Goal: Task Accomplishment & Management: Manage account settings

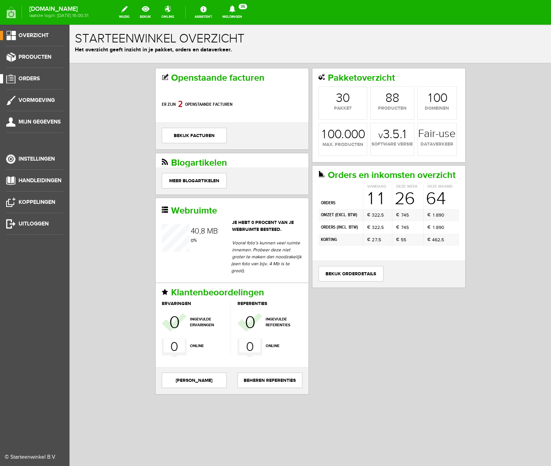
click at [22, 76] on span "Orders" at bounding box center [29, 78] width 21 height 7
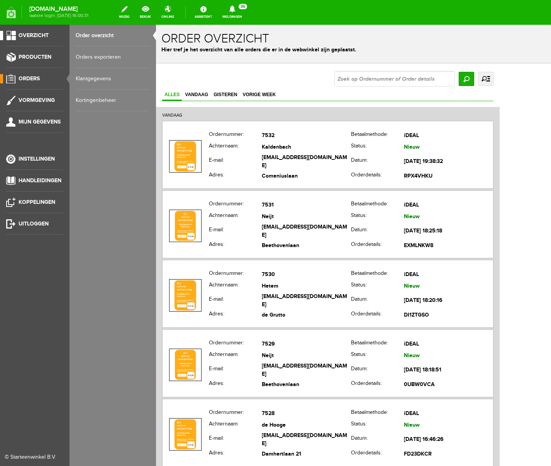
click at [41, 36] on span "Overzicht" at bounding box center [34, 35] width 30 height 7
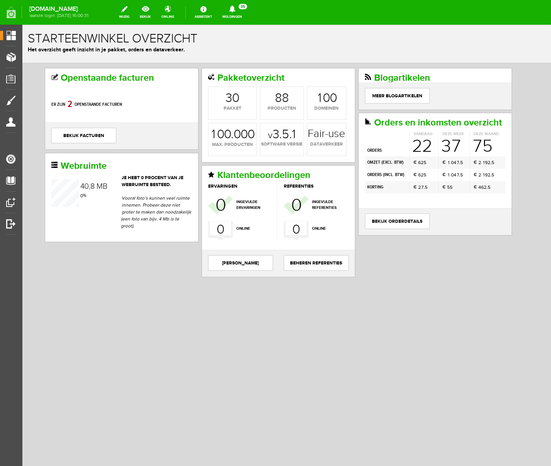
click at [242, 6] on icon at bounding box center [233, 8] width 20 height 7
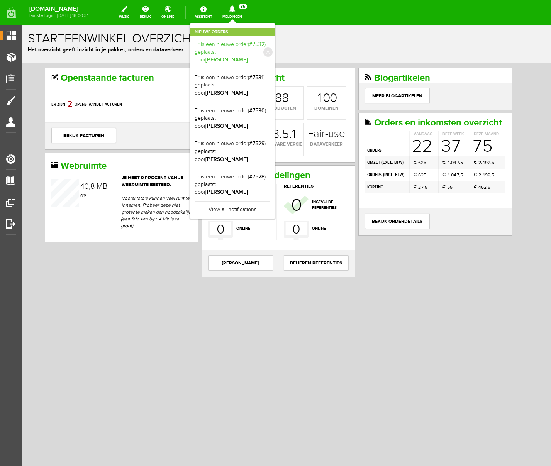
click at [248, 56] on b "[PERSON_NAME]" at bounding box center [227, 59] width 42 height 7
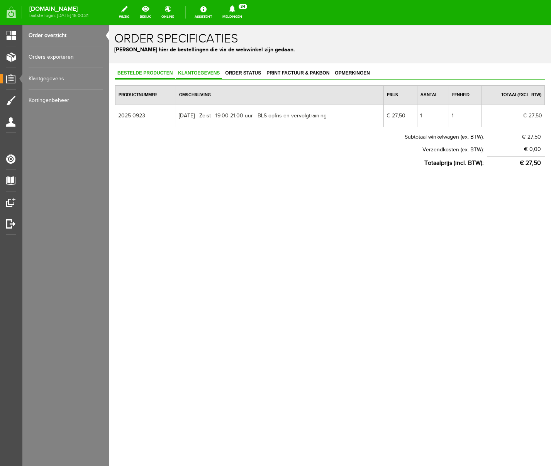
click at [201, 73] on span "Klantgegevens" at bounding box center [199, 72] width 46 height 5
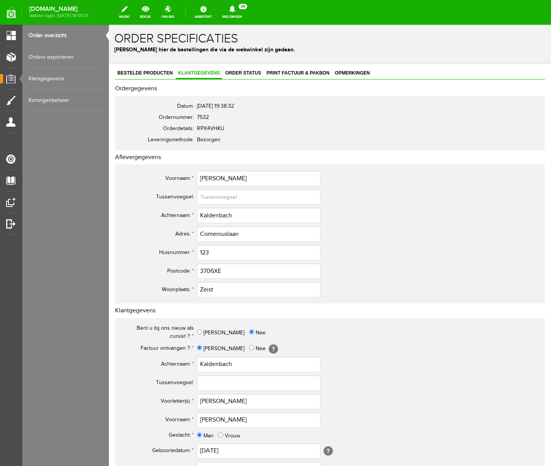
scroll to position [1, 0]
click at [215, 267] on input "3706XE" at bounding box center [259, 269] width 124 height 15
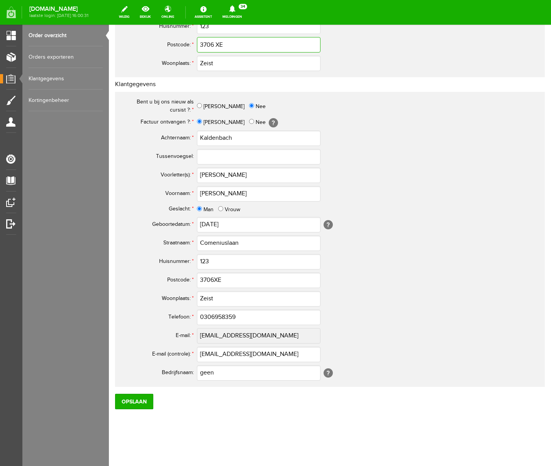
type input "3706 XE"
drag, startPoint x: 227, startPoint y: 374, endPoint x: 173, endPoint y: 366, distance: 54.6
click at [173, 366] on tr "Bedrijfsnaam: geen [?]" at bounding box center [305, 373] width 371 height 19
click at [210, 316] on input "0306958359" at bounding box center [259, 317] width 124 height 15
type input "030-6958359"
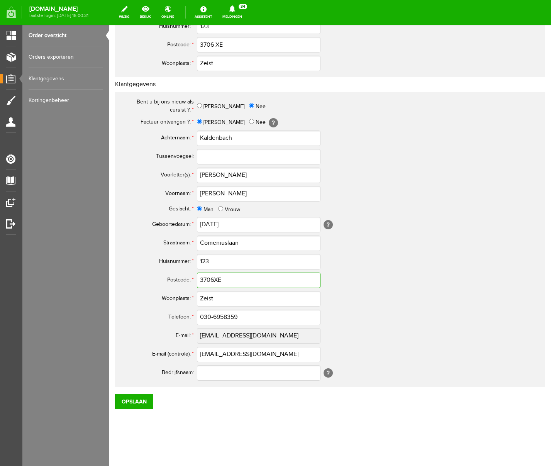
click at [215, 279] on input "3706XE" at bounding box center [259, 280] width 124 height 15
type input "3706 XE"
drag, startPoint x: 229, startPoint y: 173, endPoint x: 221, endPoint y: 175, distance: 8.0
click at [193, 170] on tr "Voorletter(s): * [PERSON_NAME]" at bounding box center [305, 175] width 371 height 19
paste input "J.J.J."
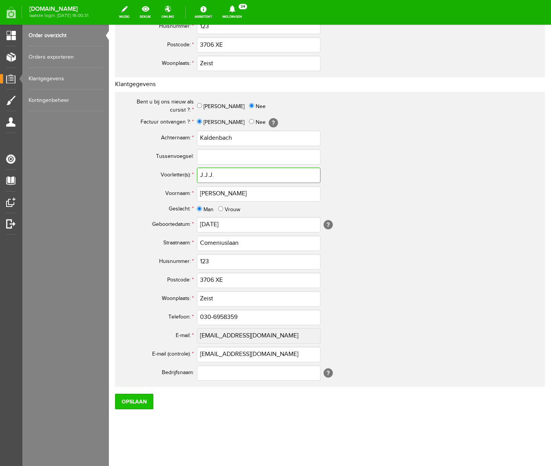
type input "J.J.J."
click at [141, 396] on input "Opslaan" at bounding box center [134, 401] width 38 height 15
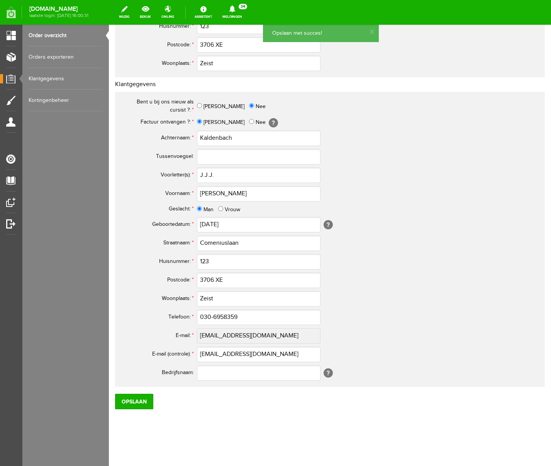
scroll to position [0, 0]
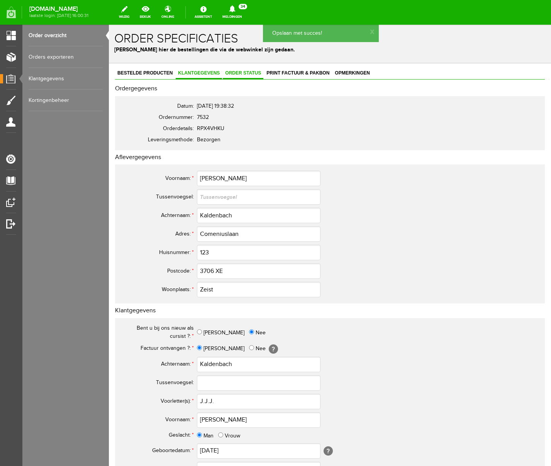
click at [255, 74] on span "Order status" at bounding box center [243, 72] width 41 height 5
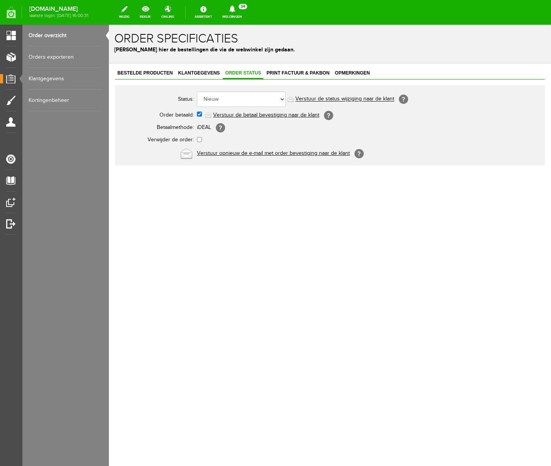
click at [254, 113] on link "Verstuur de betaal bevestiging naar de klant" at bounding box center [266, 115] width 106 height 6
click at [194, 74] on span "Klantgegevens" at bounding box center [199, 72] width 46 height 5
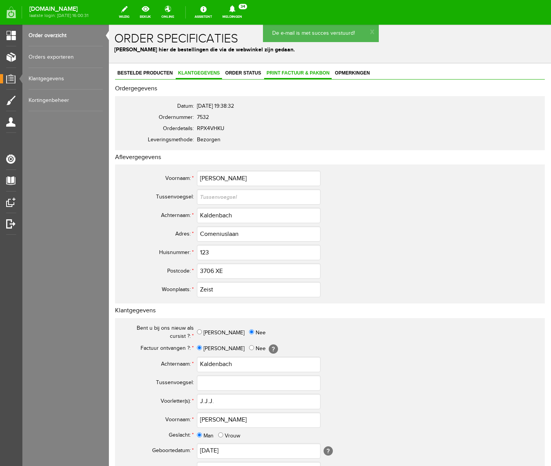
click at [292, 74] on span "Print factuur & pakbon" at bounding box center [298, 72] width 68 height 5
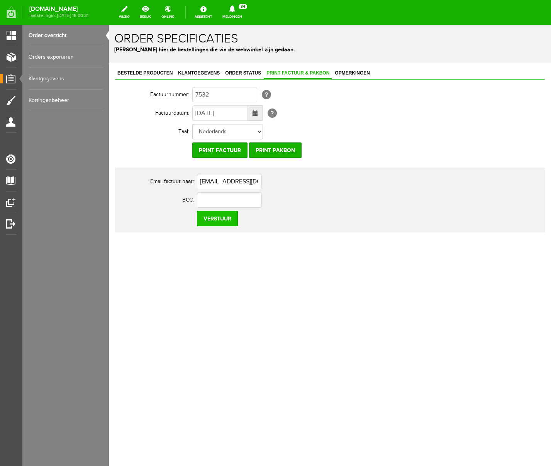
click at [215, 218] on input "Verstuur" at bounding box center [217, 218] width 41 height 15
click at [242, 8] on icon at bounding box center [233, 8] width 20 height 7
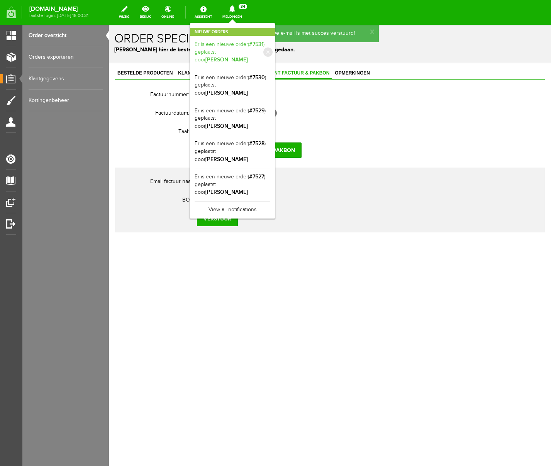
click at [248, 56] on b "[PERSON_NAME]" at bounding box center [227, 59] width 42 height 7
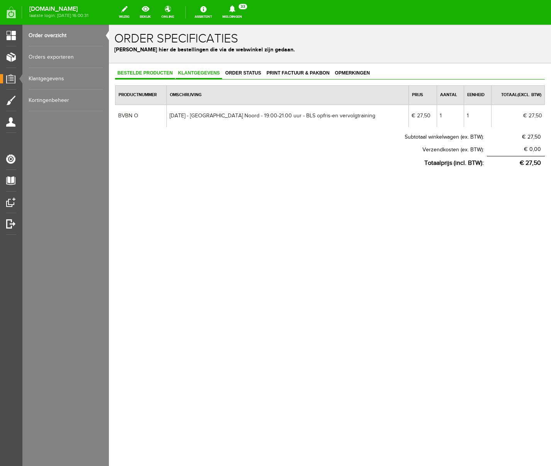
click at [213, 73] on span "Klantgegevens" at bounding box center [199, 72] width 46 height 5
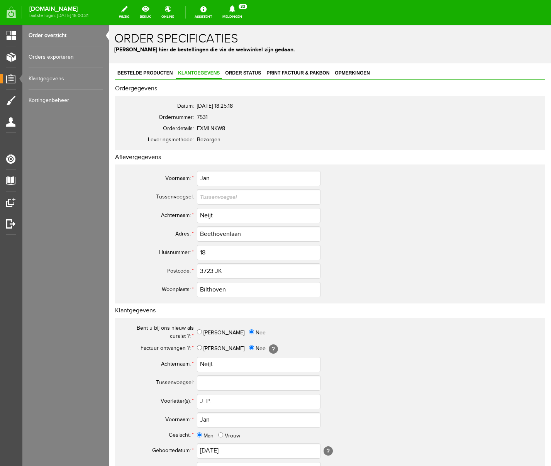
scroll to position [1, 0]
click at [235, 6] on icon at bounding box center [232, 8] width 6 height 7
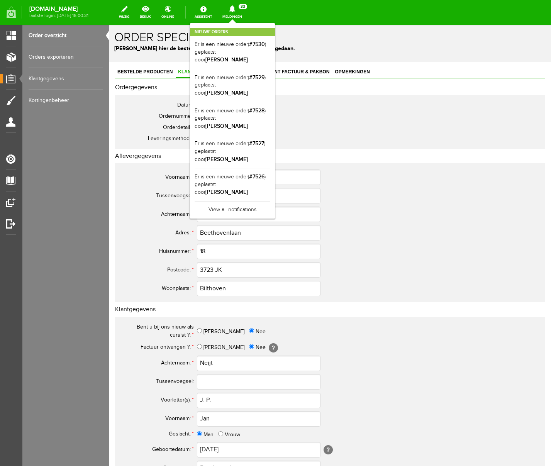
click at [235, 6] on icon at bounding box center [232, 8] width 6 height 7
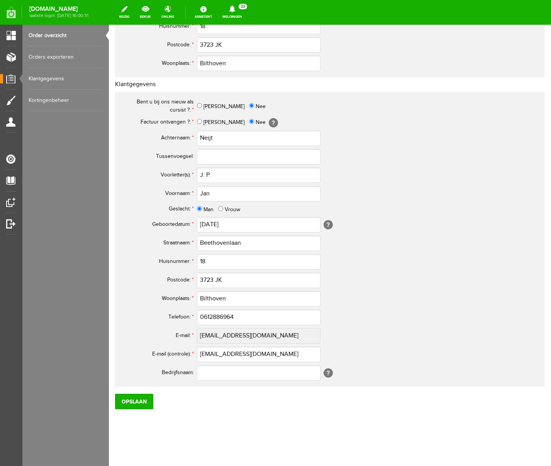
scroll to position [0, 0]
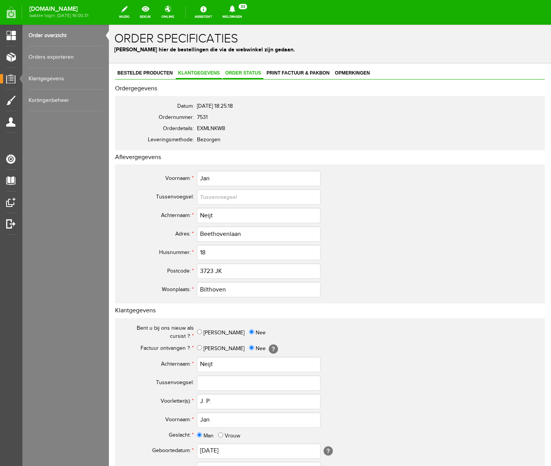
click at [248, 70] on link "Order status" at bounding box center [243, 73] width 41 height 11
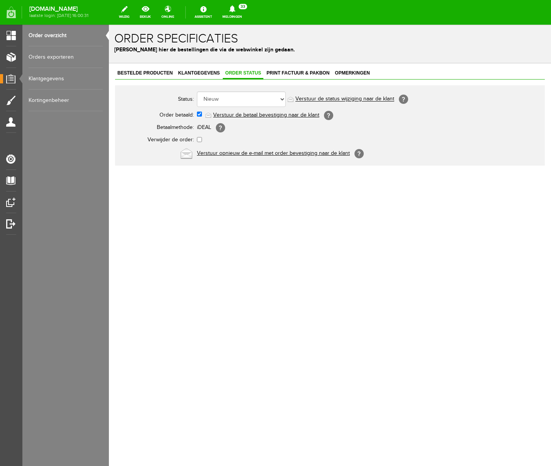
click at [250, 116] on link "Verstuur de betaal bevestiging naar de klant" at bounding box center [266, 115] width 106 height 6
click at [235, 10] on icon at bounding box center [232, 8] width 6 height 7
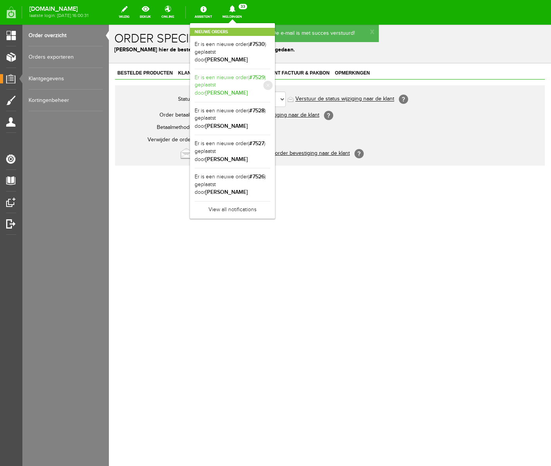
click at [248, 90] on b "[PERSON_NAME]" at bounding box center [227, 93] width 42 height 7
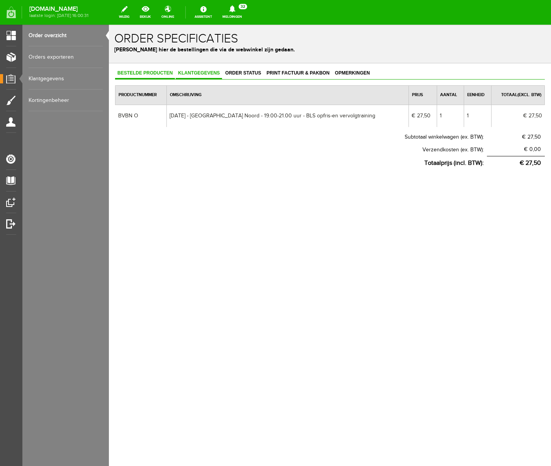
click at [210, 75] on span "Klantgegevens" at bounding box center [199, 72] width 46 height 5
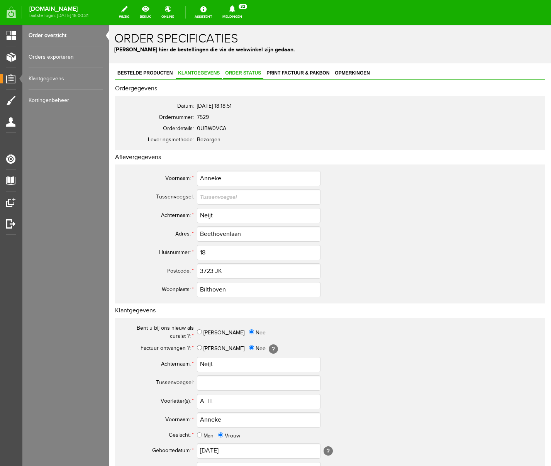
click at [243, 78] on link "Order status" at bounding box center [243, 73] width 41 height 11
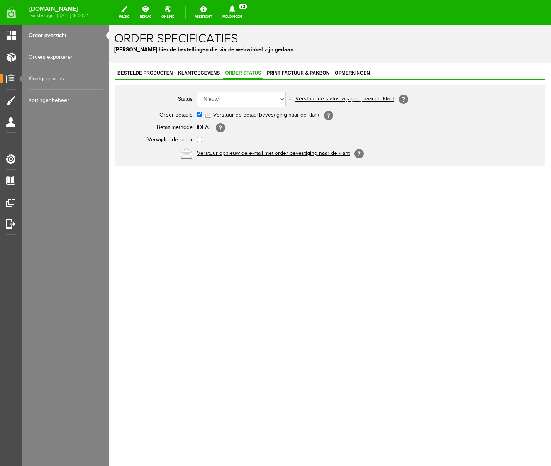
click at [248, 114] on link "Verstuur de betaal bevestiging naar de klant" at bounding box center [266, 115] width 106 height 6
click at [242, 8] on icon at bounding box center [233, 8] width 20 height 7
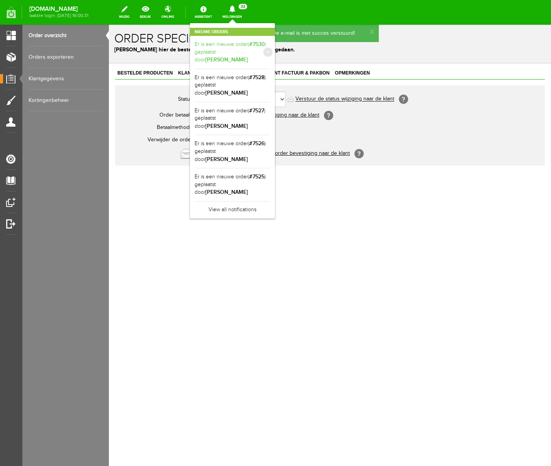
click at [248, 56] on b "[PERSON_NAME]" at bounding box center [227, 59] width 42 height 7
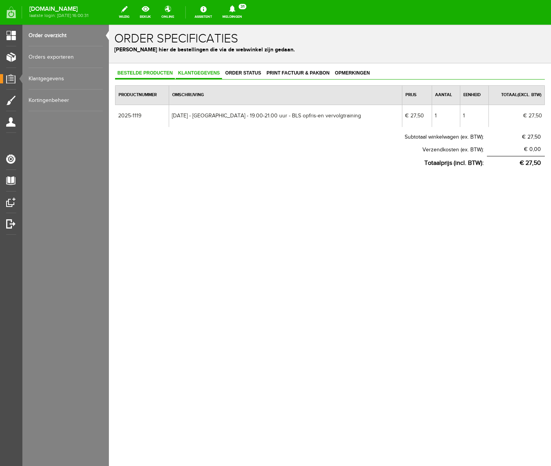
click at [194, 73] on span "Klantgegevens" at bounding box center [199, 72] width 46 height 5
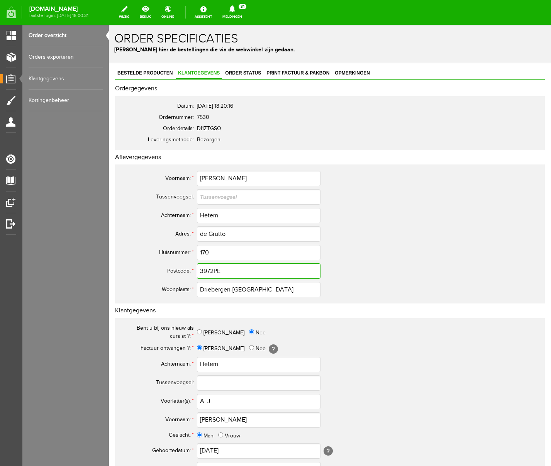
click at [212, 272] on input "3972PE" at bounding box center [259, 270] width 124 height 15
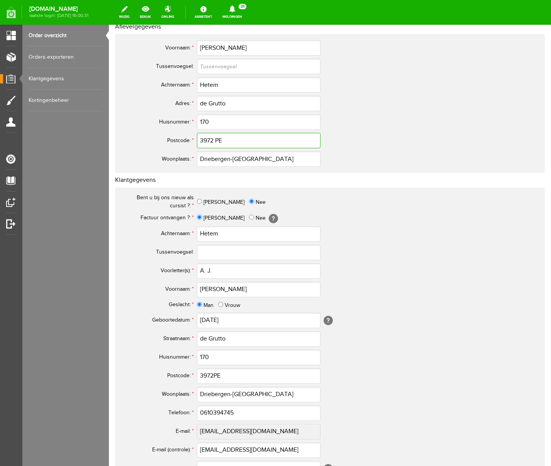
scroll to position [226, 0]
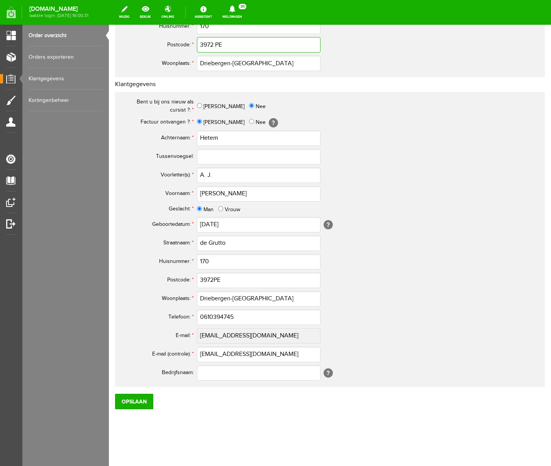
type input "3972 PE"
click at [214, 281] on input "3972PE" at bounding box center [259, 280] width 124 height 15
type input "3972 PE"
click at [207, 317] on input "0610394745" at bounding box center [259, 317] width 124 height 15
type input "06-10394745"
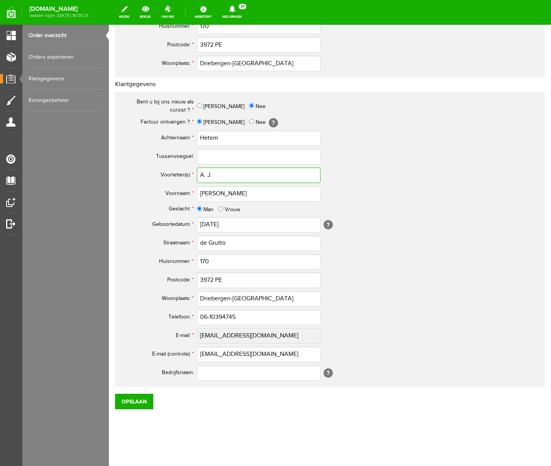
click at [207, 174] on input "A. J." at bounding box center [259, 175] width 124 height 15
type input "A.J."
click at [137, 398] on input "Opslaan" at bounding box center [134, 401] width 38 height 15
click at [143, 398] on input "Opslaan" at bounding box center [134, 401] width 38 height 15
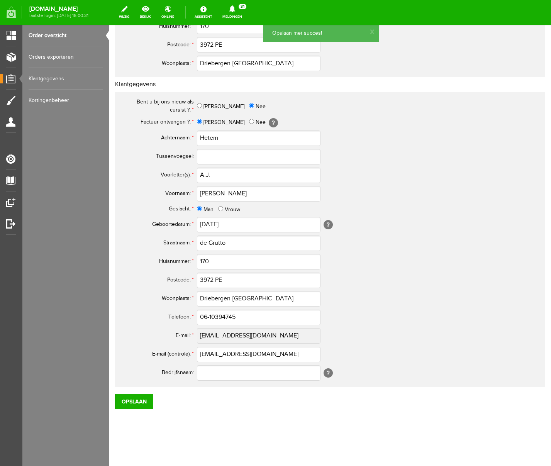
scroll to position [0, 0]
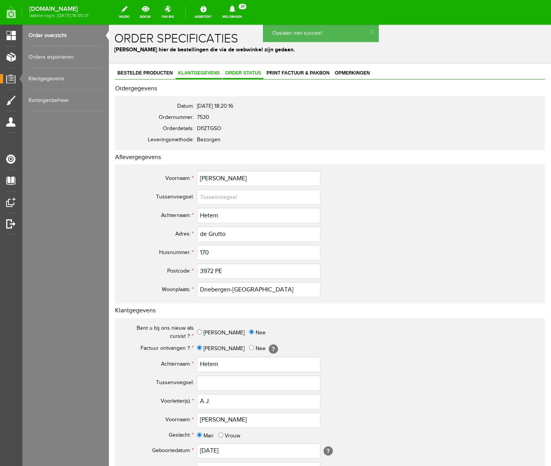
click at [233, 75] on span "Order status" at bounding box center [243, 72] width 41 height 5
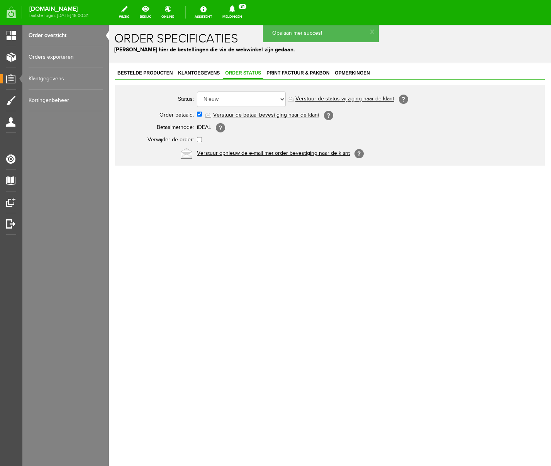
click at [241, 117] on link "Verstuur de betaal bevestiging naar de klant" at bounding box center [266, 115] width 106 height 6
click at [294, 71] on span "Print factuur & pakbon" at bounding box center [298, 72] width 68 height 5
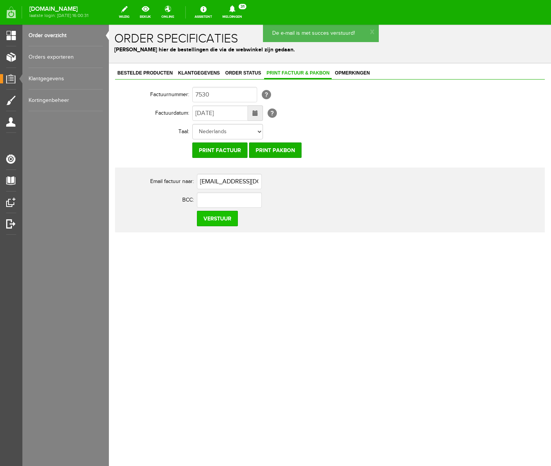
click at [216, 223] on input "Verstuur" at bounding box center [217, 218] width 41 height 15
click at [242, 9] on icon at bounding box center [233, 8] width 20 height 7
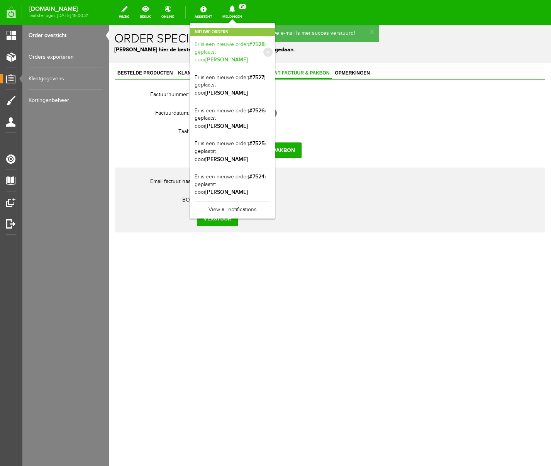
click at [270, 46] on link "Er is een nieuwe order( #7528 ) geplaatst door [PERSON_NAME]" at bounding box center [233, 53] width 76 height 24
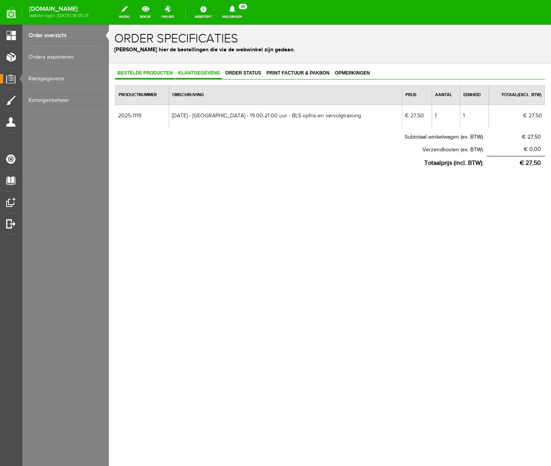
click at [200, 72] on span "Klantgegevens" at bounding box center [199, 72] width 46 height 5
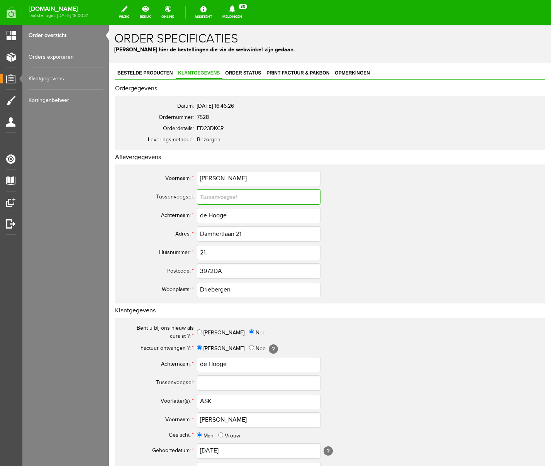
click at [219, 197] on input "text" at bounding box center [259, 196] width 124 height 15
type input "de"
drag, startPoint x: 210, startPoint y: 215, endPoint x: 175, endPoint y: 221, distance: 35.7
click at [175, 221] on tr "Achternaam: * de Hooge" at bounding box center [305, 215] width 371 height 19
drag, startPoint x: 214, startPoint y: 214, endPoint x: 178, endPoint y: 215, distance: 35.2
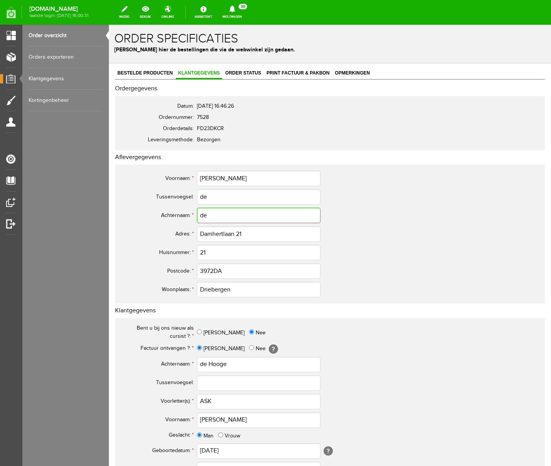
click at [178, 215] on tr "Achternaam: * de" at bounding box center [305, 215] width 371 height 19
type input "Hooge"
drag, startPoint x: 210, startPoint y: 365, endPoint x: 166, endPoint y: 364, distance: 44.1
click at [166, 364] on tr "Achternaam: * de Hooge" at bounding box center [305, 364] width 371 height 19
type input "Hooge"
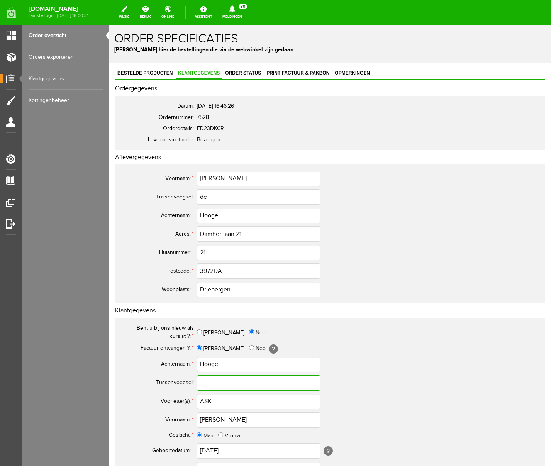
click at [208, 382] on input "text" at bounding box center [259, 383] width 124 height 15
type input "de"
click at [204, 398] on input "ASK" at bounding box center [259, 401] width 124 height 15
drag, startPoint x: 209, startPoint y: 402, endPoint x: 224, endPoint y: 403, distance: 15.5
click at [209, 398] on input "[DOMAIN_NAME]" at bounding box center [259, 401] width 124 height 15
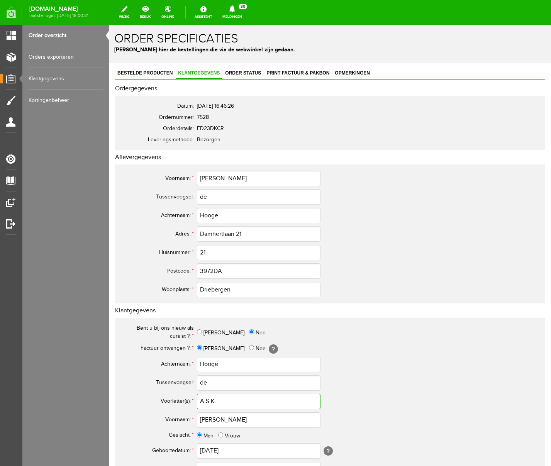
click at [224, 398] on input "A.S.K" at bounding box center [259, 401] width 124 height 15
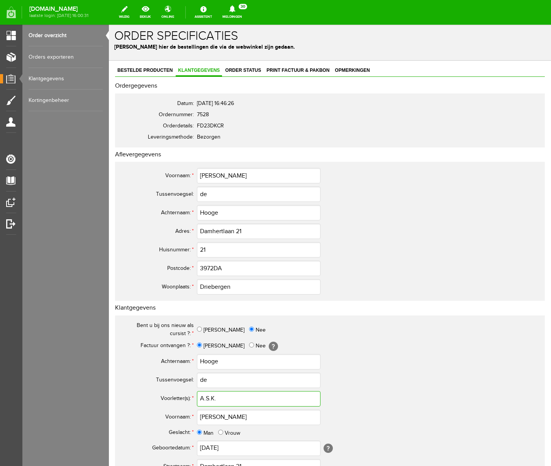
type input "A.S.K."
click at [215, 268] on input "3972DA" at bounding box center [259, 268] width 124 height 15
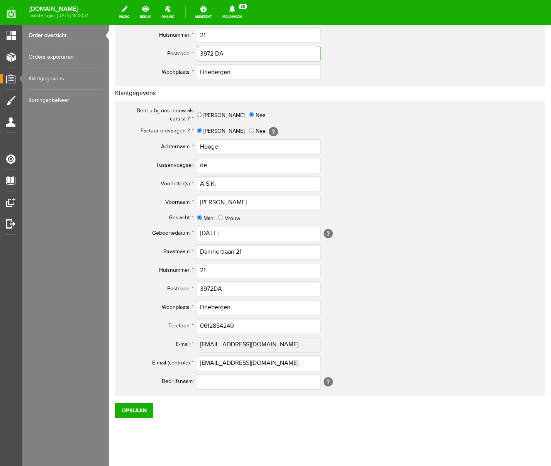
scroll to position [226, 0]
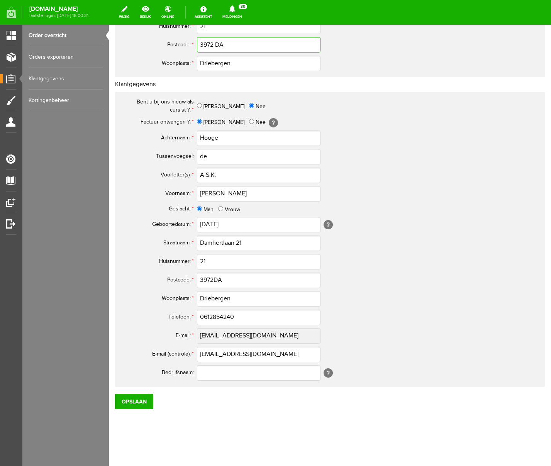
type input "3972 DA"
click at [214, 280] on input "3972DA" at bounding box center [259, 280] width 124 height 15
type input "3972 DA"
click at [207, 316] on input "0612854240" at bounding box center [259, 317] width 124 height 15
type input "06-12854240"
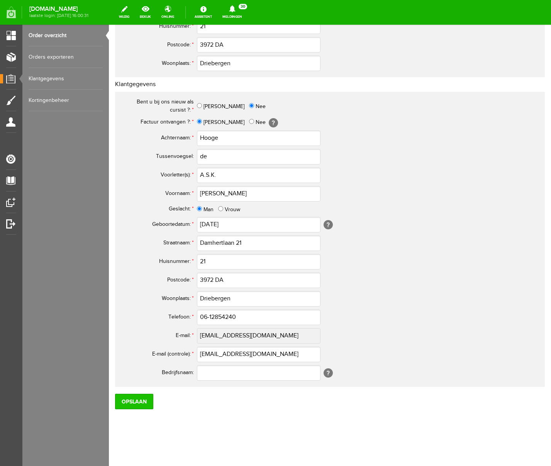
click at [148, 398] on input "Opslaan" at bounding box center [134, 401] width 38 height 15
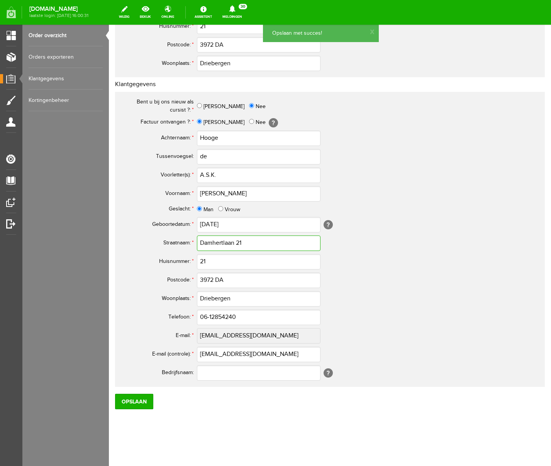
click at [252, 243] on input "Damhertlaan 21" at bounding box center [259, 243] width 124 height 15
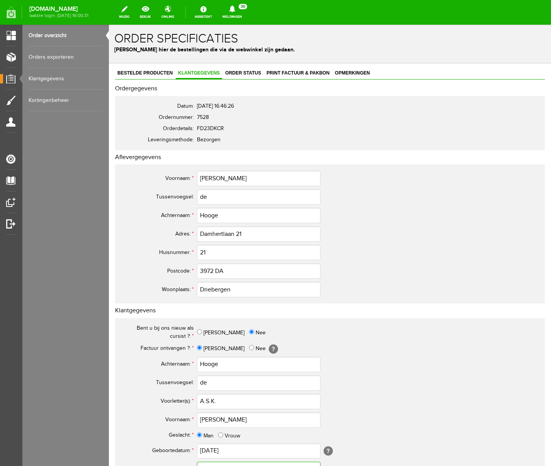
type input "Damhertlaan"
click at [251, 234] on input "Damhertlaan 21" at bounding box center [259, 233] width 124 height 15
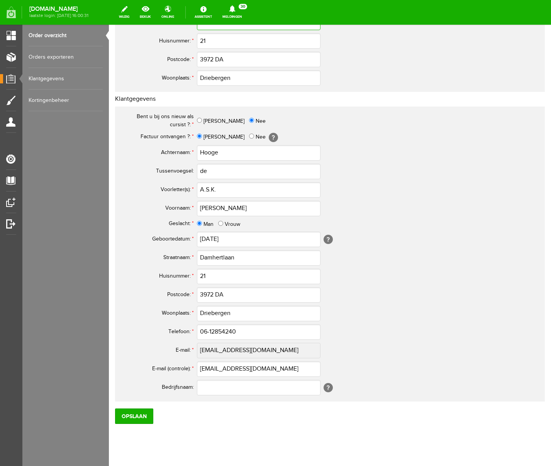
scroll to position [226, 0]
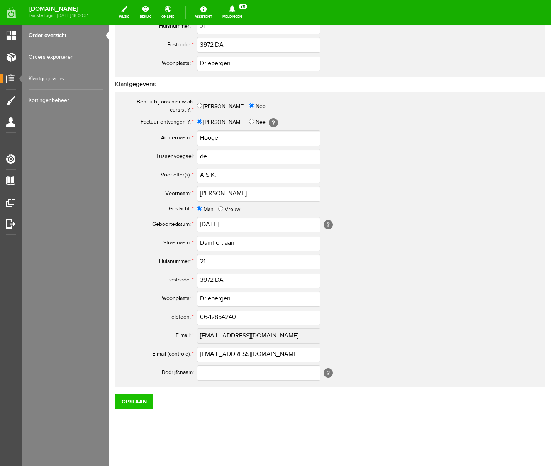
type input "Damhertlaan"
click at [135, 398] on input "Opslaan" at bounding box center [134, 401] width 38 height 15
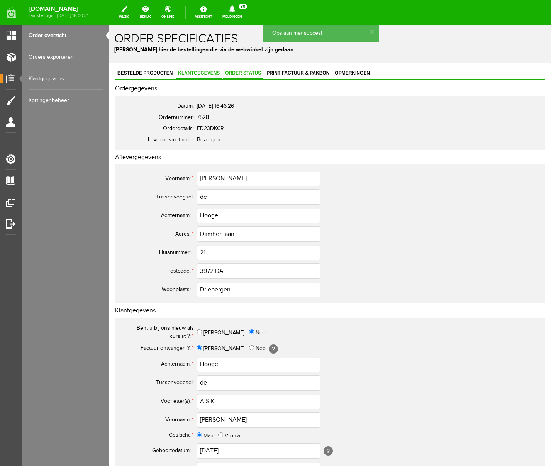
click at [249, 75] on link "Order status" at bounding box center [243, 73] width 41 height 11
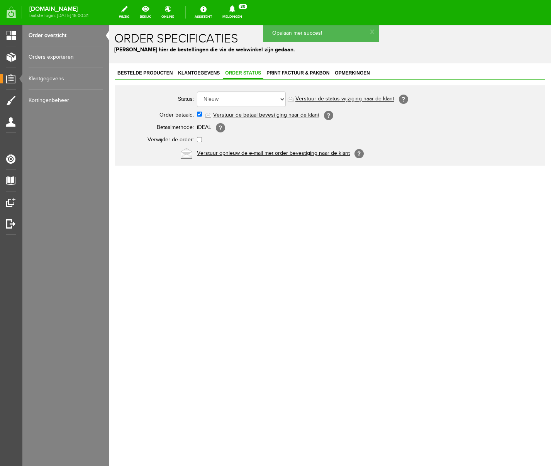
click at [245, 113] on link "Verstuur de betaal bevestiging naar de klant" at bounding box center [266, 115] width 106 height 6
click at [305, 73] on span "Print factuur & pakbon" at bounding box center [298, 72] width 68 height 5
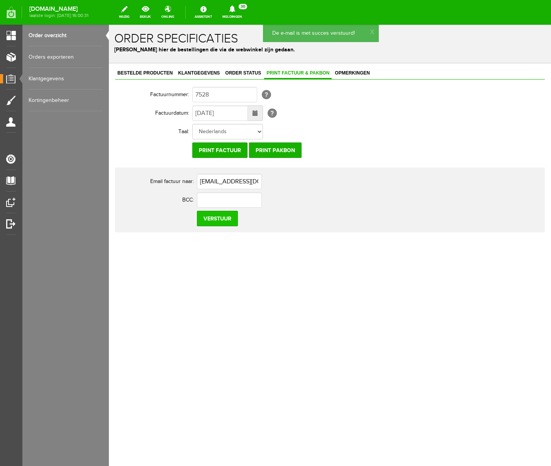
click at [223, 223] on input "Verstuur" at bounding box center [217, 218] width 41 height 15
click at [235, 11] on icon at bounding box center [232, 8] width 6 height 7
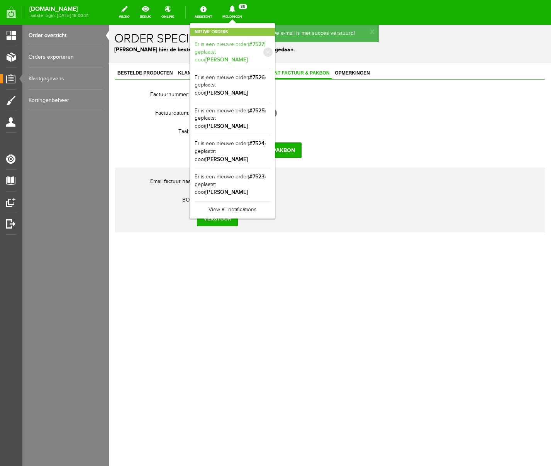
click at [248, 56] on b "[PERSON_NAME]" at bounding box center [227, 59] width 42 height 7
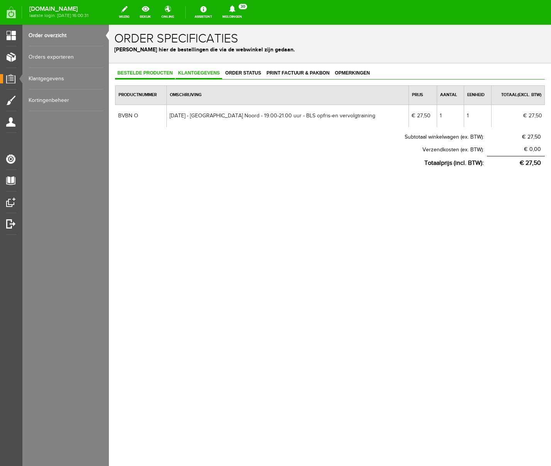
click at [208, 74] on span "Klantgegevens" at bounding box center [199, 72] width 46 height 5
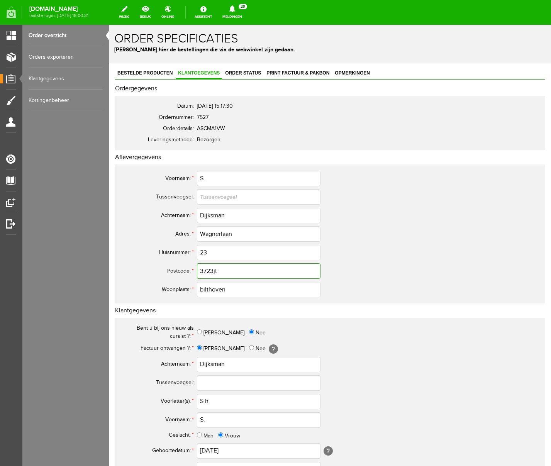
click at [233, 270] on input "3723jt" at bounding box center [259, 270] width 124 height 15
type input "3723 JT"
click at [218, 178] on input "S." at bounding box center [259, 178] width 124 height 15
drag, startPoint x: 226, startPoint y: 178, endPoint x: 176, endPoint y: 179, distance: 50.6
click at [176, 179] on tr "Voornaam: * [PERSON_NAME]" at bounding box center [305, 178] width 371 height 19
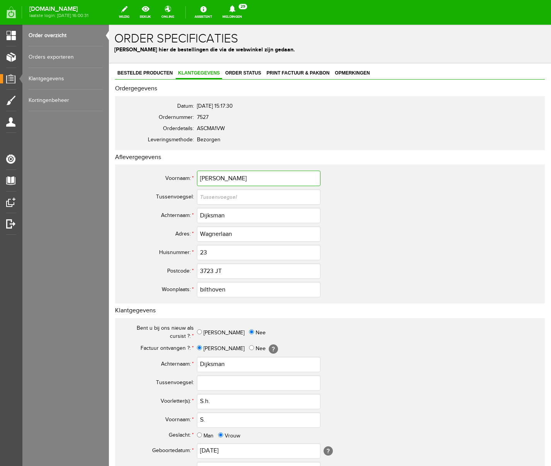
type input "[PERSON_NAME]"
drag, startPoint x: 220, startPoint y: 418, endPoint x: 187, endPoint y: 420, distance: 33.3
click at [187, 398] on tr "Voornaam: * S." at bounding box center [305, 420] width 371 height 19
paste input "andra"
type input "[PERSON_NAME]"
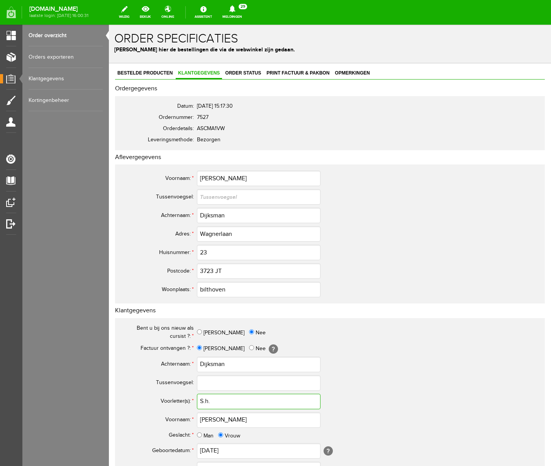
click at [209, 398] on input "S.h." at bounding box center [259, 401] width 124 height 15
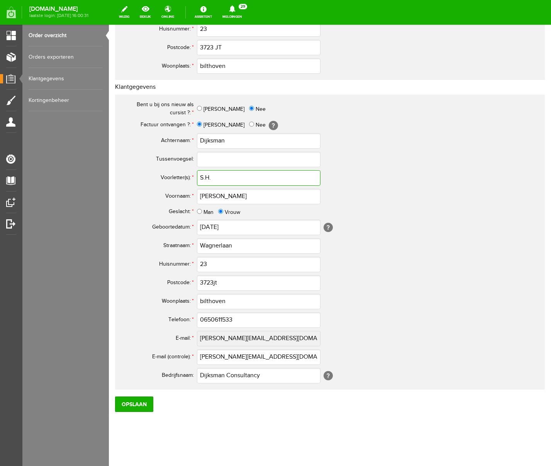
scroll to position [226, 0]
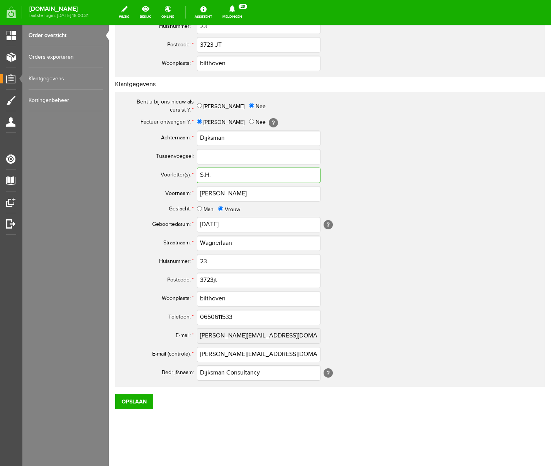
type input "S.H."
click at [229, 282] on input "3723jt" at bounding box center [259, 280] width 124 height 15
type input "3723 JT"
click at [203, 299] on input "bilthoven" at bounding box center [259, 298] width 124 height 15
type input "Bilthoven"
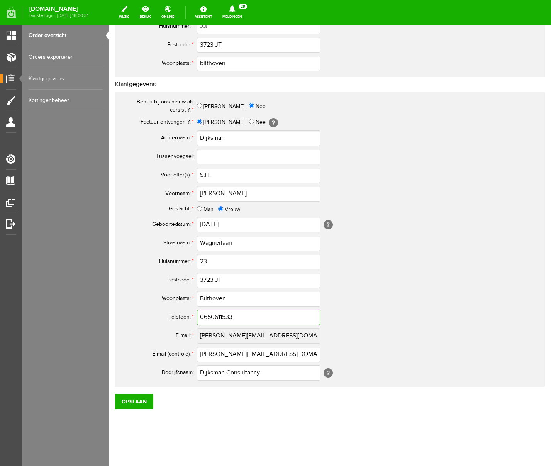
click at [207, 315] on input "0650611533" at bounding box center [259, 317] width 124 height 15
type input "06-50611533"
click at [218, 398] on div "Bestelde producten Klantgegevens Order status Print factuur & pakbon Opmerkinge…" at bounding box center [330, 152] width 442 height 630
click at [140, 398] on input "Opslaan" at bounding box center [134, 401] width 38 height 15
click at [142, 398] on input "Opslaan" at bounding box center [134, 401] width 38 height 15
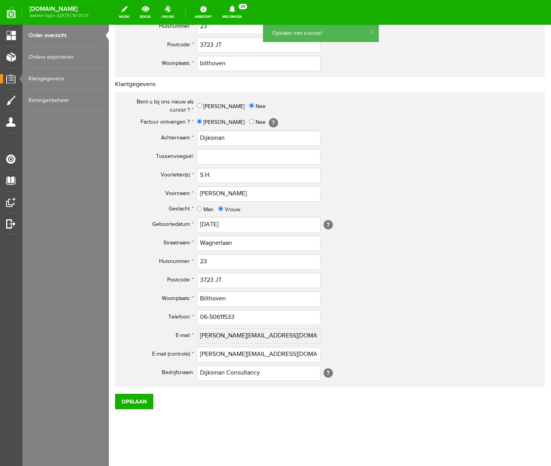
scroll to position [0, 0]
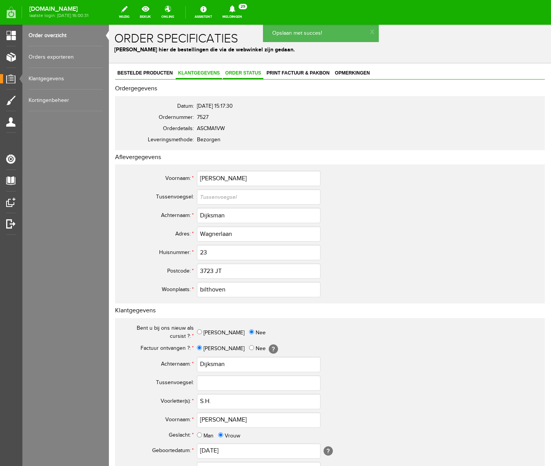
click at [249, 74] on span "Order status" at bounding box center [243, 72] width 41 height 5
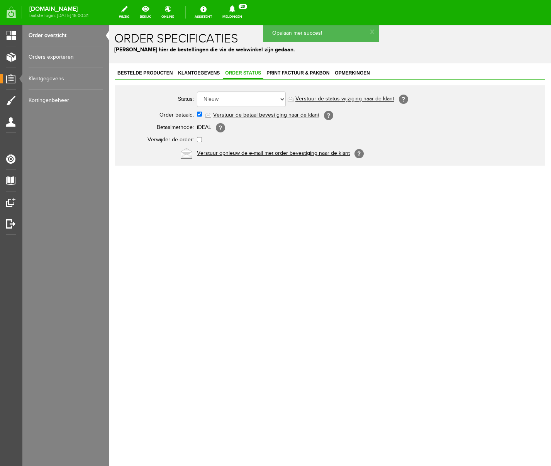
click at [256, 116] on link "Verstuur de betaal bevestiging naar de klant" at bounding box center [266, 115] width 106 height 6
click at [299, 71] on span "Print factuur & pakbon" at bounding box center [298, 72] width 68 height 5
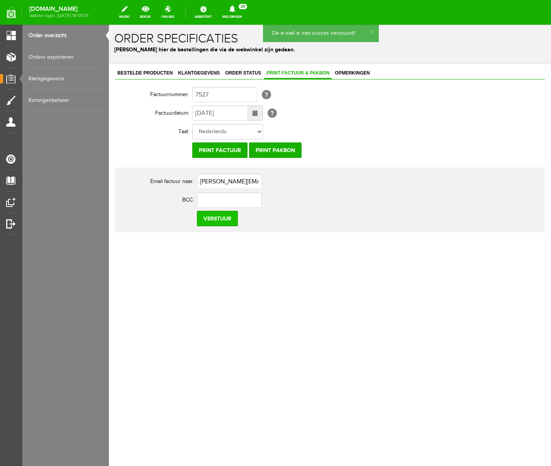
click at [212, 218] on input "Verstuur" at bounding box center [217, 218] width 41 height 15
click at [235, 11] on icon at bounding box center [232, 8] width 6 height 7
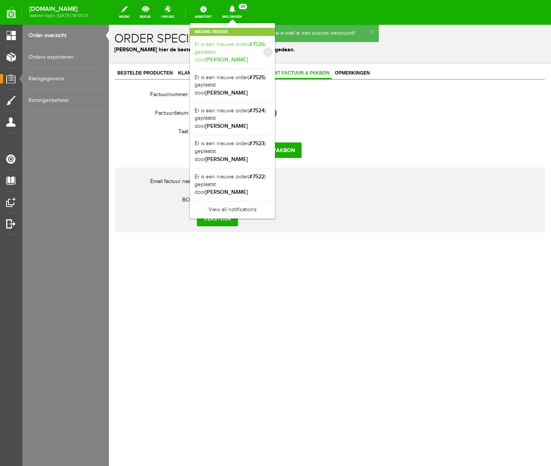
click at [248, 56] on b "[PERSON_NAME]" at bounding box center [227, 59] width 42 height 7
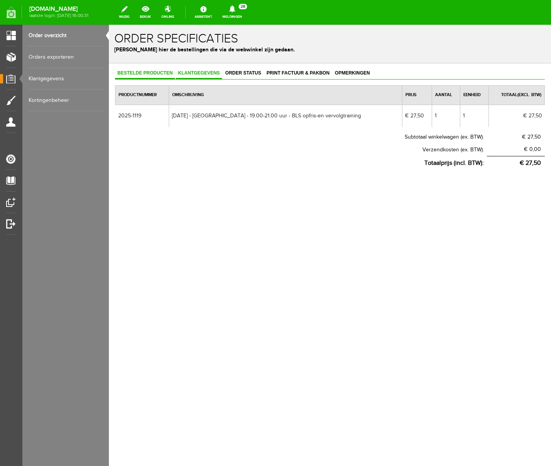
click at [198, 71] on span "Klantgegevens" at bounding box center [199, 72] width 46 height 5
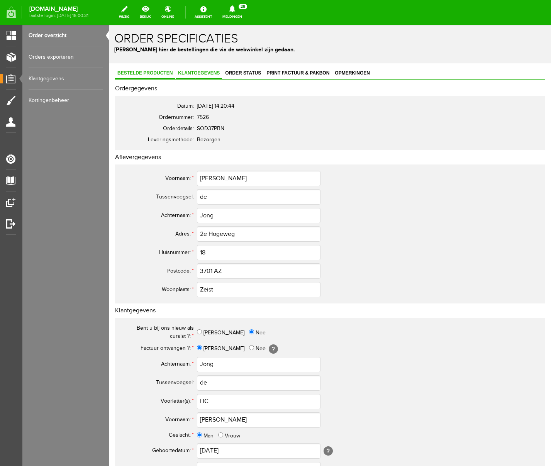
click at [136, 73] on span "Bestelde producten" at bounding box center [145, 72] width 60 height 5
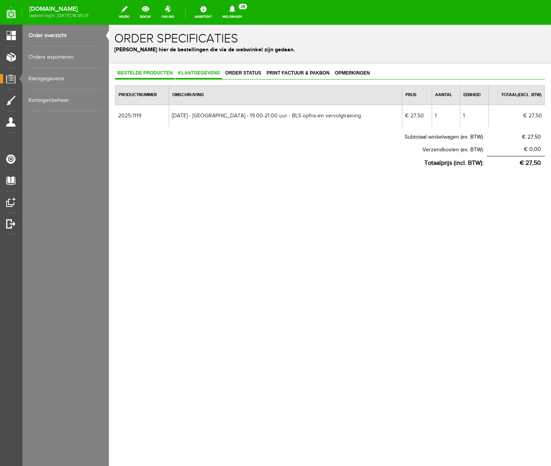
click at [188, 71] on span "Klantgegevens" at bounding box center [199, 72] width 46 height 5
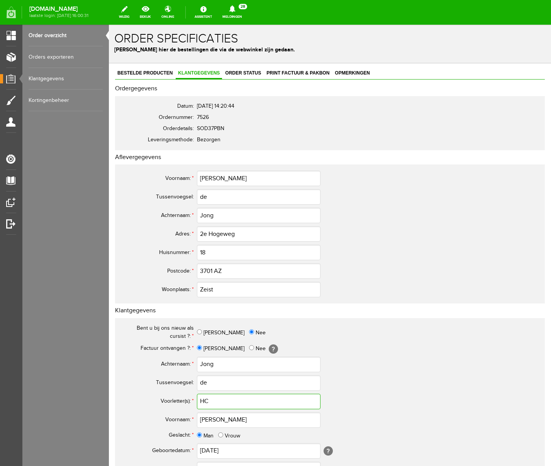
click at [205, 398] on input "HC" at bounding box center [259, 401] width 124 height 15
click at [216, 398] on input "H.C" at bounding box center [259, 401] width 124 height 15
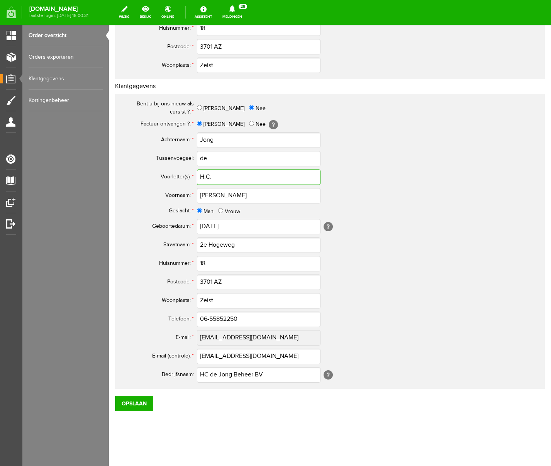
scroll to position [226, 0]
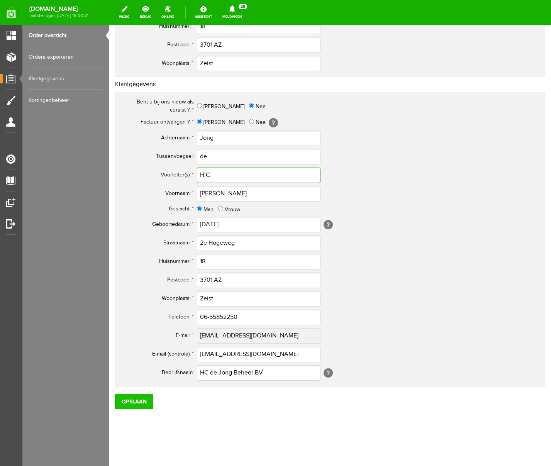
type input "H.C."
click at [136, 398] on input "Opslaan" at bounding box center [134, 401] width 38 height 15
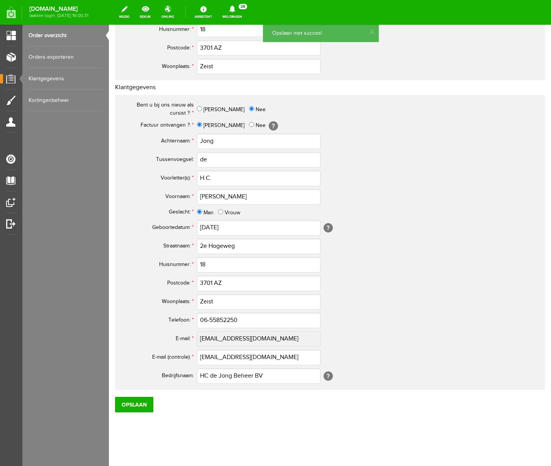
scroll to position [224, 0]
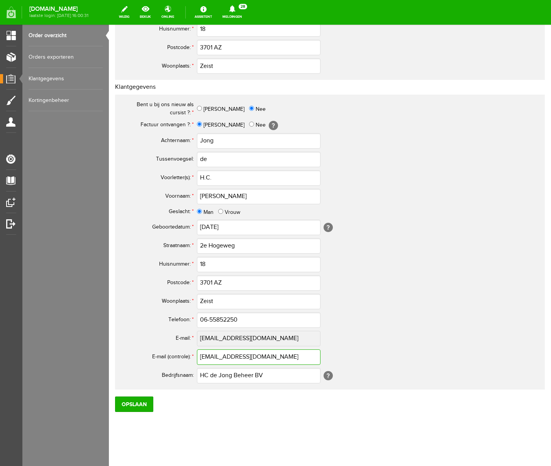
drag, startPoint x: 287, startPoint y: 357, endPoint x: 173, endPoint y: 355, distance: 114.0
click at [173, 355] on tr "E-mail (controle): * [EMAIL_ADDRESS][DOMAIN_NAME]" at bounding box center [305, 357] width 371 height 19
click at [137, 398] on input "Opslaan" at bounding box center [134, 404] width 38 height 15
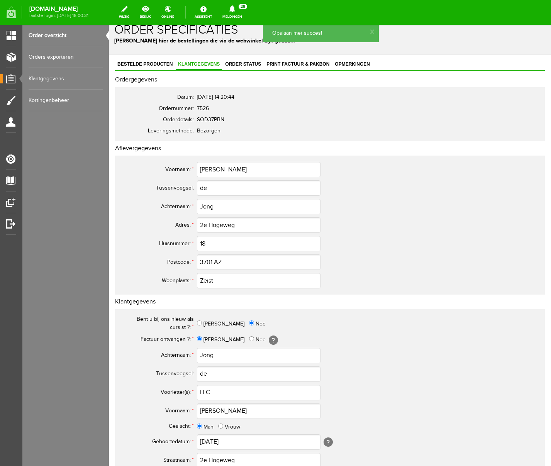
scroll to position [0, 0]
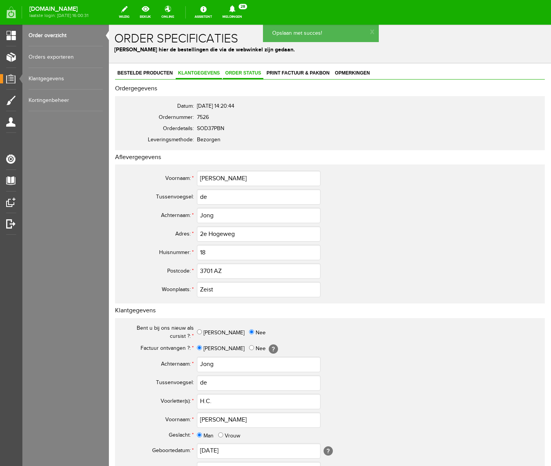
click at [253, 73] on span "Order status" at bounding box center [243, 72] width 41 height 5
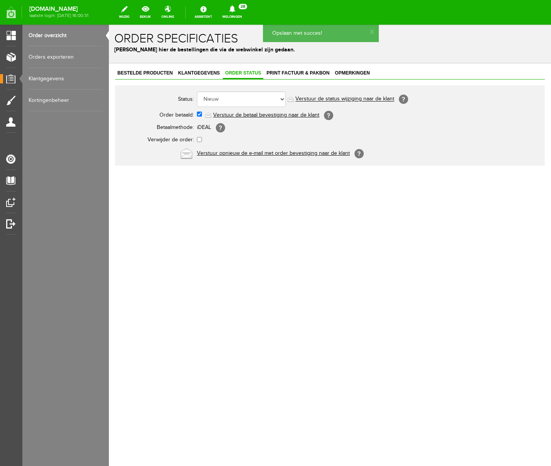
click at [257, 116] on link "Verstuur de betaal bevestiging naar de klant" at bounding box center [266, 115] width 106 height 6
click at [312, 71] on span "Print factuur & pakbon" at bounding box center [298, 72] width 68 height 5
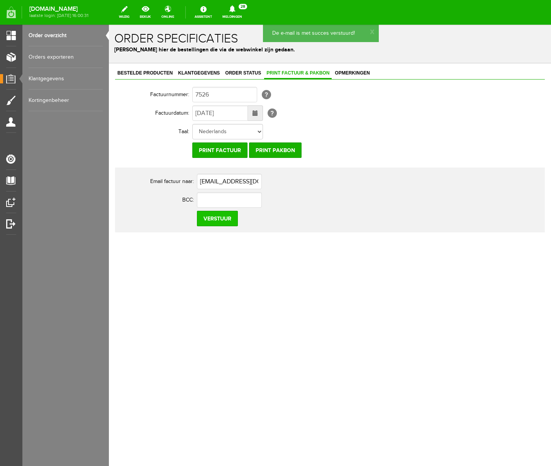
click at [212, 223] on input "Verstuur" at bounding box center [217, 218] width 41 height 15
click at [235, 11] on icon at bounding box center [232, 8] width 6 height 7
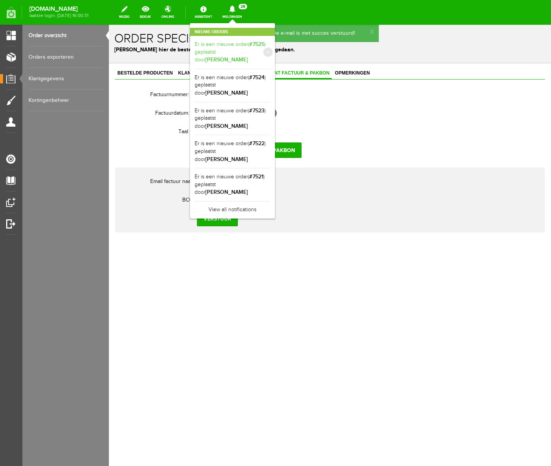
click at [248, 57] on b "[PERSON_NAME]" at bounding box center [227, 59] width 42 height 7
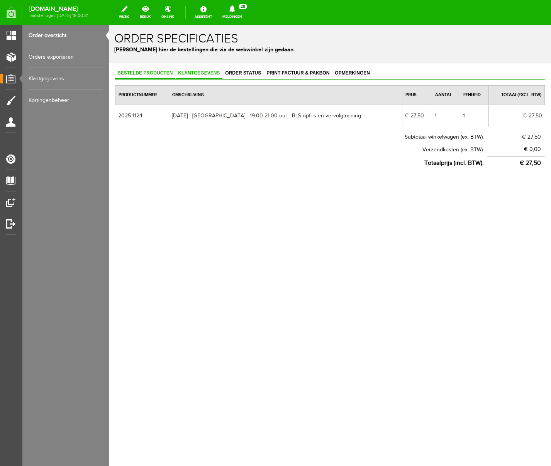
click at [206, 76] on link "Klantgegevens" at bounding box center [199, 73] width 46 height 11
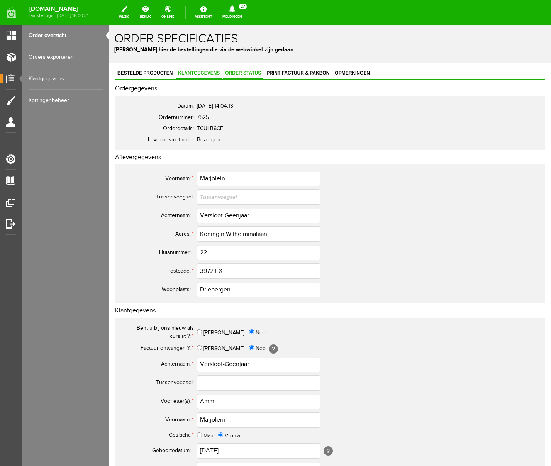
click at [250, 73] on span "Order status" at bounding box center [243, 72] width 41 height 5
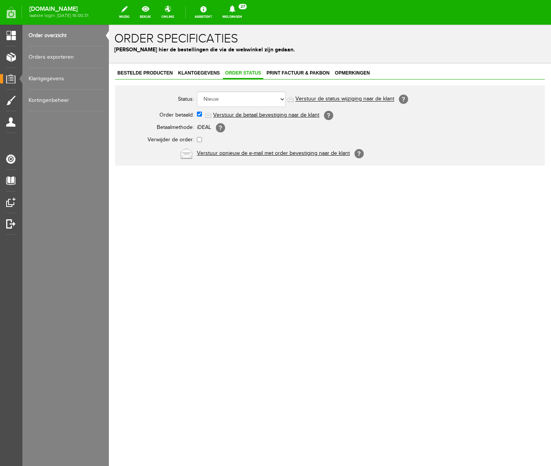
click at [255, 118] on link "Verstuur de betaal bevestiging naar de klant" at bounding box center [266, 115] width 106 height 6
click at [235, 7] on icon at bounding box center [232, 8] width 6 height 7
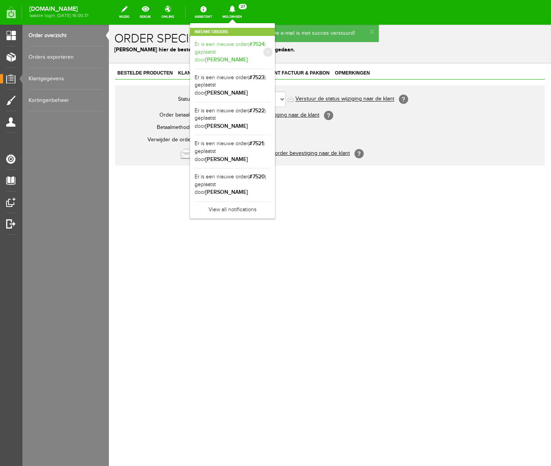
click at [270, 45] on link "Er is een nieuwe order( #7524 ) geplaatst door [PERSON_NAME]" at bounding box center [233, 53] width 76 height 24
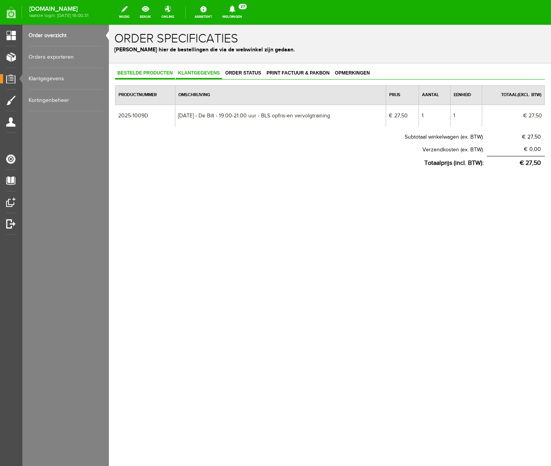
click at [207, 72] on span "Klantgegevens" at bounding box center [199, 72] width 46 height 5
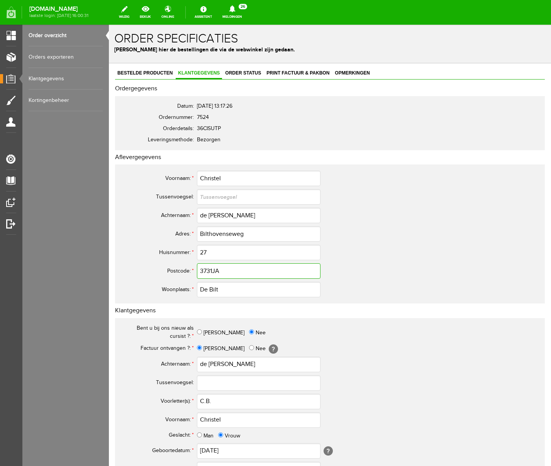
click at [214, 271] on input "3731JA" at bounding box center [259, 270] width 124 height 15
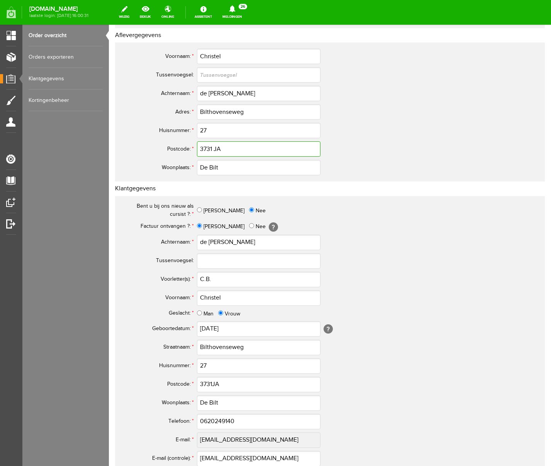
scroll to position [133, 0]
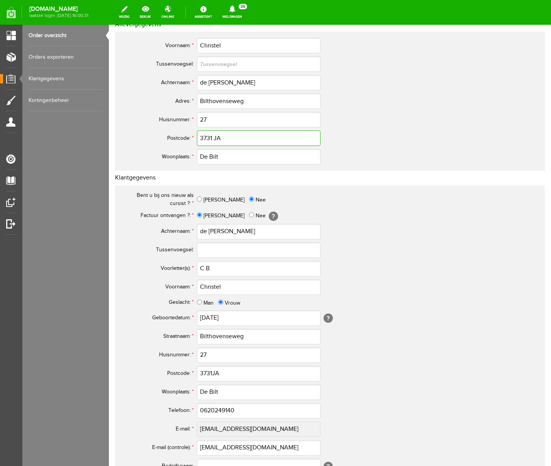
type input "3731 JA"
click at [212, 375] on input "3731JA" at bounding box center [259, 373] width 124 height 15
type input "3731 JA"
click at [208, 398] on input "0620249140" at bounding box center [259, 410] width 124 height 15
type input "06-20249140"
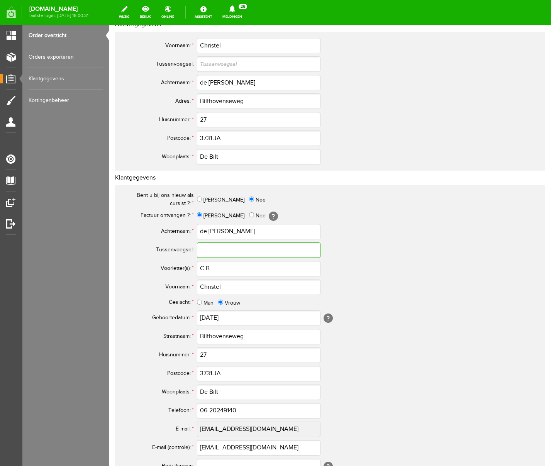
click at [207, 254] on input "text" at bounding box center [259, 250] width 124 height 15
type input "de"
drag, startPoint x: 210, startPoint y: 232, endPoint x: 178, endPoint y: 231, distance: 32.1
click at [178, 231] on tr "Achternaam: * de Vos" at bounding box center [305, 232] width 371 height 19
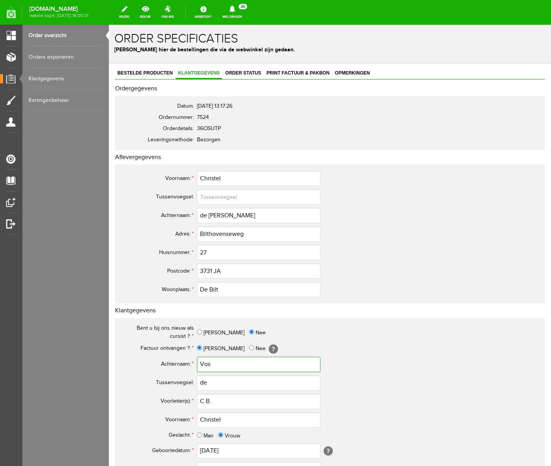
type input "Vos"
drag, startPoint x: 209, startPoint y: 216, endPoint x: 178, endPoint y: 216, distance: 30.9
click at [178, 216] on tr "Achternaam: * de Vos" at bounding box center [305, 215] width 371 height 19
type input "Vos"
click at [207, 197] on input "text" at bounding box center [259, 196] width 124 height 15
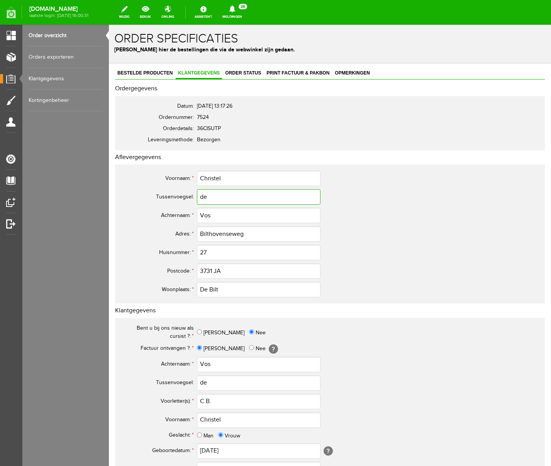
type input "de"
click at [500, 235] on div "Voornaam: * [PERSON_NAME] [GEOGRAPHIC_DATA]: de Achternaam: * Vos Adres: * Bilt…" at bounding box center [330, 234] width 430 height 139
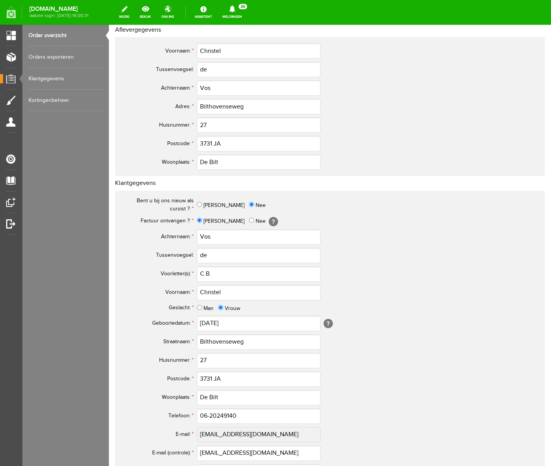
scroll to position [226, 0]
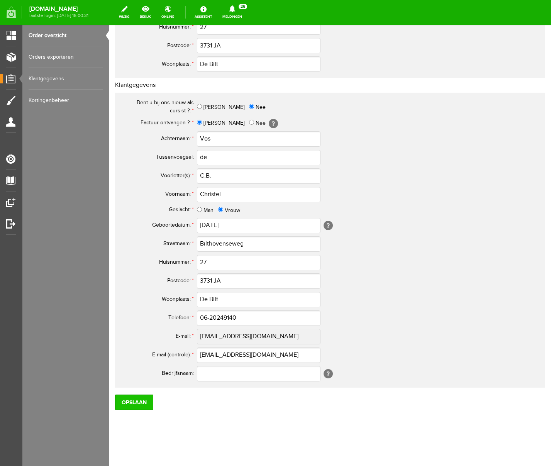
click at [139, 398] on input "Opslaan" at bounding box center [134, 402] width 38 height 15
click at [132, 398] on input "Opslaan" at bounding box center [134, 401] width 38 height 15
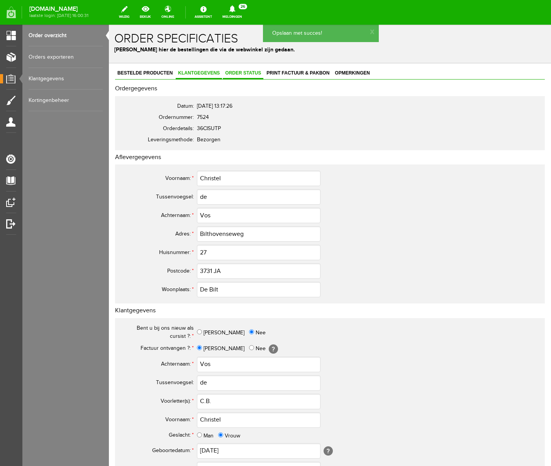
click at [240, 72] on span "Order status" at bounding box center [243, 72] width 41 height 5
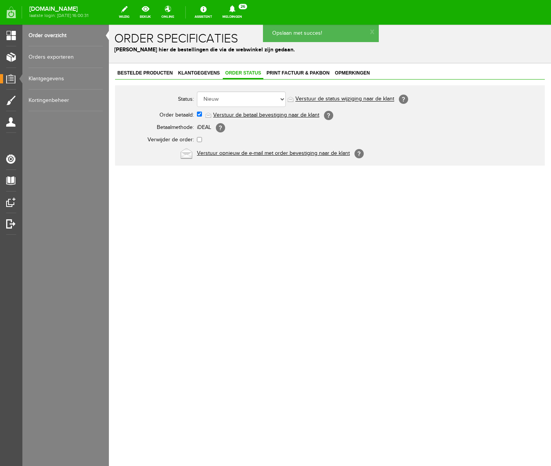
click at [247, 116] on link "Verstuur de betaal bevestiging naar de klant" at bounding box center [266, 115] width 106 height 6
click at [184, 72] on span "Klantgegevens" at bounding box center [199, 72] width 46 height 5
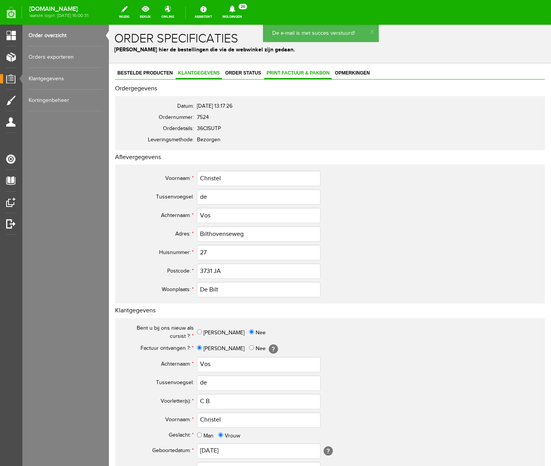
click at [287, 72] on span "Print factuur & pakbon" at bounding box center [298, 72] width 68 height 5
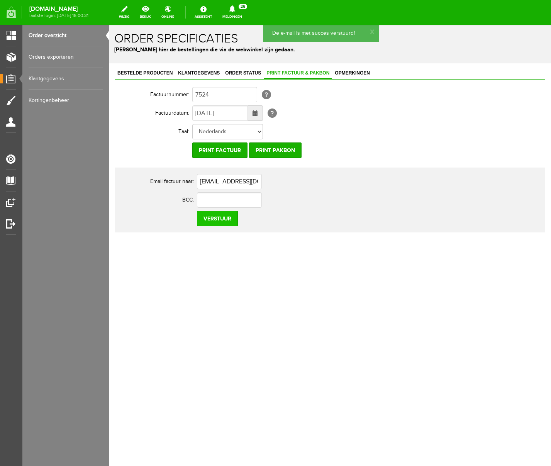
click at [219, 222] on input "Verstuur" at bounding box center [217, 218] width 41 height 15
click at [235, 9] on icon at bounding box center [232, 8] width 6 height 7
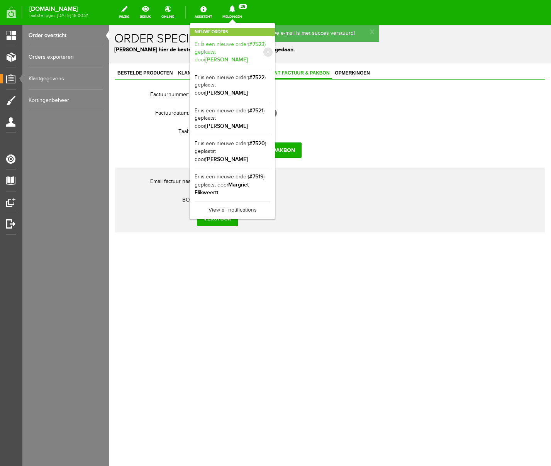
click at [270, 46] on link "Er is een nieuwe order( #7523 ) geplaatst door [PERSON_NAME]" at bounding box center [233, 53] width 76 height 24
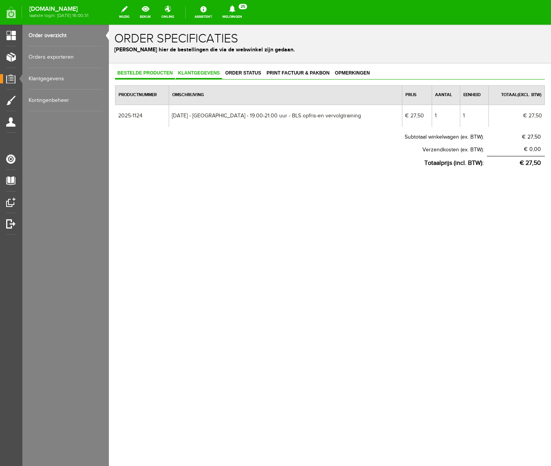
click at [203, 72] on span "Klantgegevens" at bounding box center [199, 72] width 46 height 5
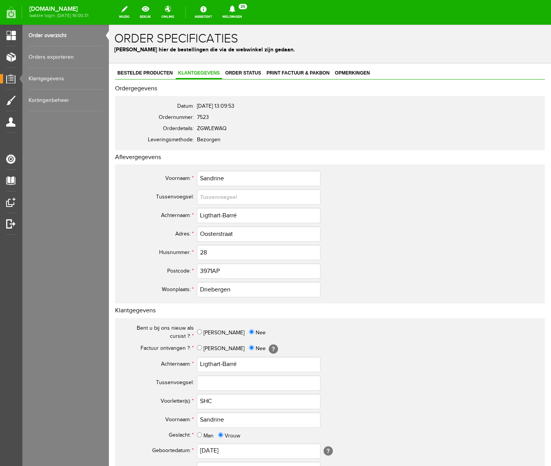
click at [235, 8] on icon at bounding box center [232, 8] width 6 height 7
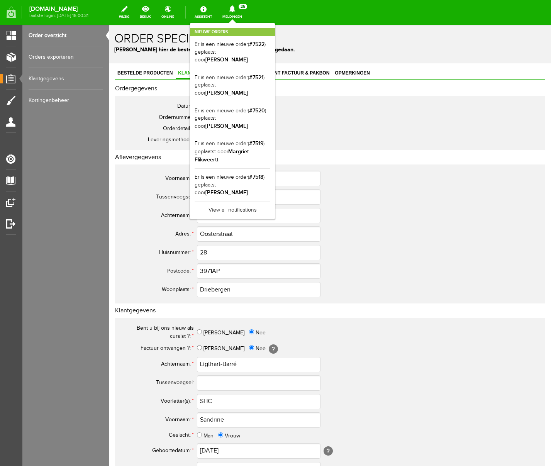
click at [235, 8] on icon at bounding box center [232, 8] width 6 height 7
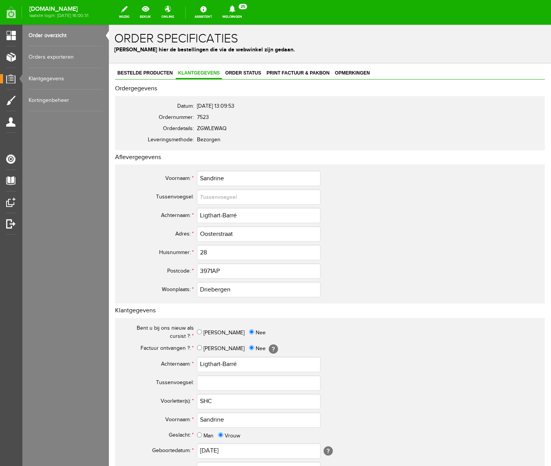
click at [235, 8] on icon at bounding box center [232, 8] width 6 height 7
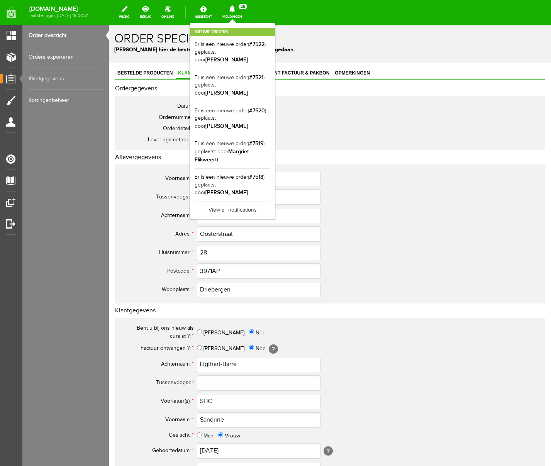
click at [235, 8] on icon at bounding box center [232, 8] width 6 height 7
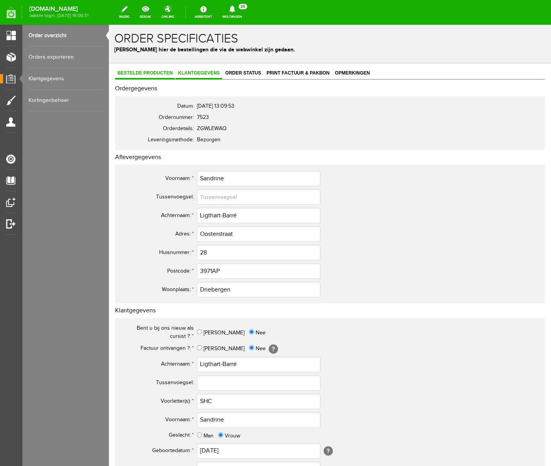
click at [156, 70] on span "Bestelde producten" at bounding box center [145, 72] width 60 height 5
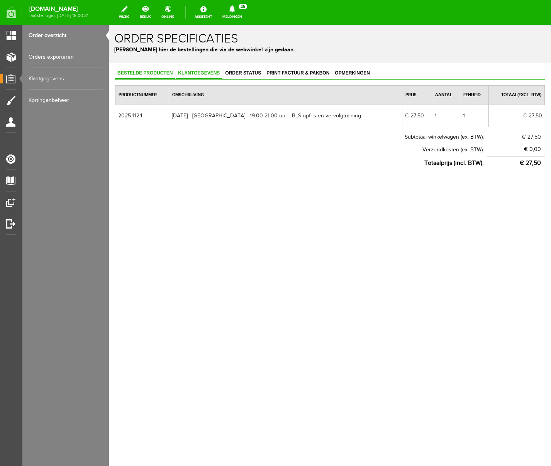
click at [190, 72] on span "Klantgegevens" at bounding box center [199, 72] width 46 height 5
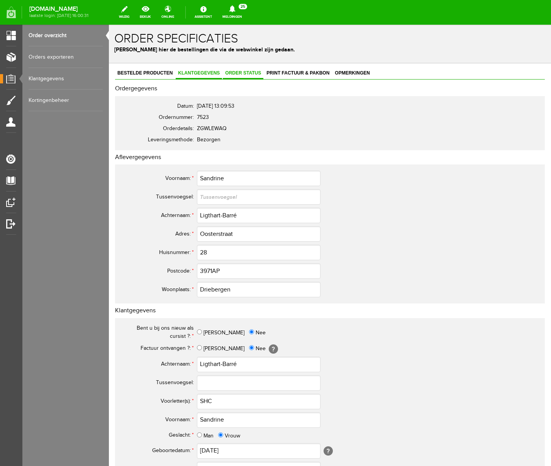
click at [250, 70] on span "Order status" at bounding box center [243, 72] width 41 height 5
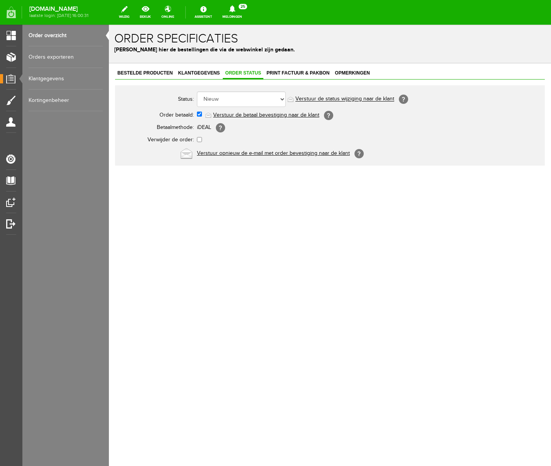
click at [263, 114] on link "Verstuur de betaal bevestiging naar de klant" at bounding box center [266, 115] width 106 height 6
click at [235, 10] on icon at bounding box center [232, 8] width 6 height 7
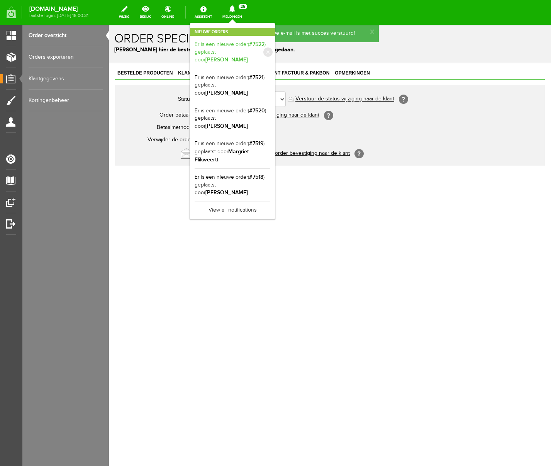
click at [270, 52] on link "Er is een nieuwe order( #7522 ) geplaatst door [PERSON_NAME]" at bounding box center [233, 53] width 76 height 24
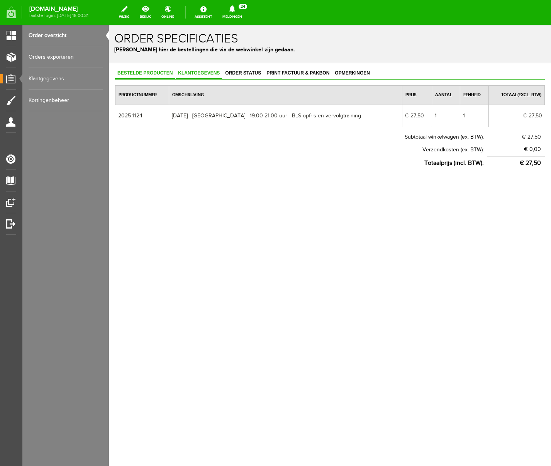
click at [204, 73] on span "Klantgegevens" at bounding box center [199, 72] width 46 height 5
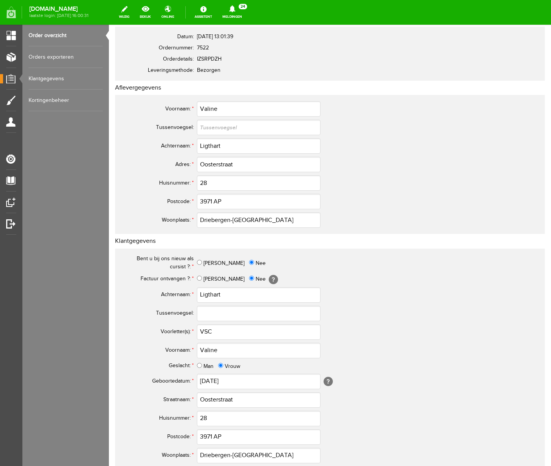
scroll to position [226, 0]
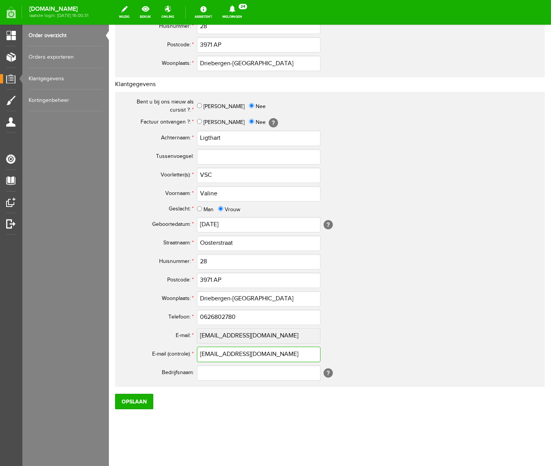
drag, startPoint x: 258, startPoint y: 355, endPoint x: 198, endPoint y: 355, distance: 59.9
click at [198, 355] on input "[EMAIL_ADDRESS][DOMAIN_NAME]" at bounding box center [259, 354] width 124 height 15
click at [134, 190] on th "Voornaam: *" at bounding box center [158, 194] width 77 height 19
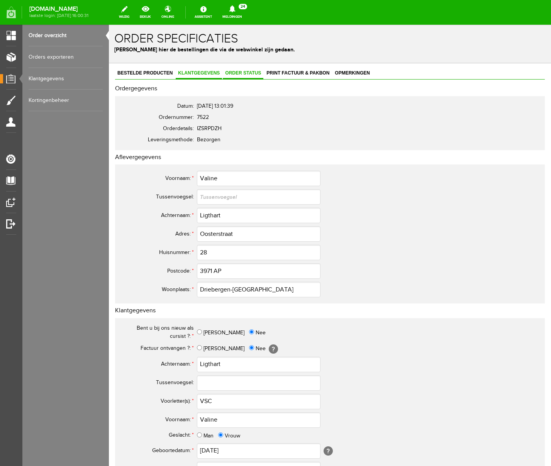
click at [250, 74] on span "Order status" at bounding box center [243, 72] width 41 height 5
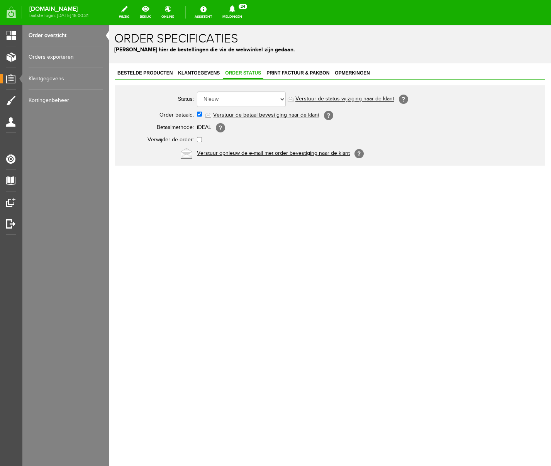
click at [251, 115] on link "Verstuur de betaal bevestiging naar de klant" at bounding box center [266, 115] width 106 height 6
click at [235, 9] on icon at bounding box center [232, 8] width 6 height 7
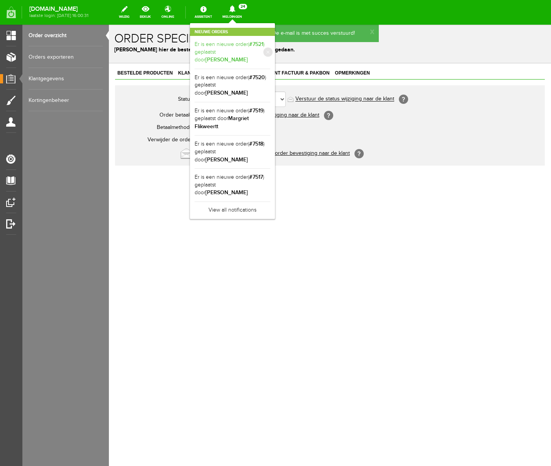
click at [248, 56] on b "[PERSON_NAME]" at bounding box center [227, 59] width 42 height 7
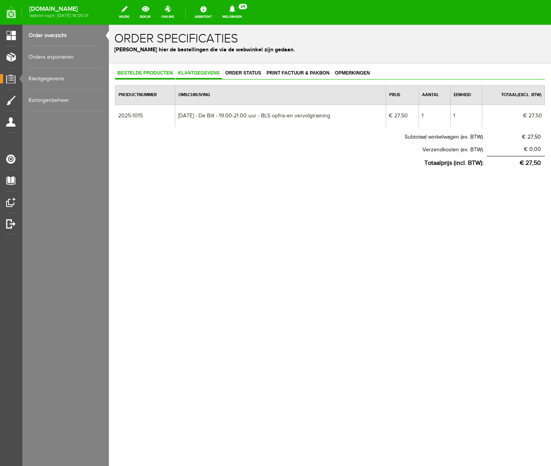
click at [192, 68] on link "Klantgegevens" at bounding box center [199, 73] width 46 height 11
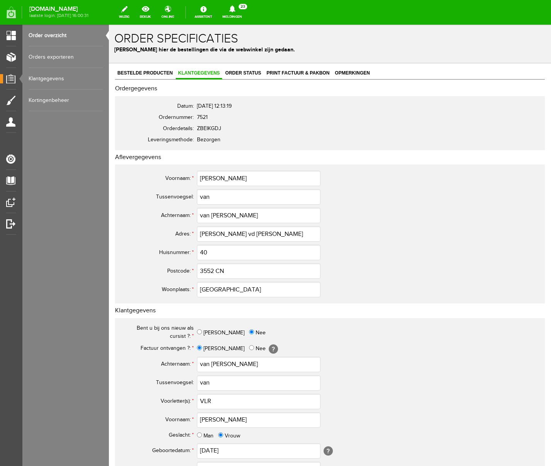
click at [235, 10] on icon at bounding box center [232, 8] width 6 height 7
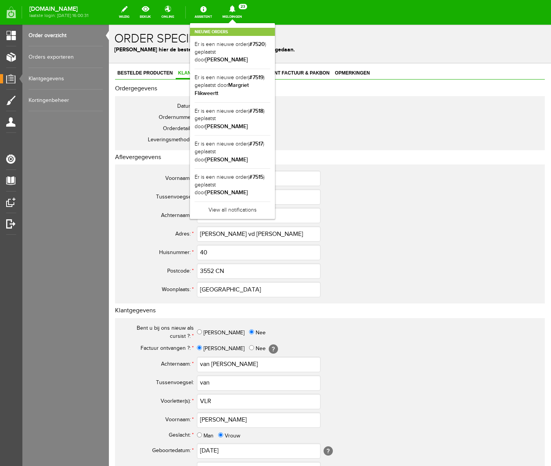
click at [235, 10] on icon at bounding box center [232, 8] width 6 height 7
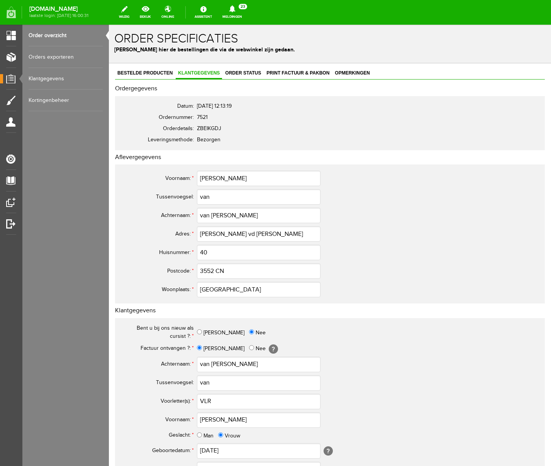
click at [235, 10] on icon at bounding box center [232, 8] width 6 height 7
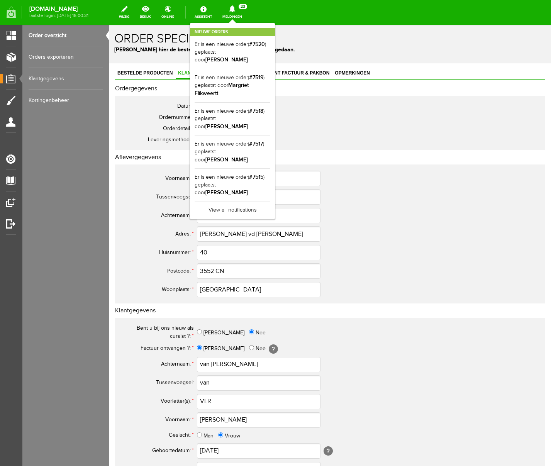
click at [235, 10] on icon at bounding box center [232, 8] width 6 height 7
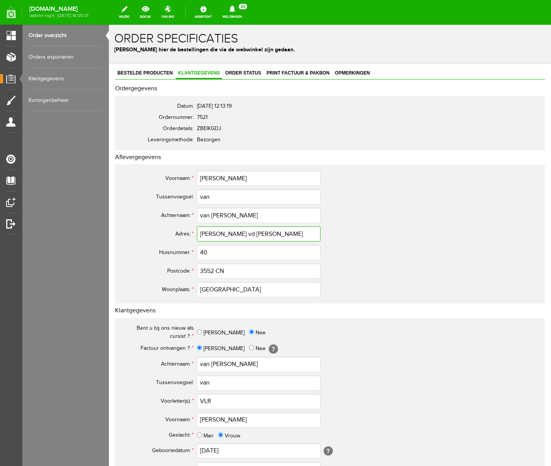
drag, startPoint x: 277, startPoint y: 232, endPoint x: 185, endPoint y: 232, distance: 91.6
click at [185, 232] on tr "Adres: * [PERSON_NAME] vd [PERSON_NAME]" at bounding box center [305, 234] width 371 height 19
click at [126, 345] on th "Factuur ontvangen ?: *" at bounding box center [158, 348] width 77 height 13
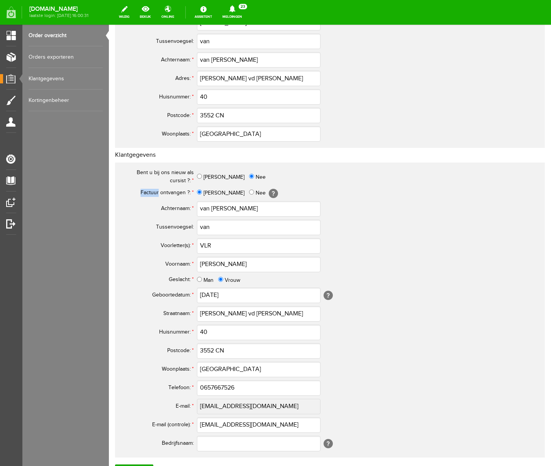
scroll to position [226, 0]
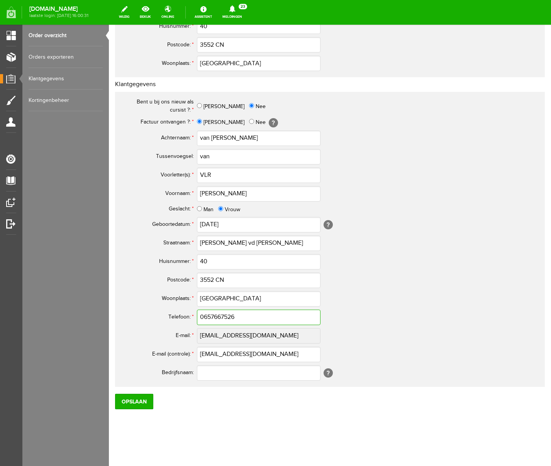
click at [208, 318] on input "0657667526" at bounding box center [259, 317] width 124 height 15
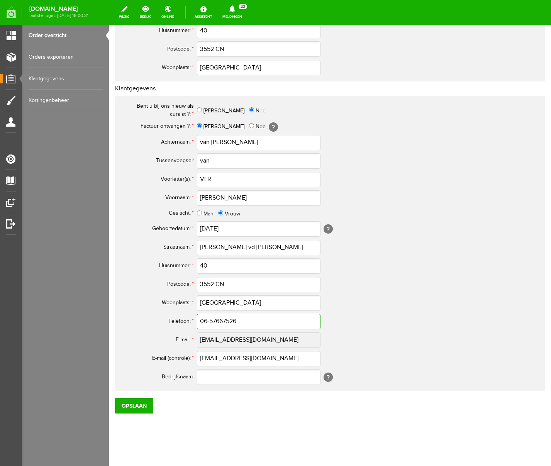
type input "06-57667526"
drag, startPoint x: 211, startPoint y: 142, endPoint x: 176, endPoint y: 143, distance: 35.5
click at [176, 143] on tr "Achternaam: * [PERSON_NAME]" at bounding box center [305, 142] width 371 height 19
type input "Seumeren"
click at [203, 179] on input "VLR" at bounding box center [259, 179] width 124 height 15
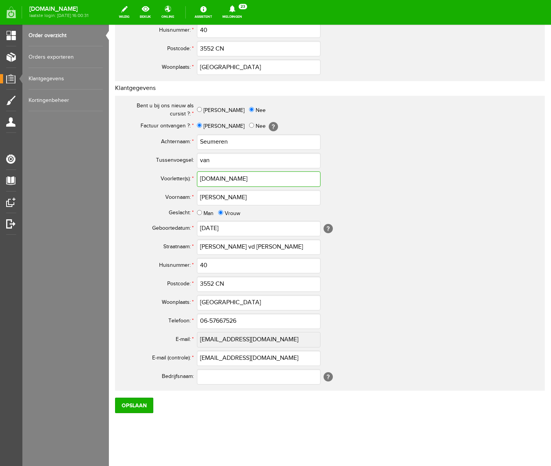
click at [209, 179] on input "[DOMAIN_NAME]" at bounding box center [259, 179] width 124 height 15
click at [221, 179] on input "V.L.R" at bounding box center [259, 178] width 124 height 15
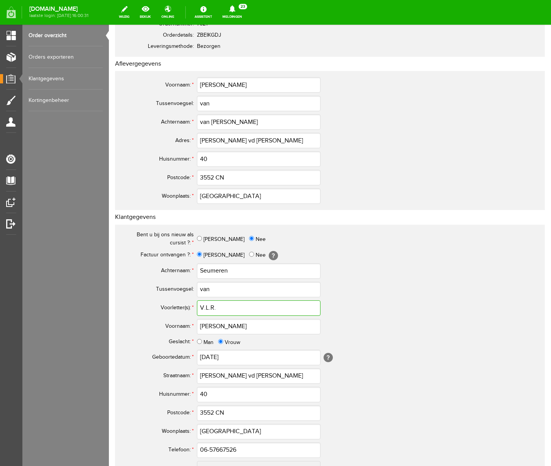
scroll to position [0, 0]
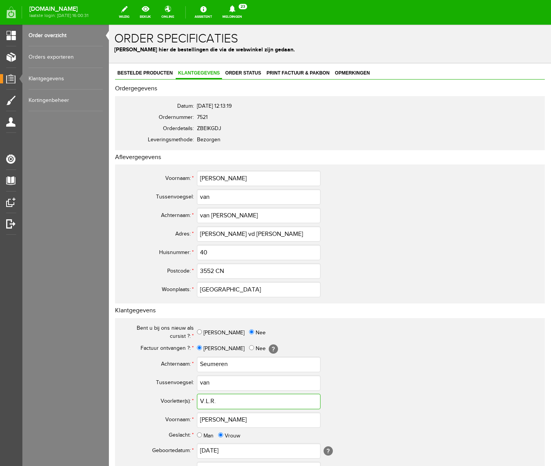
type input "V.L.R."
drag, startPoint x: 212, startPoint y: 214, endPoint x: 175, endPoint y: 214, distance: 36.7
click at [175, 214] on tr "Achternaam: * [PERSON_NAME]" at bounding box center [305, 215] width 371 height 19
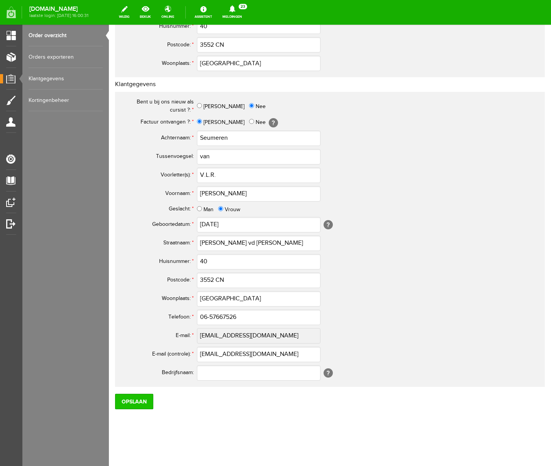
type input "Seumeren"
click at [135, 398] on input "Opslaan" at bounding box center [134, 401] width 38 height 15
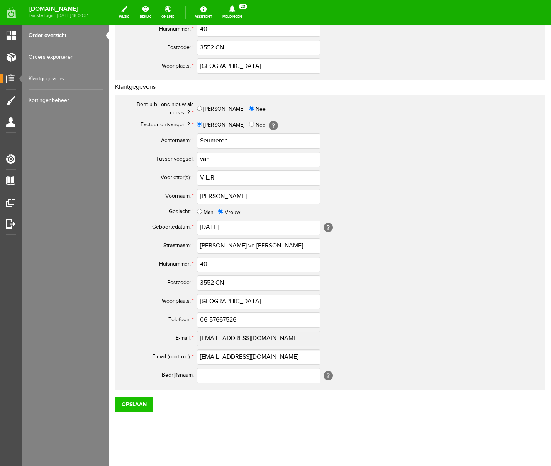
click at [137, 398] on input "Opslaan" at bounding box center [134, 404] width 38 height 15
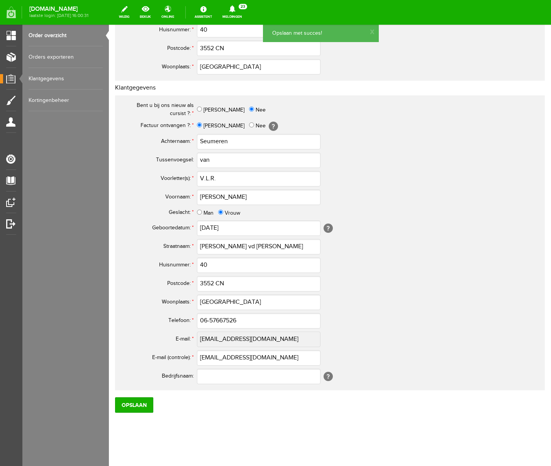
scroll to position [0, 0]
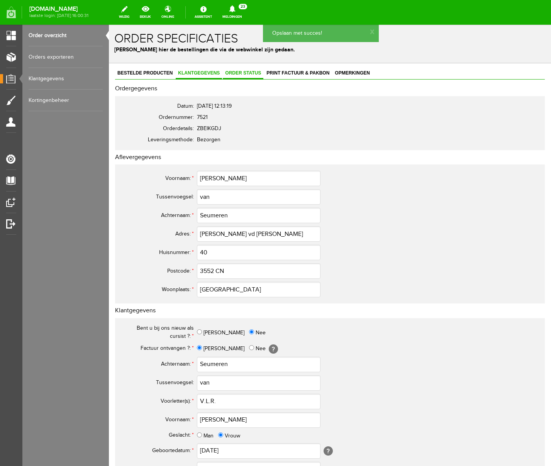
click at [240, 73] on span "Order status" at bounding box center [243, 72] width 41 height 5
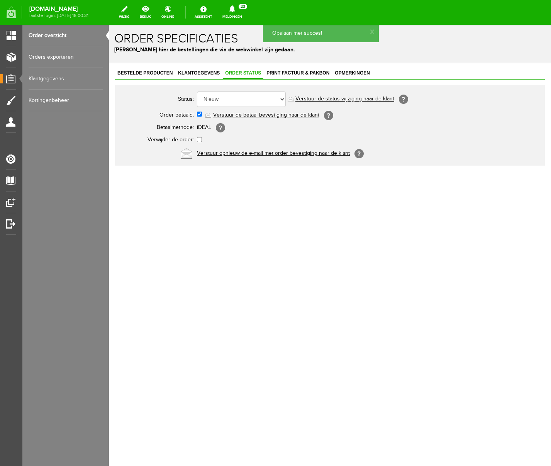
click at [267, 114] on link "Verstuur de betaal bevestiging naar de klant" at bounding box center [266, 115] width 106 height 6
click at [294, 72] on span "Print factuur & pakbon" at bounding box center [298, 72] width 68 height 5
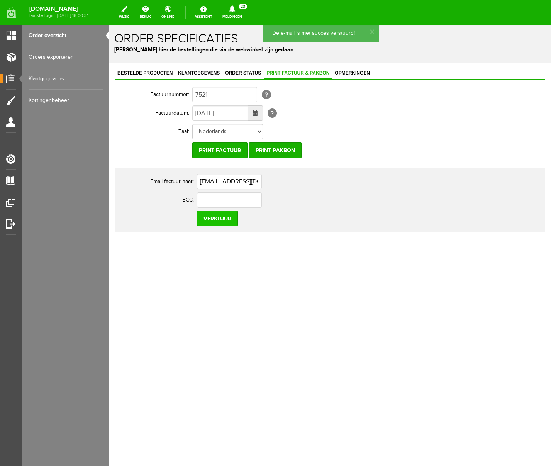
click at [216, 221] on input "Verstuur" at bounding box center [217, 218] width 41 height 15
click at [247, 14] on link "Meldingen 23 Nieuwe orders Er is een nieuwe order( #7520 ) geplaatst door [PERS…" at bounding box center [232, 12] width 29 height 17
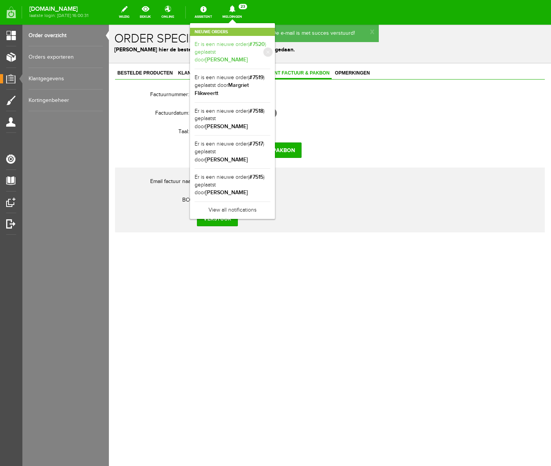
click at [248, 56] on b "[PERSON_NAME]" at bounding box center [227, 59] width 42 height 7
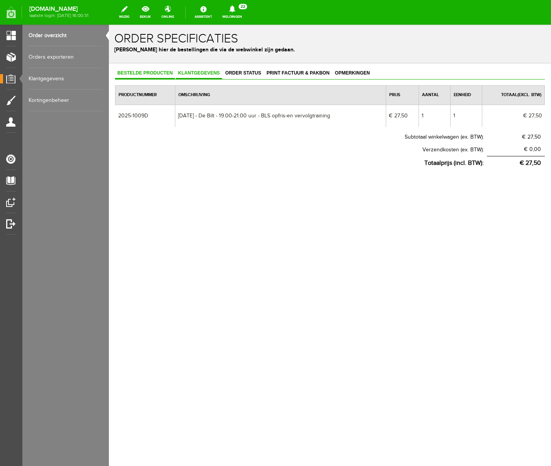
click at [197, 71] on span "Klantgegevens" at bounding box center [199, 72] width 46 height 5
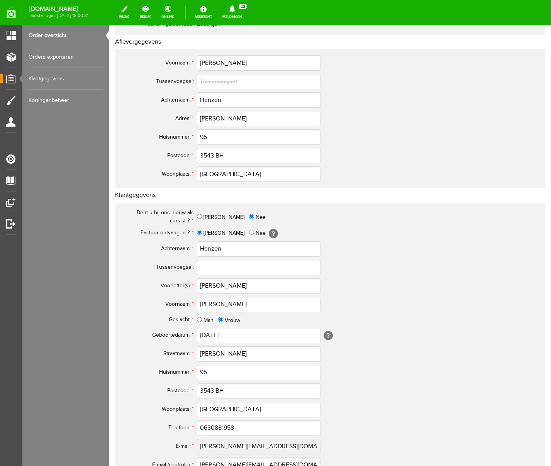
scroll to position [226, 0]
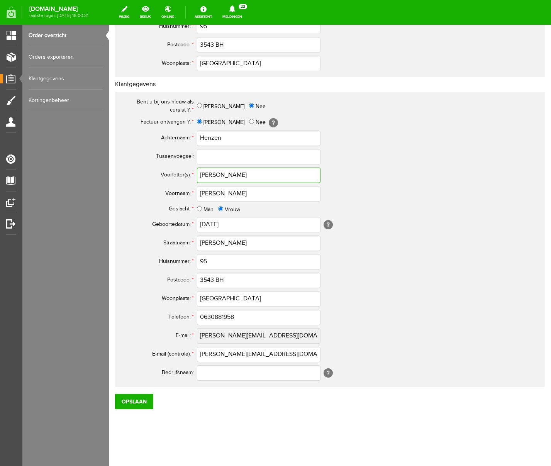
click at [222, 177] on input "[PERSON_NAME]" at bounding box center [259, 175] width 124 height 15
type input "I"
type input "I."
click at [209, 317] on input "0630881958" at bounding box center [259, 317] width 124 height 15
click at [206, 318] on input "0630881958" at bounding box center [259, 317] width 124 height 15
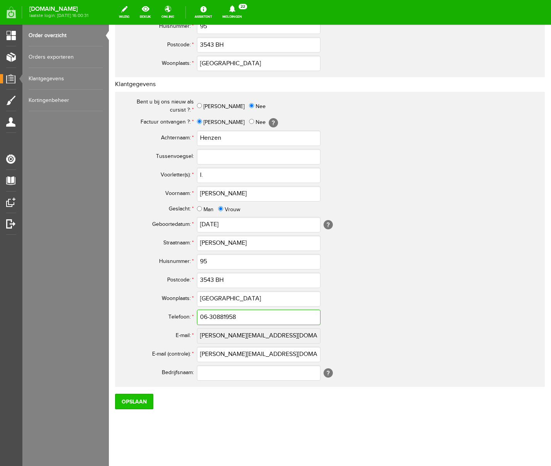
type input "06-30881958"
click at [131, 398] on input "Opslaan" at bounding box center [134, 401] width 38 height 15
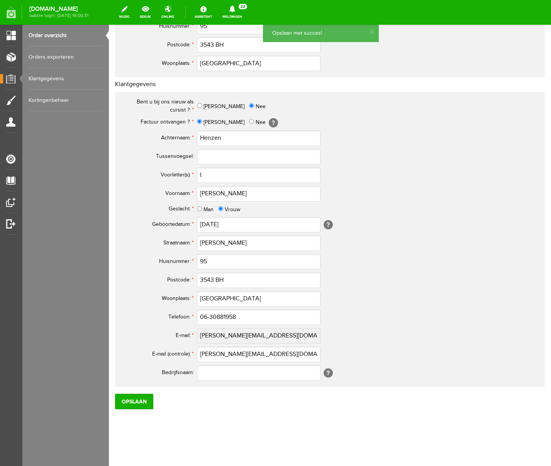
scroll to position [0, 0]
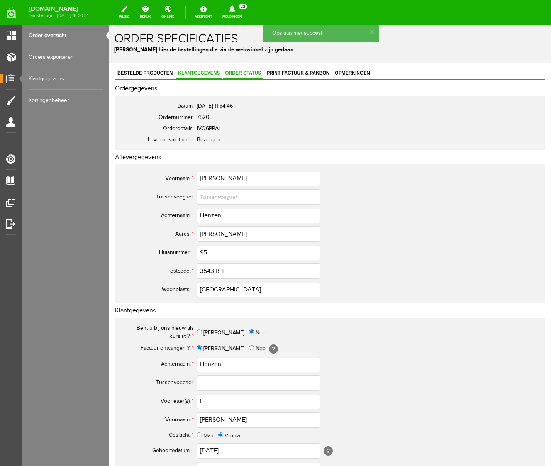
click at [260, 73] on span "Order status" at bounding box center [243, 72] width 41 height 5
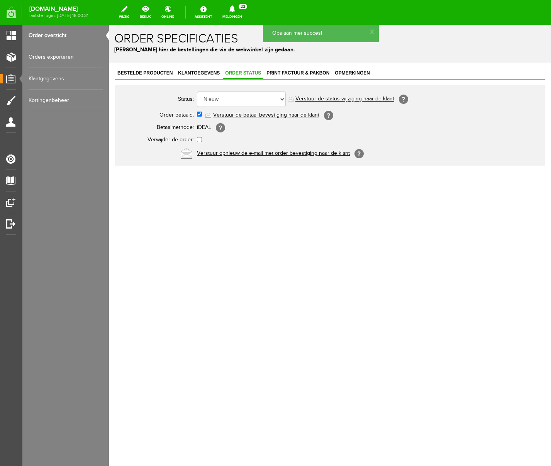
click at [260, 117] on link "Verstuur de betaal bevestiging naar de klant" at bounding box center [266, 115] width 106 height 6
click at [289, 73] on span "Print factuur & pakbon" at bounding box center [298, 72] width 68 height 5
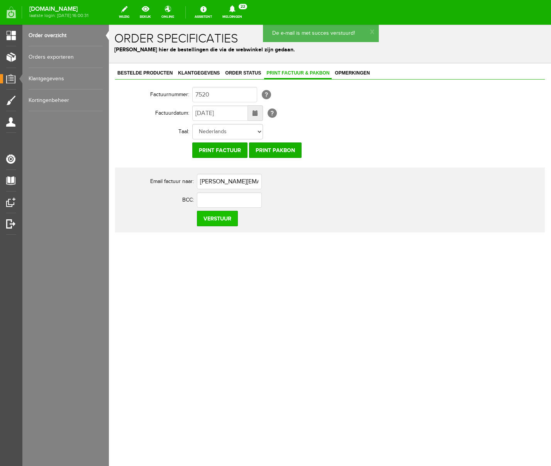
click at [216, 219] on input "Verstuur" at bounding box center [217, 218] width 41 height 15
click at [235, 10] on icon at bounding box center [232, 8] width 6 height 7
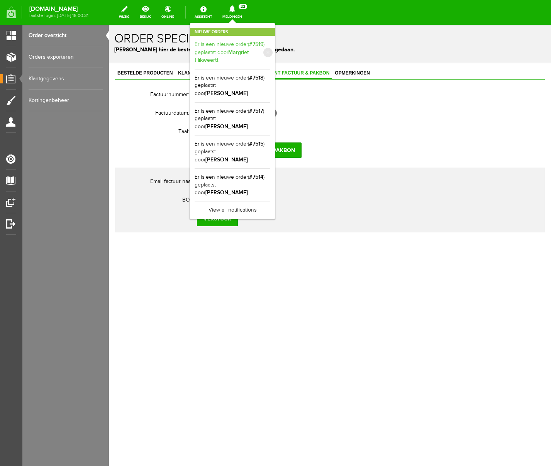
click at [249, 51] on b "Margriet Flikweertt" at bounding box center [222, 56] width 54 height 15
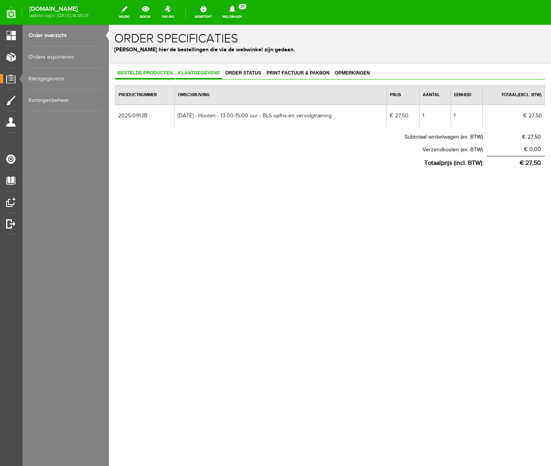
click at [208, 74] on span "Klantgegevens" at bounding box center [199, 72] width 46 height 5
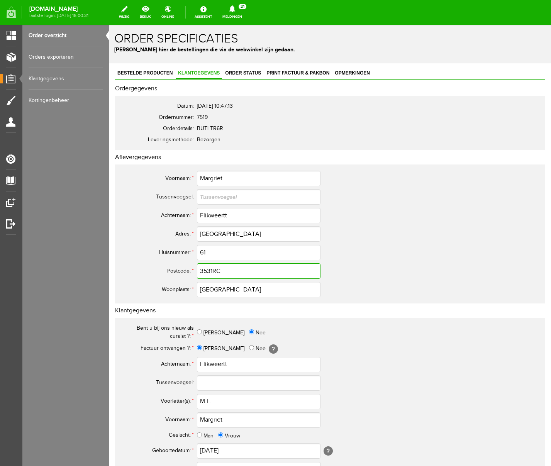
click at [214, 271] on input "3531RC" at bounding box center [259, 270] width 124 height 15
click at [213, 271] on input "3531RC" at bounding box center [259, 270] width 124 height 15
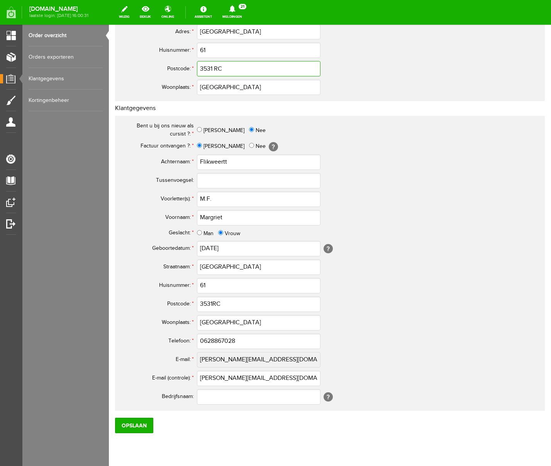
scroll to position [226, 0]
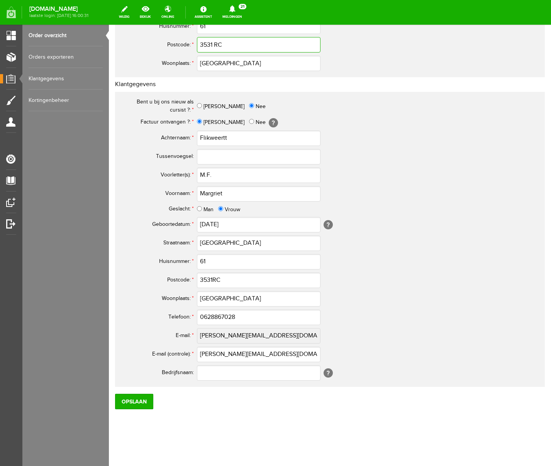
type input "3531 RC"
click at [235, 138] on input "Flikweertt" at bounding box center [259, 138] width 124 height 15
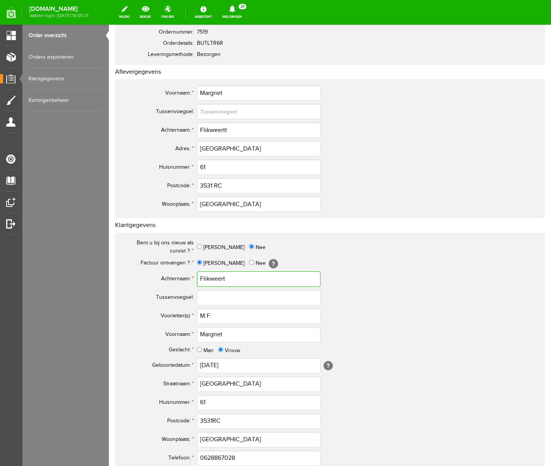
scroll to position [0, 0]
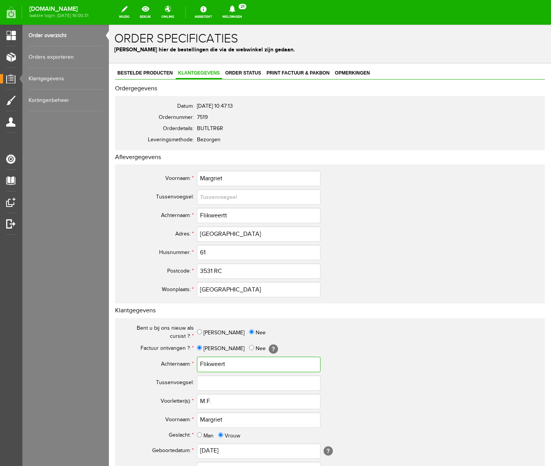
type input "Flikweert"
click at [231, 219] on input "Flikweertt" at bounding box center [259, 215] width 124 height 15
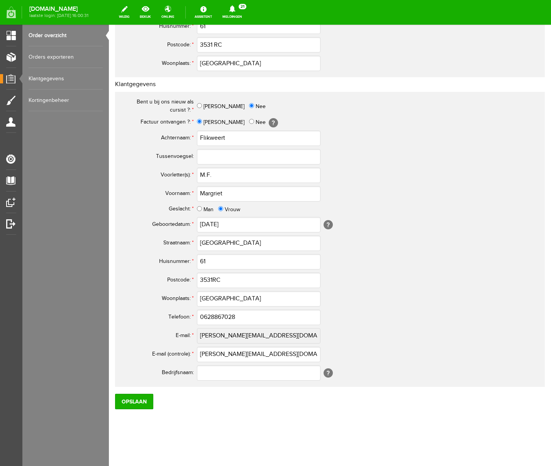
type input "Flikweert"
click at [214, 280] on input "3531RC" at bounding box center [259, 280] width 124 height 15
type input "3531 RC"
click at [207, 318] on input "0628867028" at bounding box center [259, 317] width 124 height 15
type input "06-28867028"
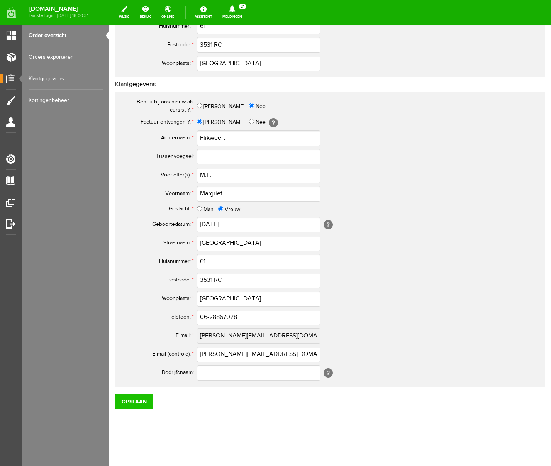
click at [131, 398] on input "Opslaan" at bounding box center [134, 401] width 38 height 15
click at [141, 398] on input "Opslaan" at bounding box center [134, 401] width 38 height 15
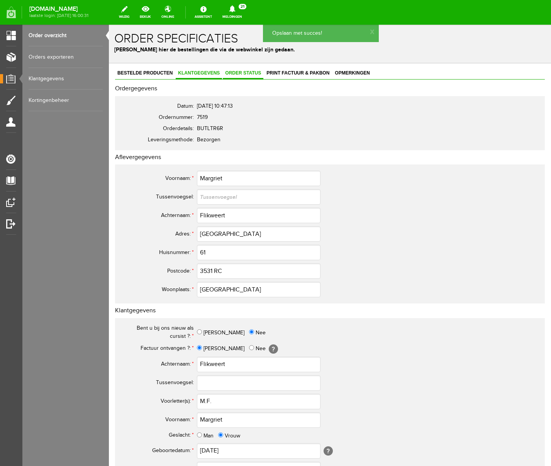
click at [255, 72] on span "Order status" at bounding box center [243, 72] width 41 height 5
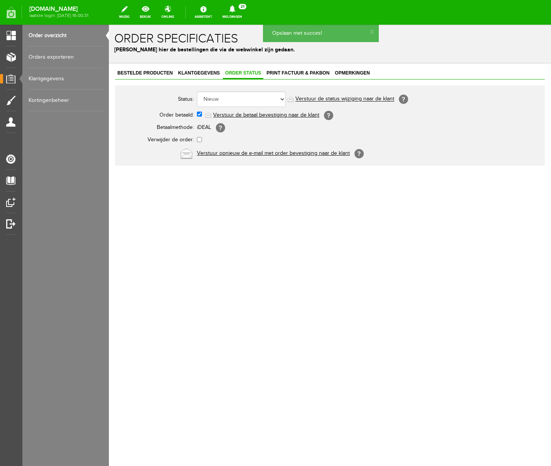
click at [265, 115] on link "Verstuur de betaal bevestiging naar de klant" at bounding box center [266, 115] width 106 height 6
click at [304, 73] on span "Print factuur & pakbon" at bounding box center [298, 72] width 68 height 5
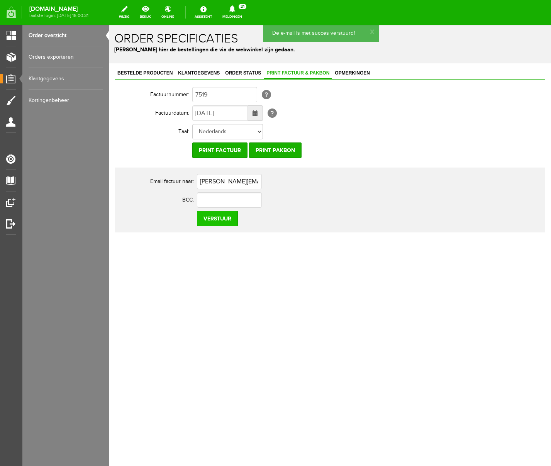
click at [223, 216] on input "Verstuur" at bounding box center [217, 218] width 41 height 15
click at [235, 8] on icon at bounding box center [232, 8] width 6 height 7
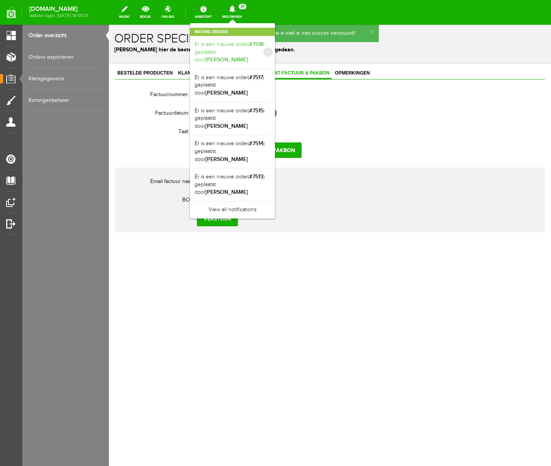
click at [270, 51] on link "Er is een nieuwe order( #7518 ) geplaatst door [PERSON_NAME]" at bounding box center [233, 53] width 76 height 24
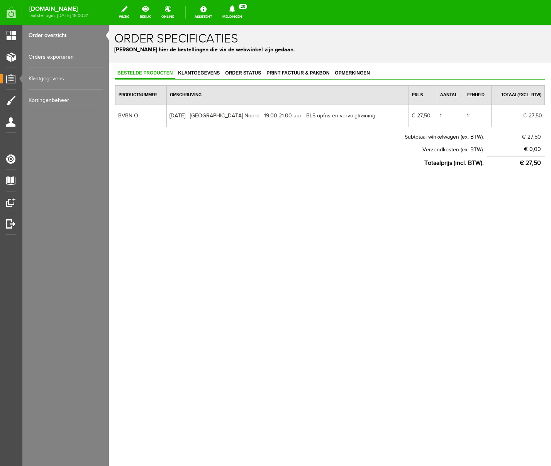
click at [242, 6] on icon at bounding box center [233, 8] width 20 height 7
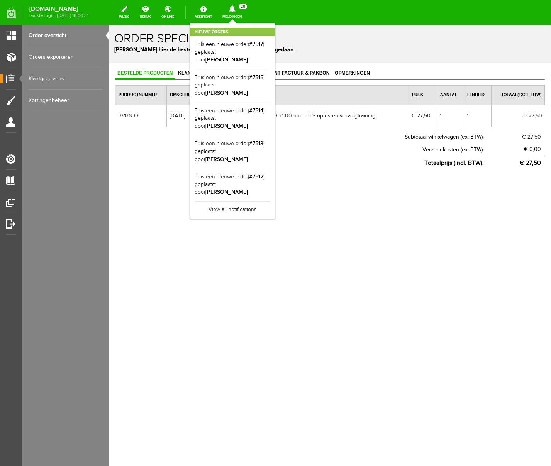
click at [242, 6] on icon at bounding box center [233, 8] width 20 height 7
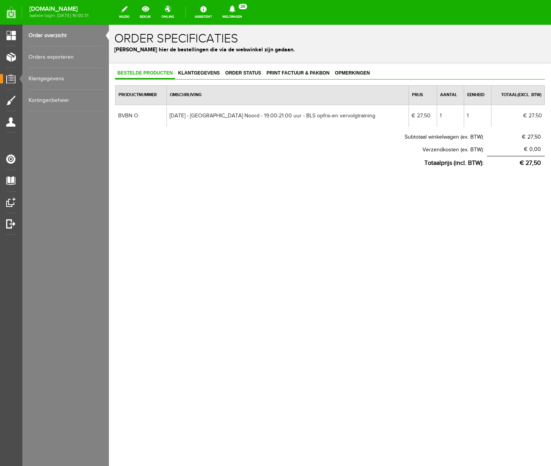
click at [277, 131] on th "Subtotaal winkelwagen (ex. BTW):" at bounding box center [301, 137] width 372 height 13
click at [193, 71] on span "Klantgegevens" at bounding box center [199, 72] width 46 height 5
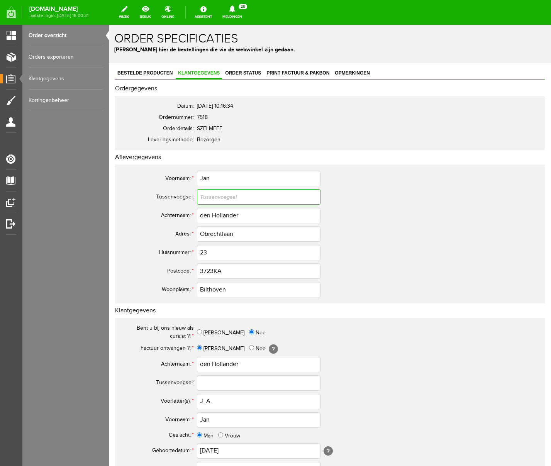
click at [221, 196] on input "text" at bounding box center [259, 196] width 124 height 15
type input "den"
drag, startPoint x: 213, startPoint y: 215, endPoint x: 164, endPoint y: 214, distance: 49.1
click at [164, 214] on tr "Achternaam: * den Hollander" at bounding box center [305, 215] width 371 height 19
type input "Hollander"
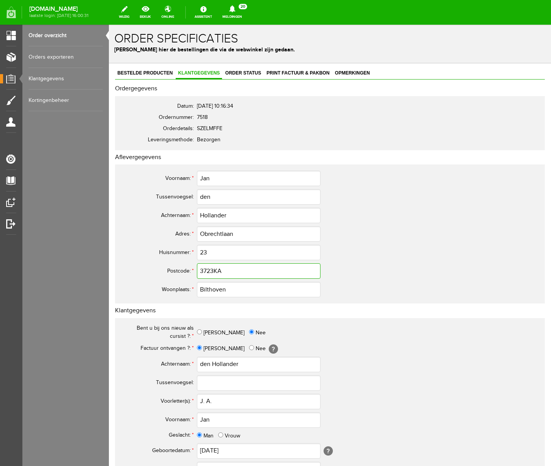
click at [214, 270] on input "3723KA" at bounding box center [259, 270] width 124 height 15
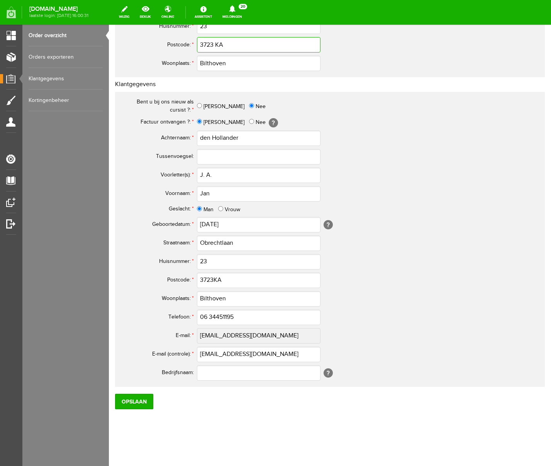
type input "3723 KA"
click at [214, 279] on input "3723KA" at bounding box center [259, 280] width 124 height 15
type input "3723 KA"
click at [208, 318] on input "06 34451195" at bounding box center [259, 317] width 124 height 15
type input "06- 34451195"
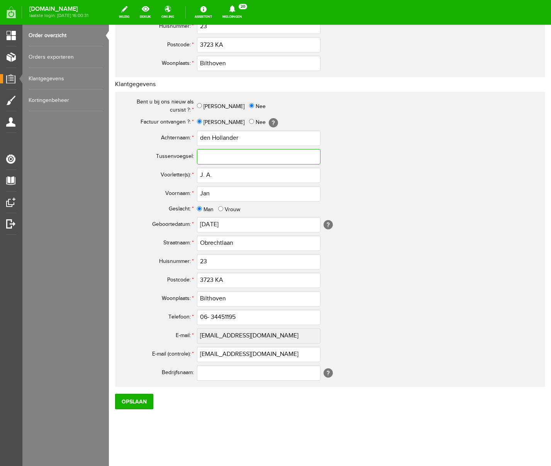
click at [215, 156] on input "text" at bounding box center [259, 156] width 124 height 15
type input "den"
drag, startPoint x: 213, startPoint y: 137, endPoint x: 181, endPoint y: 137, distance: 31.7
click at [181, 137] on tr "Achternaam: * den Hollander" at bounding box center [305, 138] width 371 height 19
type input "Hollander"
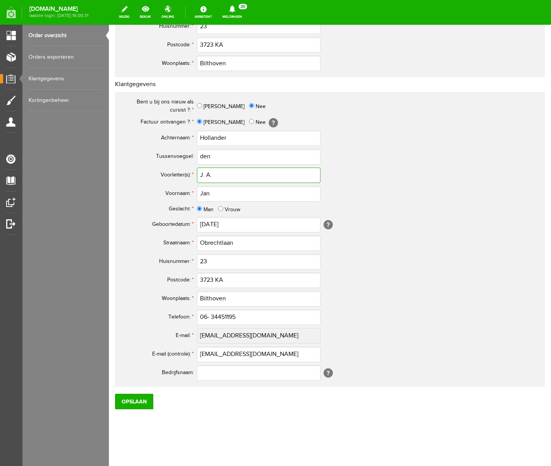
click at [207, 174] on input "J. A." at bounding box center [259, 175] width 124 height 15
type input "J.A."
click at [384, 290] on td "Bilthoven" at bounding box center [344, 299] width 294 height 19
click at [213, 317] on input "06- 34451195" at bounding box center [259, 317] width 124 height 15
type input "06-34451195"
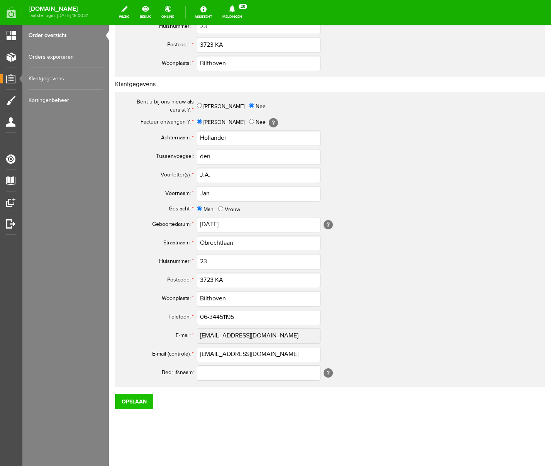
click at [142, 398] on input "Opslaan" at bounding box center [134, 401] width 38 height 15
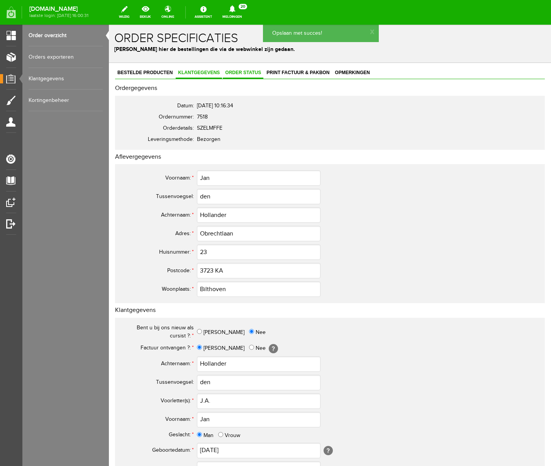
scroll to position [1, 0]
click at [253, 71] on span "Order status" at bounding box center [243, 72] width 41 height 5
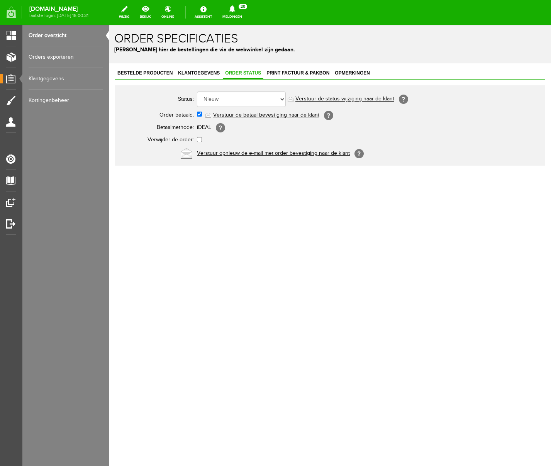
click at [259, 115] on link "Verstuur de betaal bevestiging naar de klant" at bounding box center [266, 115] width 106 height 6
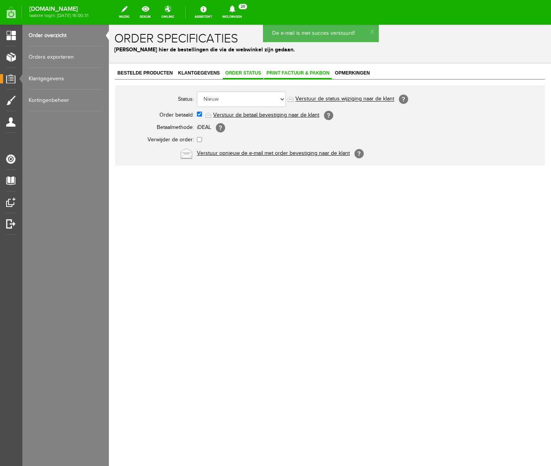
click at [299, 74] on span "Print factuur & pakbon" at bounding box center [298, 72] width 68 height 5
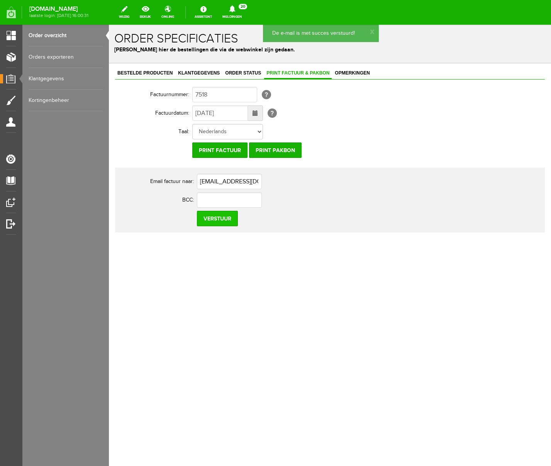
click at [224, 219] on input "Verstuur" at bounding box center [217, 218] width 41 height 15
click at [235, 8] on icon at bounding box center [232, 8] width 6 height 7
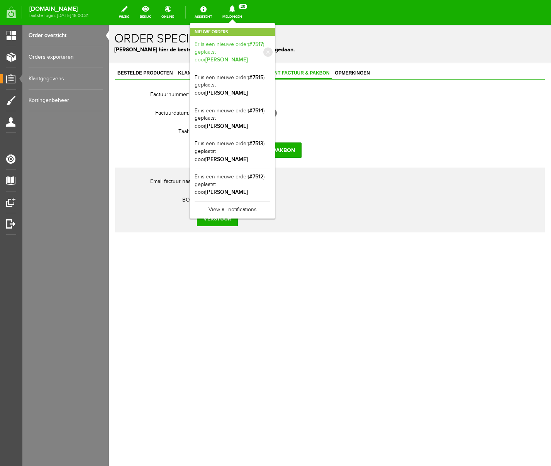
click at [270, 44] on link "Er is een nieuwe order( #7517 ) geplaatst door [PERSON_NAME]" at bounding box center [233, 53] width 76 height 24
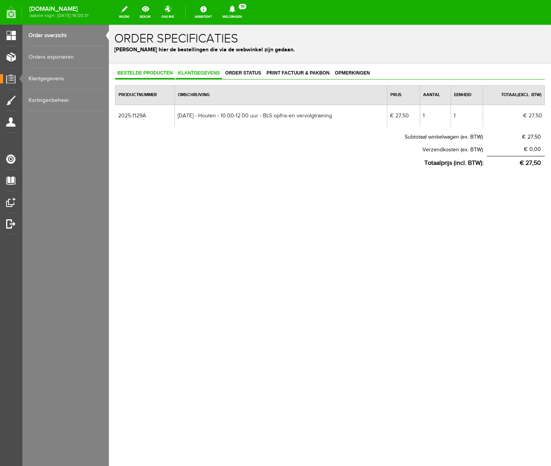
click at [206, 73] on span "Klantgegevens" at bounding box center [199, 72] width 46 height 5
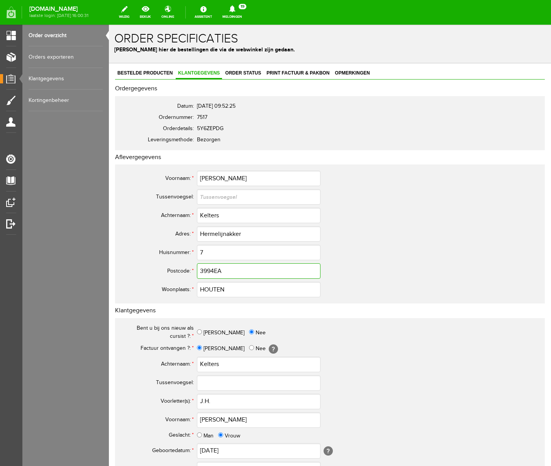
click at [213, 272] on input "3994EA" at bounding box center [259, 270] width 124 height 15
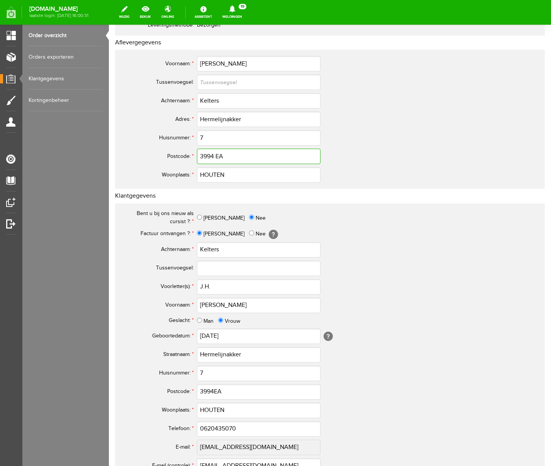
scroll to position [226, 0]
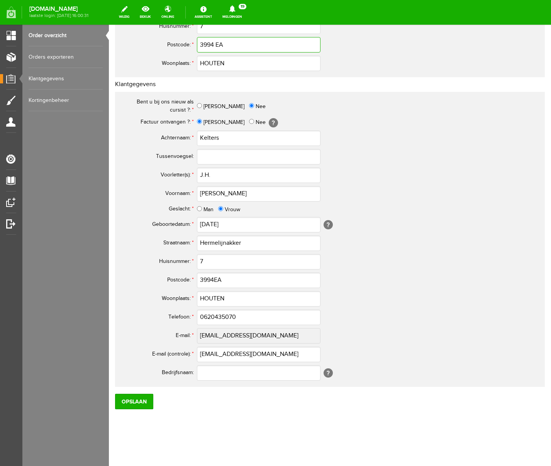
type input "3994 EA"
click at [199, 209] on input "Man" at bounding box center [199, 208] width 5 height 5
radio input "true"
click at [215, 279] on input "3994EA" at bounding box center [259, 280] width 124 height 15
type input "3994 EA"
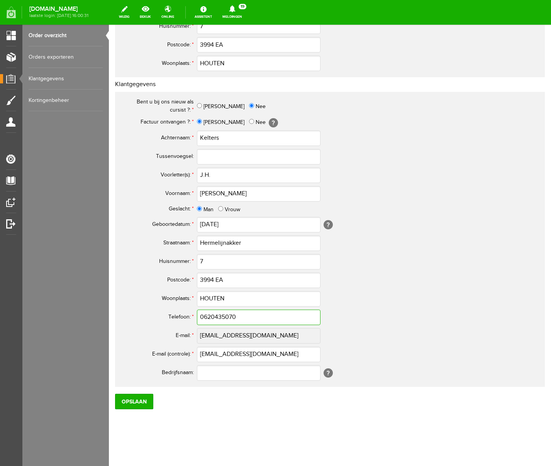
click at [208, 316] on input "0620435070" at bounding box center [259, 317] width 124 height 15
type input "06-20435070"
click at [131, 398] on input "Opslaan" at bounding box center [134, 401] width 38 height 15
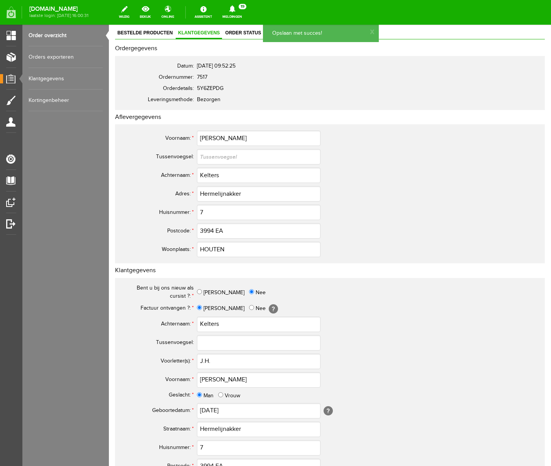
scroll to position [0, 0]
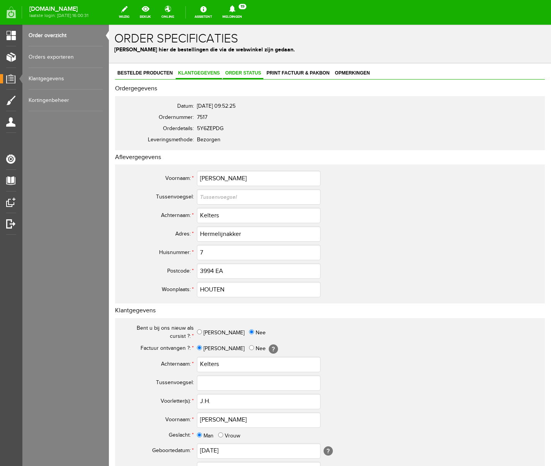
click at [244, 73] on span "Order status" at bounding box center [243, 72] width 41 height 5
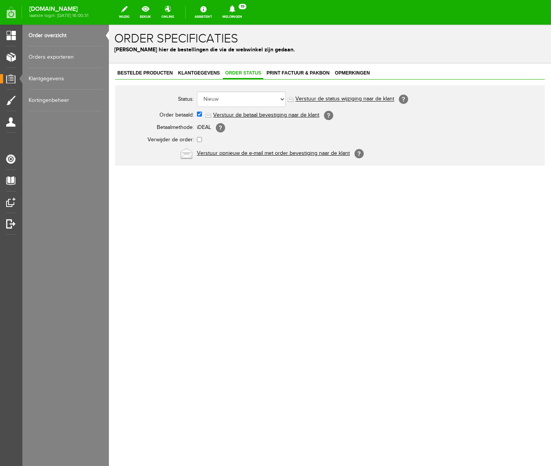
click at [247, 117] on link "Verstuur de betaal bevestiging naar de klant" at bounding box center [266, 115] width 106 height 6
click at [300, 72] on span "Print factuur & pakbon" at bounding box center [298, 72] width 68 height 5
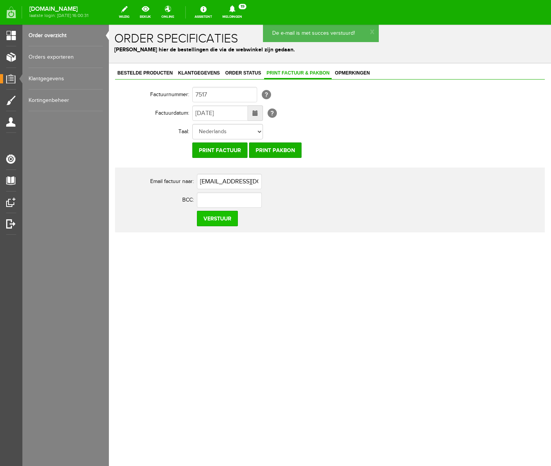
click at [217, 225] on input "Verstuur" at bounding box center [217, 218] width 41 height 15
click at [235, 10] on icon at bounding box center [232, 8] width 6 height 7
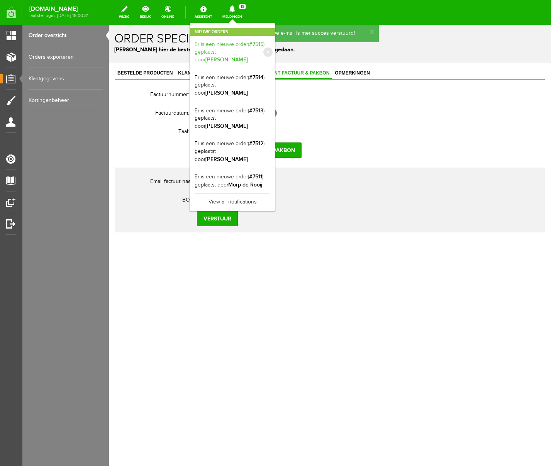
click at [270, 42] on link "Er is een nieuwe order( #7515 ) geplaatst door [PERSON_NAME]" at bounding box center [233, 53] width 76 height 24
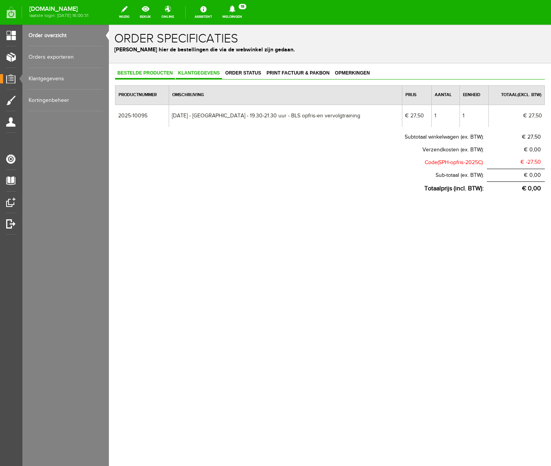
click at [215, 72] on span "Klantgegevens" at bounding box center [199, 72] width 46 height 5
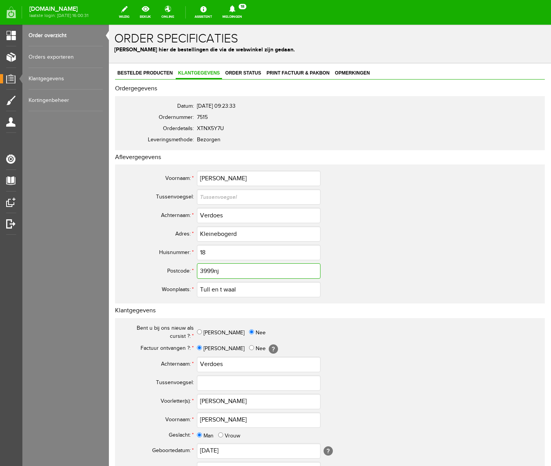
click at [224, 271] on input "3999nj" at bounding box center [259, 270] width 124 height 15
type input "3999 [GEOGRAPHIC_DATA]"
click at [219, 291] on input "Tull en t waal" at bounding box center [259, 289] width 124 height 15
click at [227, 289] on input "Tull en 't waal" at bounding box center [259, 289] width 124 height 15
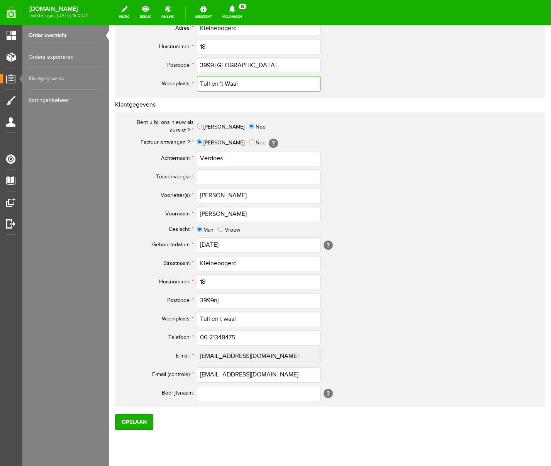
scroll to position [206, 0]
type input "Tull en 't Waal"
click at [204, 196] on input "[PERSON_NAME]" at bounding box center [259, 195] width 124 height 15
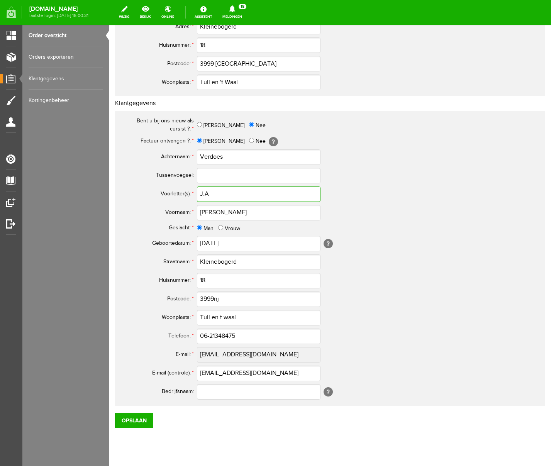
click at [214, 196] on input "J.A" at bounding box center [259, 194] width 124 height 15
type input "J.A."
click at [226, 301] on input "3999nj" at bounding box center [259, 299] width 124 height 15
type input "3999 [GEOGRAPHIC_DATA]"
click at [219, 318] on input "Tull en t waal" at bounding box center [259, 317] width 124 height 15
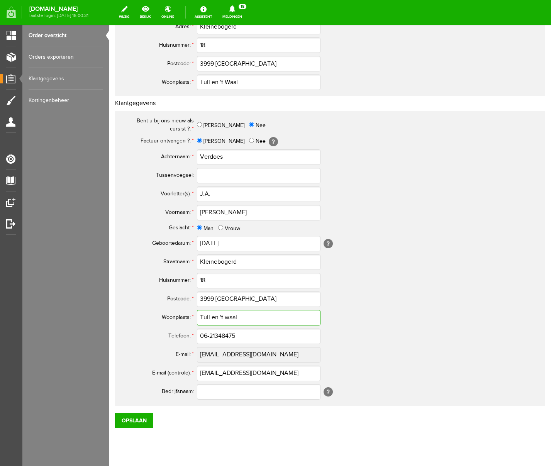
click at [228, 318] on input "Tull en 't waal" at bounding box center [259, 317] width 124 height 15
type input "Tull en 't Waal"
click at [139, 398] on input "Opslaan" at bounding box center [134, 420] width 38 height 15
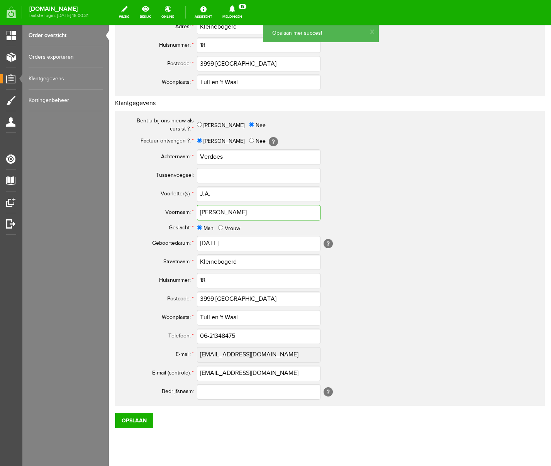
drag, startPoint x: 246, startPoint y: 211, endPoint x: 172, endPoint y: 211, distance: 74.6
click at [172, 211] on tr "Voornaam: * [PERSON_NAME]" at bounding box center [305, 213] width 371 height 19
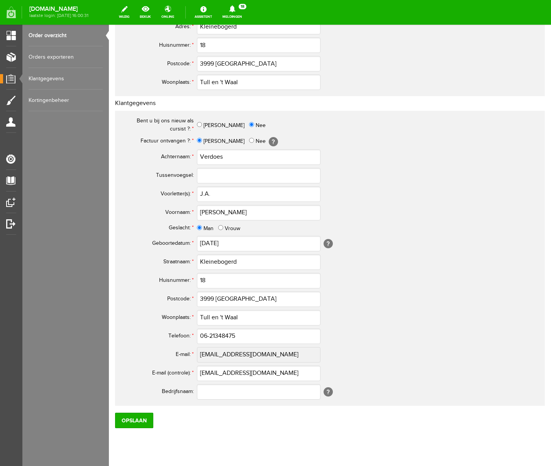
scroll to position [0, 0]
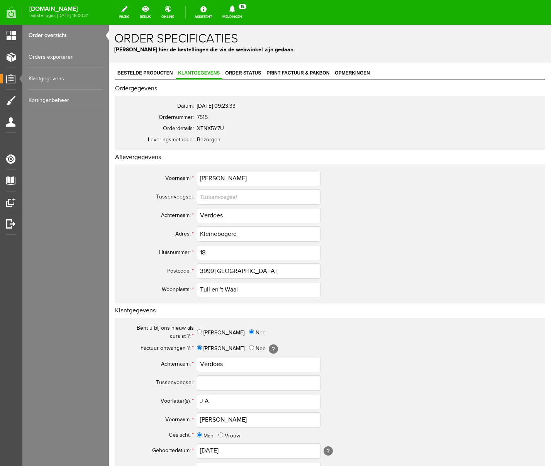
click at [88, 369] on div "Categorieën beheren Producten beheren Producten importeren Productkenmerken Pro…" at bounding box center [65, 233] width 87 height 466
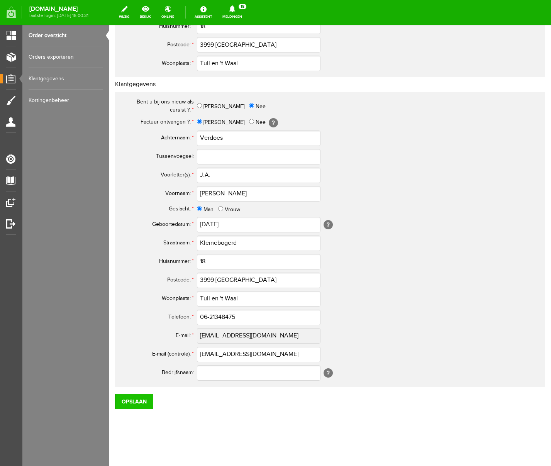
click at [141, 398] on input "Opslaan" at bounding box center [134, 401] width 38 height 15
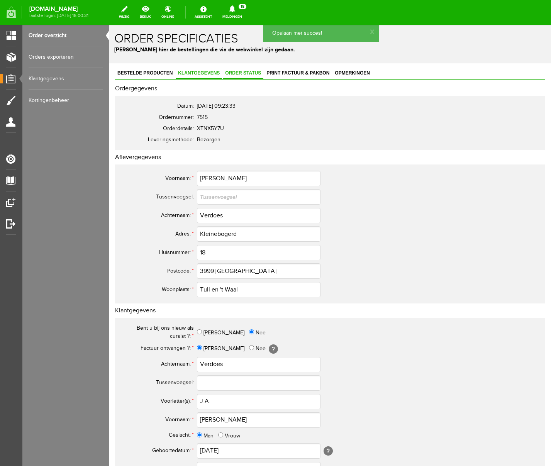
click at [244, 72] on span "Order status" at bounding box center [243, 72] width 41 height 5
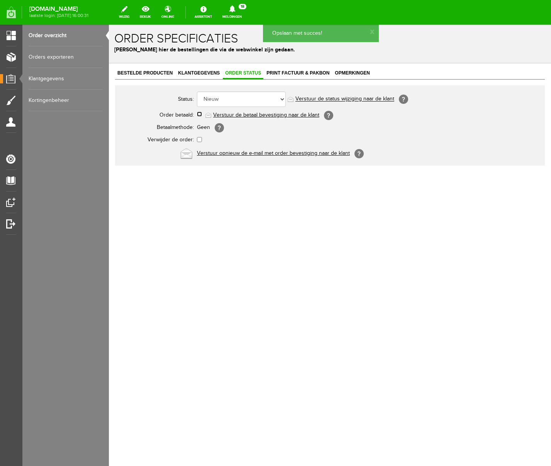
click at [197, 114] on input "checkbox" at bounding box center [199, 114] width 5 height 5
checkbox input "true"
click at [263, 115] on link "Verstuur de betaal bevestiging naar de klant" at bounding box center [266, 115] width 106 height 6
click at [296, 71] on span "Print factuur & pakbon" at bounding box center [298, 72] width 68 height 5
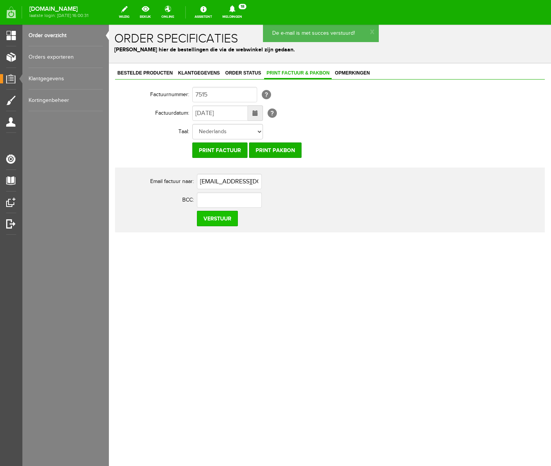
click at [216, 219] on input "Verstuur" at bounding box center [217, 218] width 41 height 15
click at [242, 8] on icon at bounding box center [233, 8] width 20 height 7
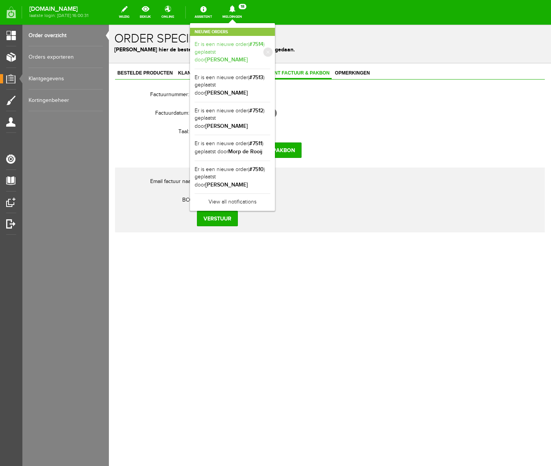
click at [248, 56] on b "[PERSON_NAME]" at bounding box center [227, 59] width 42 height 7
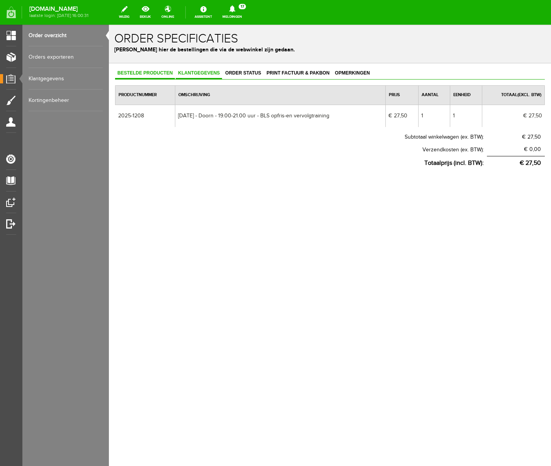
click at [204, 71] on span "Klantgegevens" at bounding box center [199, 72] width 46 height 5
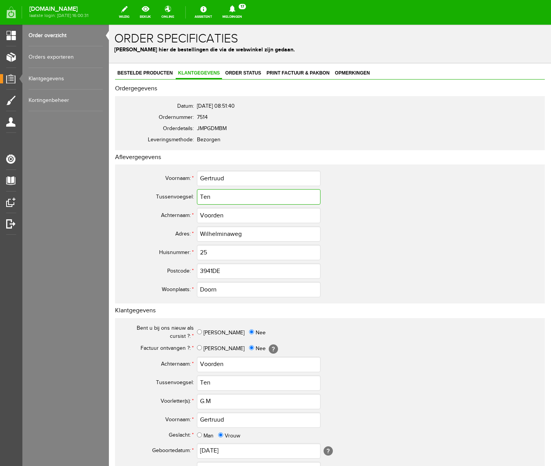
click at [206, 197] on input "Ten" at bounding box center [259, 196] width 124 height 15
click at [202, 198] on input "Ten" at bounding box center [259, 196] width 124 height 15
type input "ten"
click at [204, 384] on input "Ten" at bounding box center [259, 383] width 124 height 15
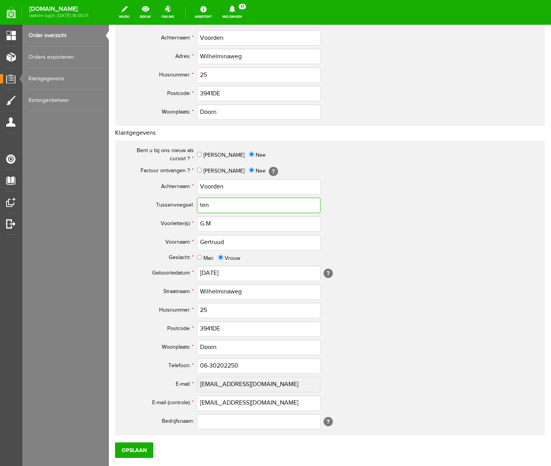
scroll to position [226, 0]
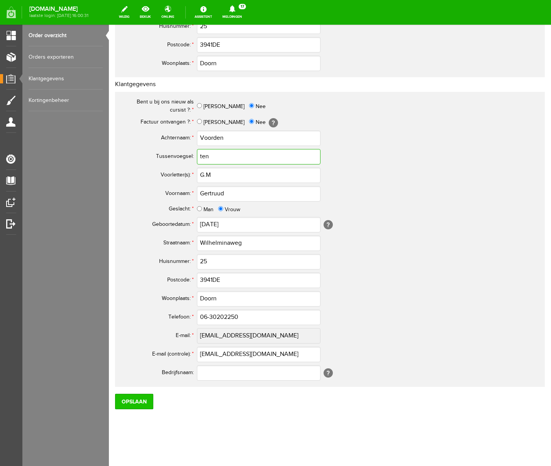
type input "ten"
click at [140, 398] on input "Opslaan" at bounding box center [134, 401] width 38 height 15
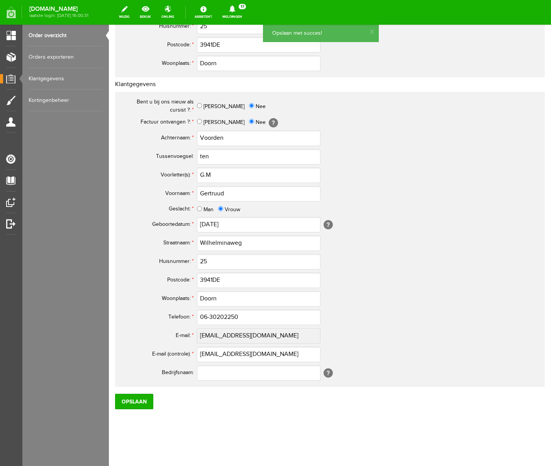
scroll to position [0, 0]
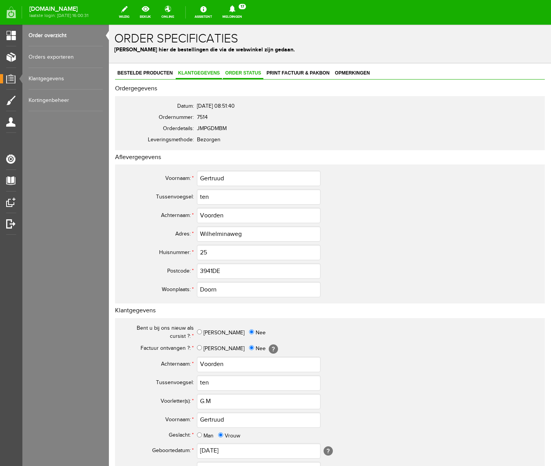
click at [246, 70] on link "Order status" at bounding box center [243, 73] width 41 height 11
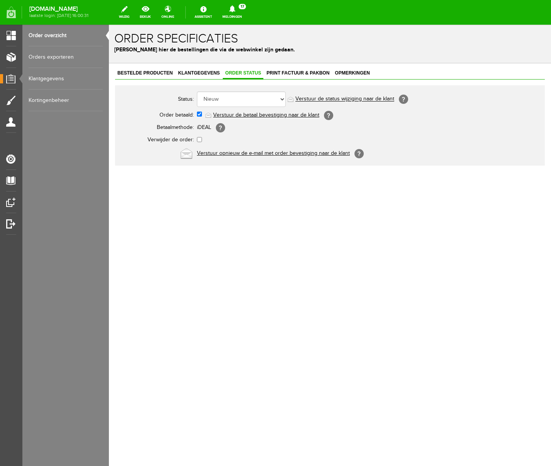
click at [247, 117] on link "Verstuur de betaal bevestiging naar de klant" at bounding box center [266, 115] width 106 height 6
click at [242, 11] on icon at bounding box center [233, 8] width 20 height 7
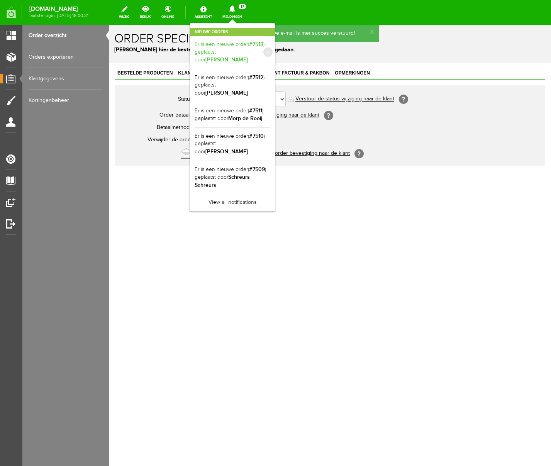
click at [248, 56] on b "[PERSON_NAME]" at bounding box center [227, 59] width 42 height 7
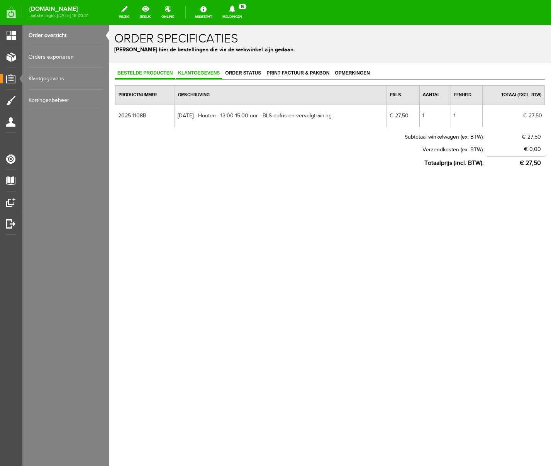
click at [196, 72] on span "Klantgegevens" at bounding box center [199, 72] width 46 height 5
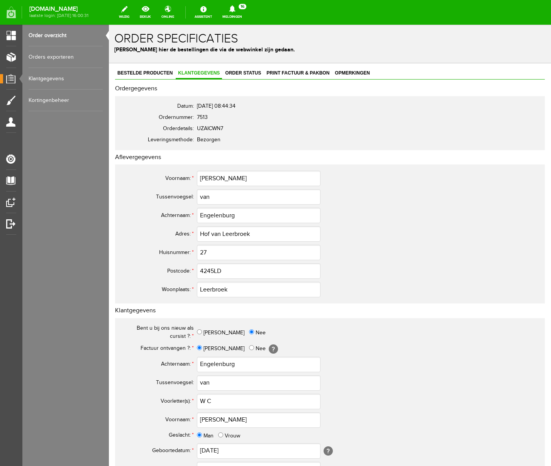
click at [235, 10] on icon at bounding box center [232, 8] width 6 height 7
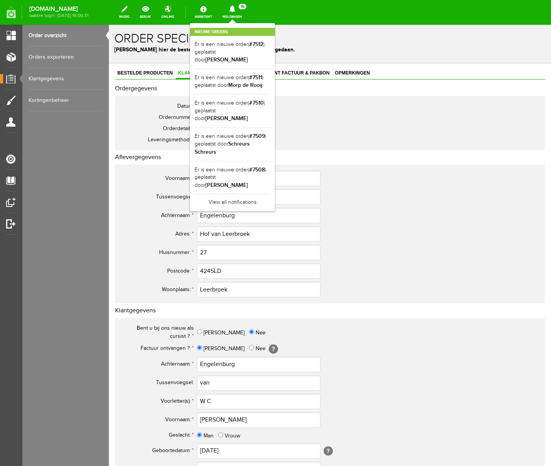
click at [235, 10] on icon at bounding box center [232, 8] width 6 height 7
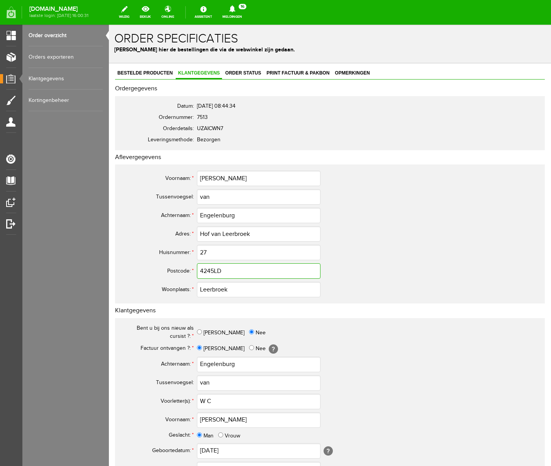
click at [214, 271] on input "4245LD" at bounding box center [259, 270] width 124 height 15
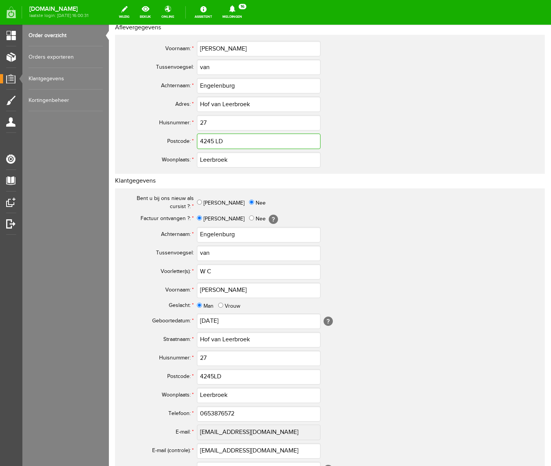
scroll to position [226, 0]
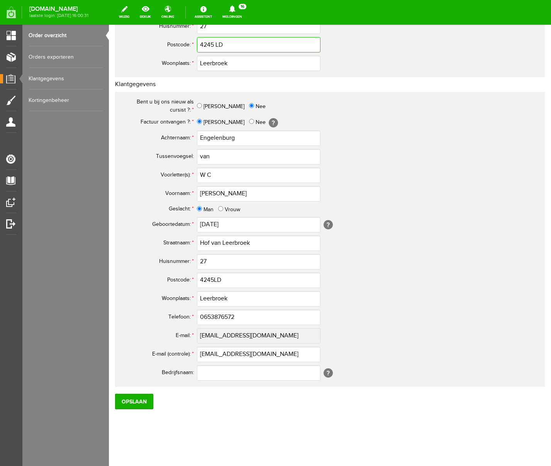
type input "4245 LD"
click at [215, 280] on input "4245LD" at bounding box center [259, 280] width 124 height 15
type input "4245 LD"
click at [208, 175] on input "W C" at bounding box center [259, 175] width 124 height 15
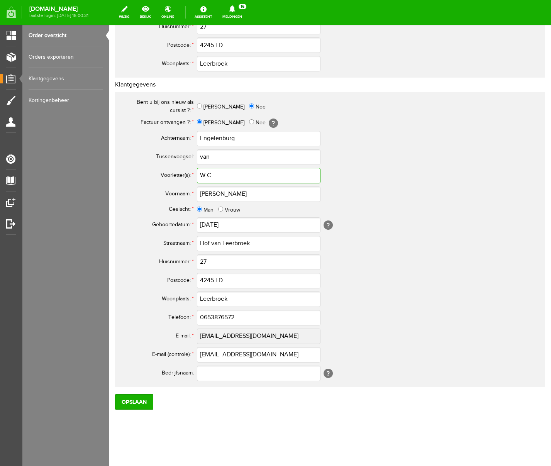
click at [225, 177] on input "W.C" at bounding box center [259, 175] width 124 height 15
type input "W.C."
click at [207, 318] on input "0653876572" at bounding box center [259, 317] width 124 height 15
type input "06-53876572"
click at [141, 398] on input "Opslaan" at bounding box center [134, 401] width 38 height 15
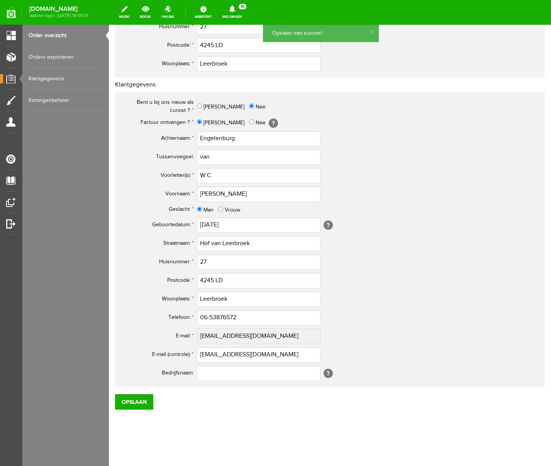
scroll to position [0, 0]
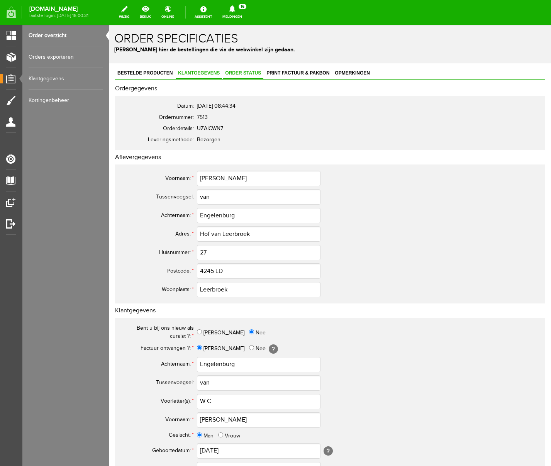
click at [248, 73] on span "Order status" at bounding box center [243, 72] width 41 height 5
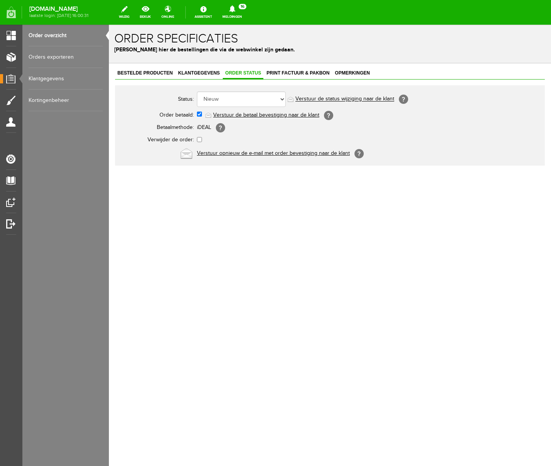
click at [248, 114] on link "Verstuur de betaal bevestiging naar de klant" at bounding box center [266, 115] width 106 height 6
click at [207, 73] on span "Klantgegevens" at bounding box center [199, 72] width 46 height 5
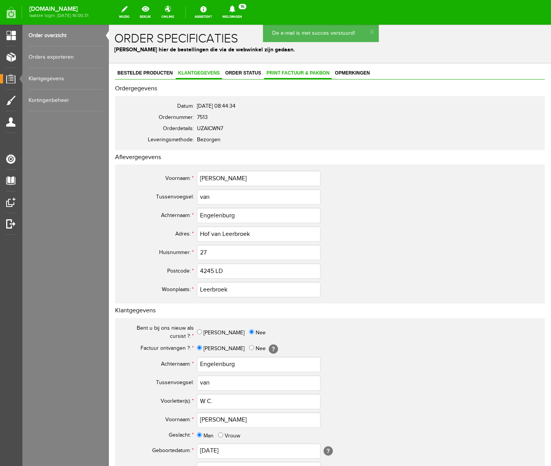
click at [290, 74] on span "Print factuur & pakbon" at bounding box center [298, 72] width 68 height 5
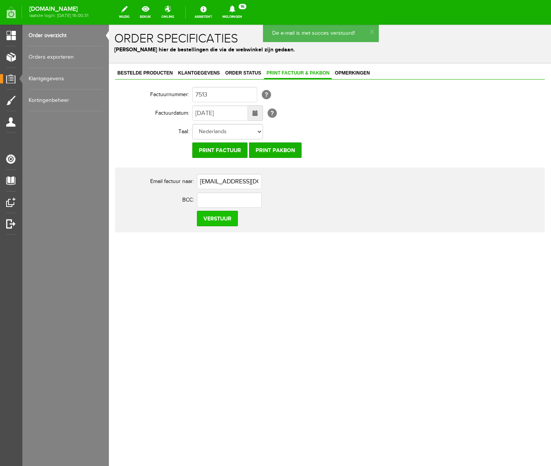
click at [217, 220] on input "Verstuur" at bounding box center [217, 218] width 41 height 15
click at [242, 10] on icon at bounding box center [233, 8] width 20 height 7
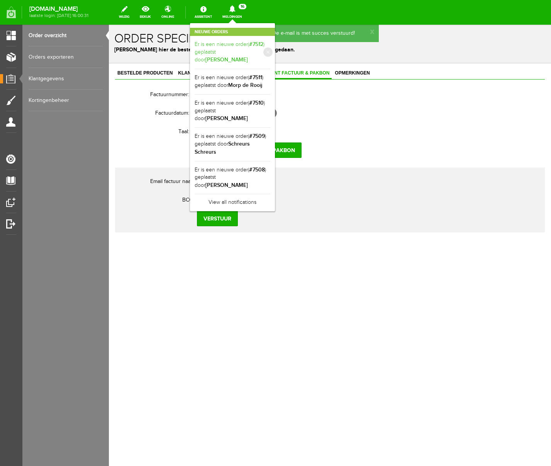
click at [248, 56] on b "[PERSON_NAME]" at bounding box center [227, 59] width 42 height 7
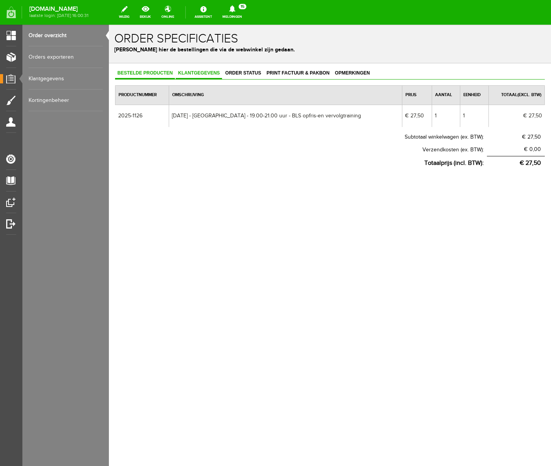
click at [209, 73] on span "Klantgegevens" at bounding box center [199, 72] width 46 height 5
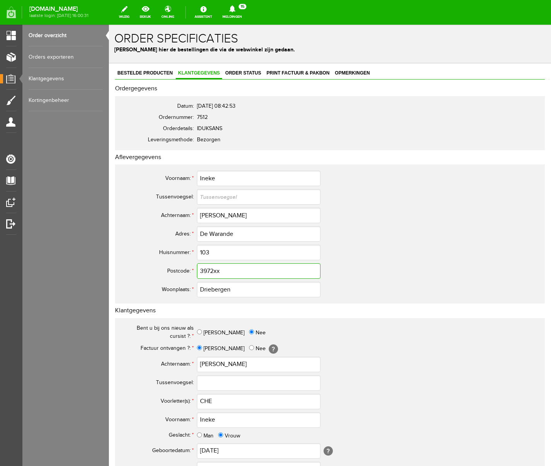
click at [226, 271] on input "3972xx" at bounding box center [259, 270] width 124 height 15
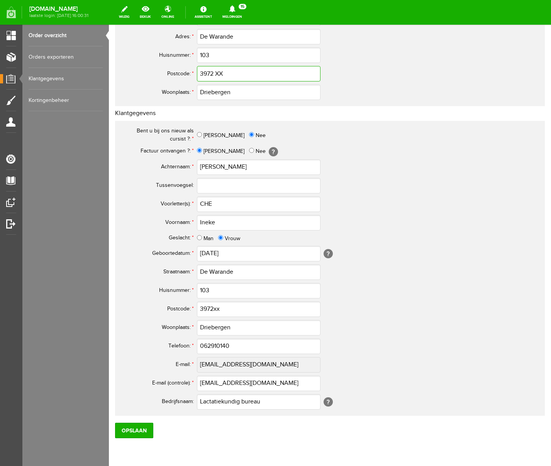
scroll to position [199, 0]
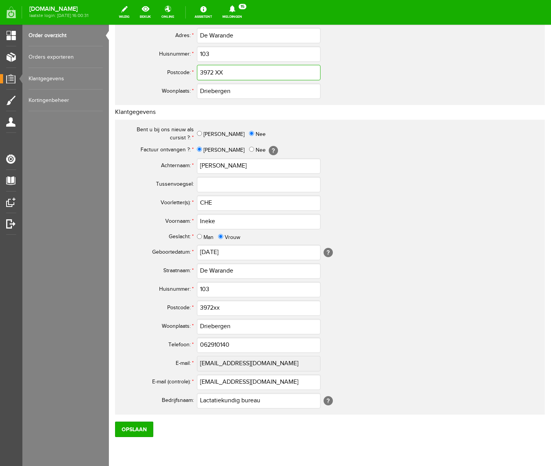
type input "3972 XX"
click at [204, 203] on input "CHE" at bounding box center [259, 202] width 124 height 15
click at [209, 203] on input "C.HE" at bounding box center [259, 202] width 124 height 15
click at [218, 203] on input "C.H.E" at bounding box center [259, 202] width 124 height 15
type input "C.H.E."
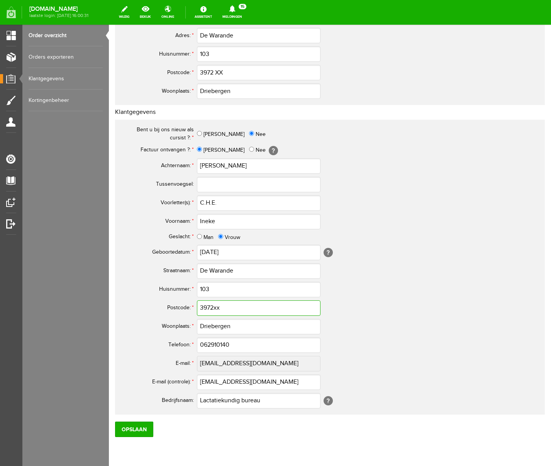
click at [224, 308] on input "3972xx" at bounding box center [259, 308] width 124 height 15
type input "3972 XX"
click at [207, 345] on input "062910140" at bounding box center [259, 345] width 124 height 15
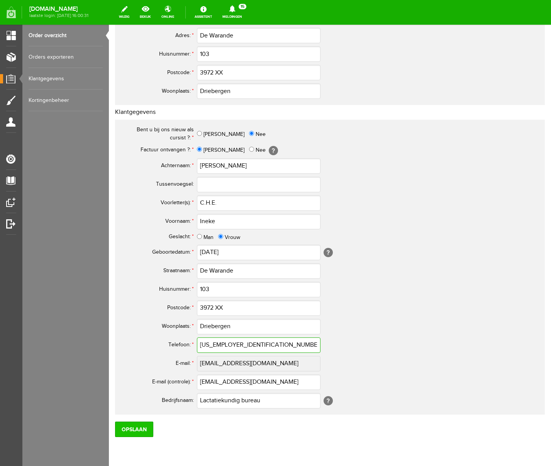
type input "[US_EMPLOYER_IDENTIFICATION_NUMBER]"
click at [130, 398] on input "Opslaan" at bounding box center [134, 429] width 38 height 15
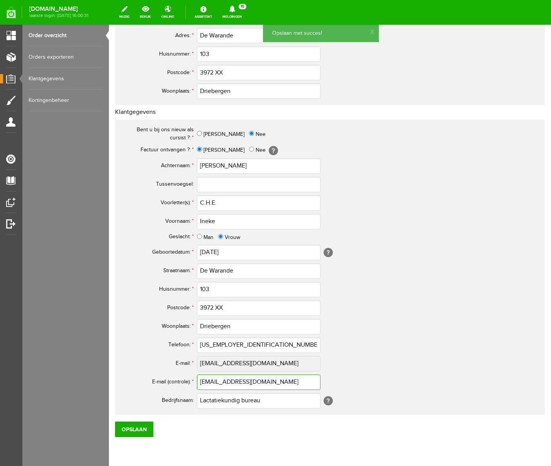
drag, startPoint x: 287, startPoint y: 384, endPoint x: 168, endPoint y: 379, distance: 119.9
click at [168, 379] on tr "E-mail (controle): * [EMAIL_ADDRESS][DOMAIN_NAME]" at bounding box center [305, 382] width 371 height 19
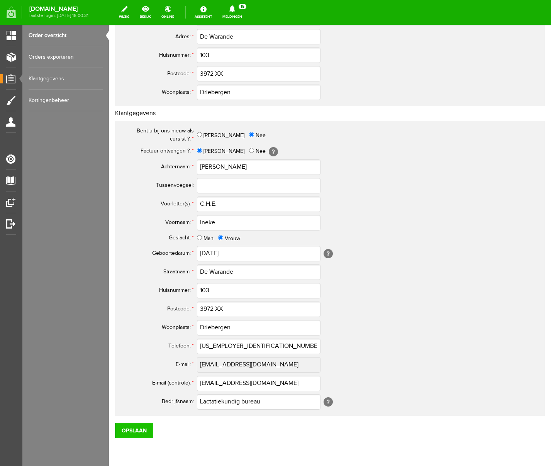
click at [136, 398] on input "Opslaan" at bounding box center [134, 430] width 38 height 15
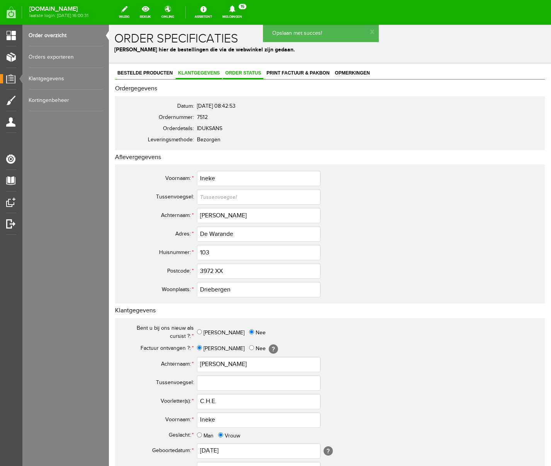
click at [252, 73] on span "Order status" at bounding box center [243, 72] width 41 height 5
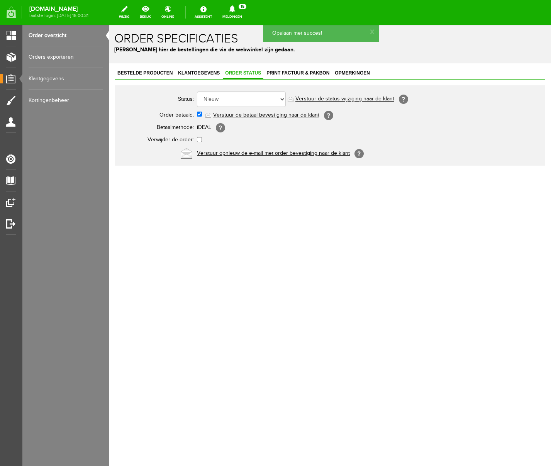
click at [254, 116] on link "Verstuur de betaal bevestiging naar de klant" at bounding box center [266, 115] width 106 height 6
click at [297, 73] on span "Print factuur & pakbon" at bounding box center [298, 72] width 68 height 5
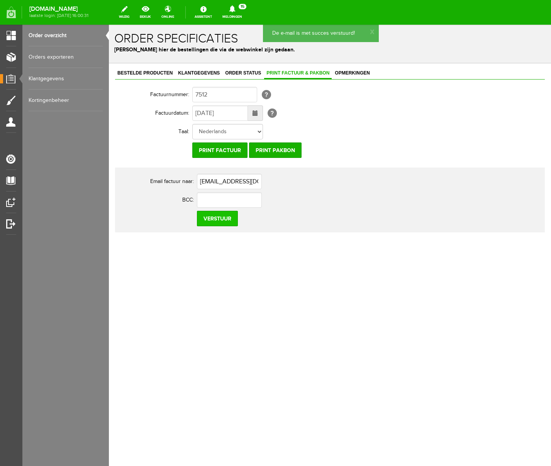
click at [220, 219] on input "Verstuur" at bounding box center [217, 218] width 41 height 15
click at [235, 8] on icon at bounding box center [232, 8] width 6 height 7
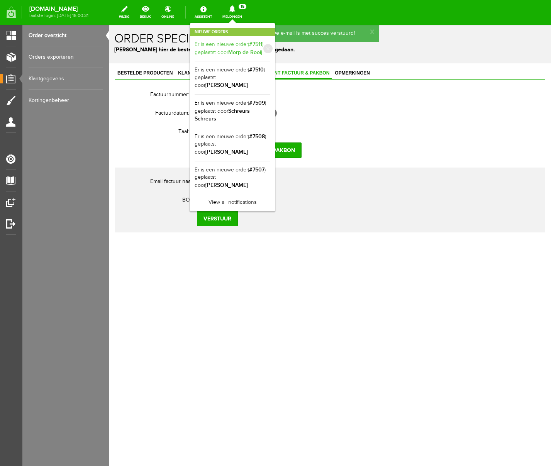
click at [270, 45] on link "Er is een nieuwe order( #7511 ) geplaatst door Morp de Rooij" at bounding box center [233, 49] width 76 height 16
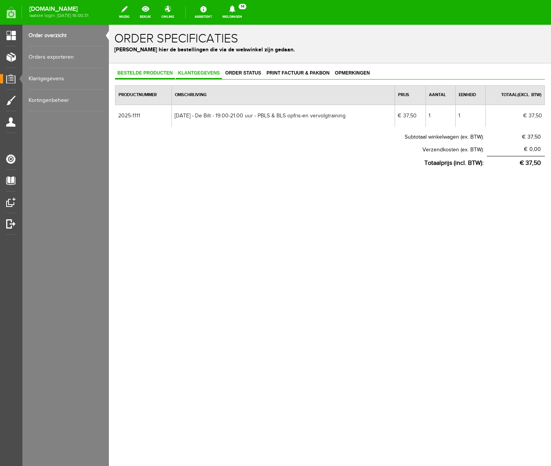
click at [201, 73] on span "Klantgegevens" at bounding box center [199, 72] width 46 height 5
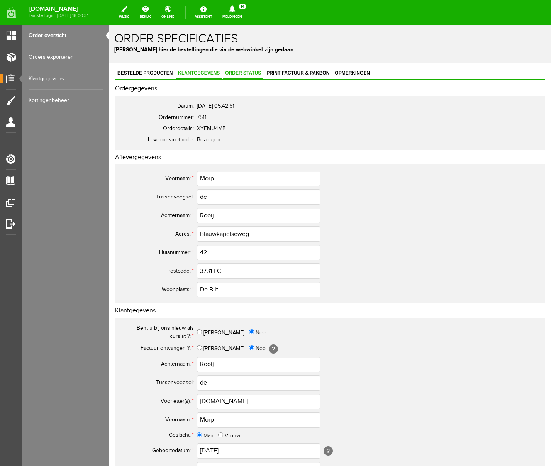
click at [251, 74] on span "Order status" at bounding box center [243, 72] width 41 height 5
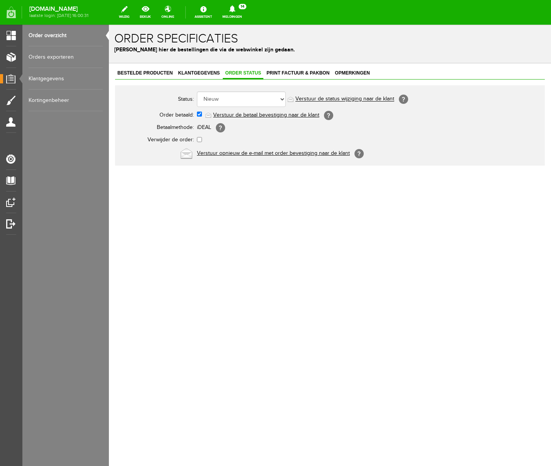
click at [237, 115] on link "Verstuur de betaal bevestiging naar de klant" at bounding box center [266, 115] width 106 height 6
click at [235, 9] on icon at bounding box center [232, 8] width 6 height 7
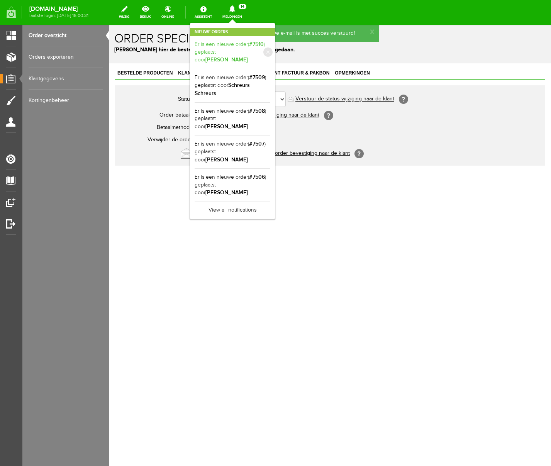
click at [248, 56] on b "[PERSON_NAME]" at bounding box center [227, 59] width 42 height 7
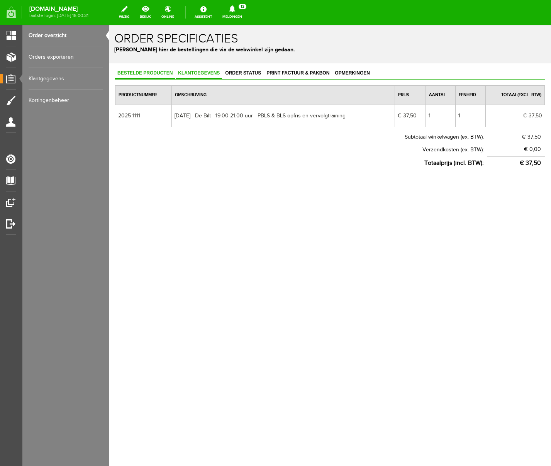
click at [201, 73] on span "Klantgegevens" at bounding box center [199, 72] width 46 height 5
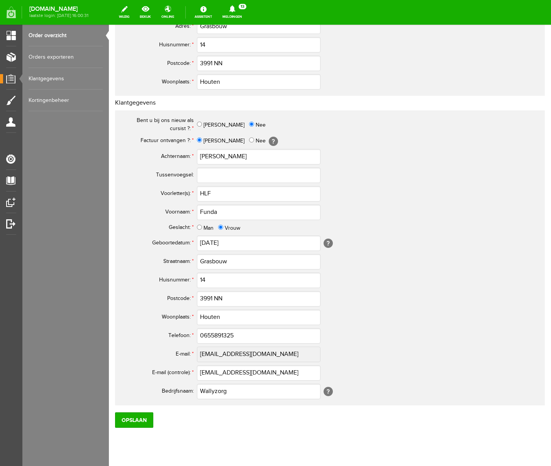
scroll to position [226, 0]
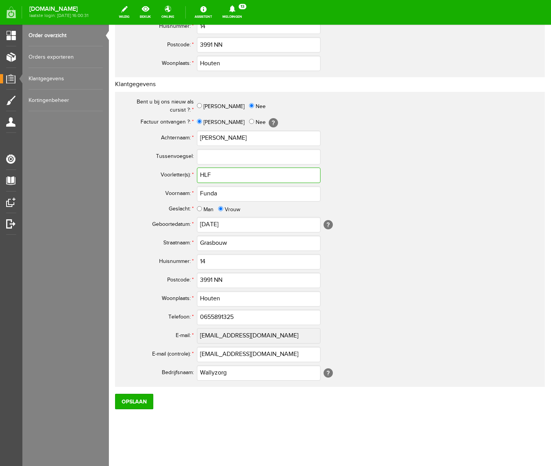
click at [204, 175] on input "HLF" at bounding box center [259, 175] width 124 height 15
click at [209, 175] on input "H.LF" at bounding box center [259, 175] width 124 height 15
click at [225, 175] on input "H.L.F" at bounding box center [259, 175] width 124 height 15
type input "H.L.F."
click at [209, 318] on input "0655891325" at bounding box center [259, 317] width 124 height 15
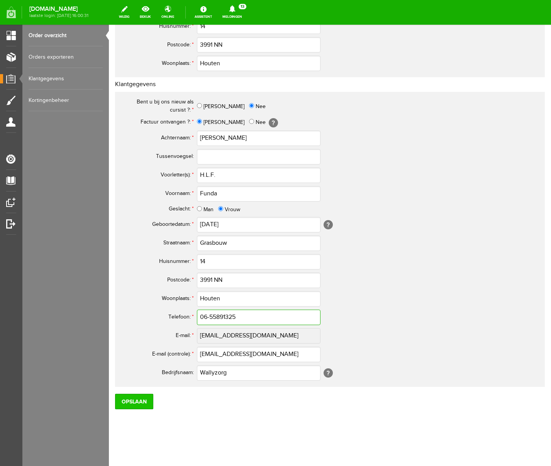
type input "06-55891325"
click at [137, 398] on input "Opslaan" at bounding box center [134, 401] width 38 height 15
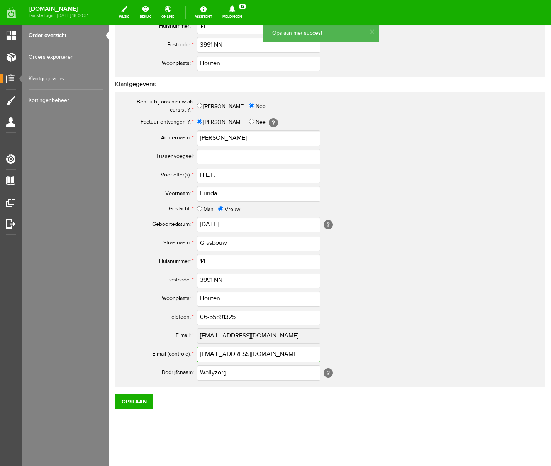
click at [271, 355] on input "[EMAIL_ADDRESS][DOMAIN_NAME]" at bounding box center [259, 354] width 124 height 15
drag, startPoint x: 274, startPoint y: 355, endPoint x: 185, endPoint y: 351, distance: 88.6
click at [185, 351] on tr "E-mail (controle): * [EMAIL_ADDRESS][DOMAIN_NAME]" at bounding box center [305, 354] width 371 height 19
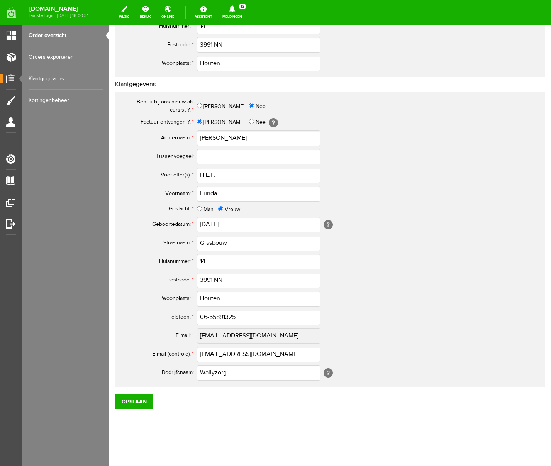
click at [241, 398] on p "Opslaan" at bounding box center [330, 400] width 430 height 19
click at [141, 398] on input "Opslaan" at bounding box center [134, 401] width 38 height 15
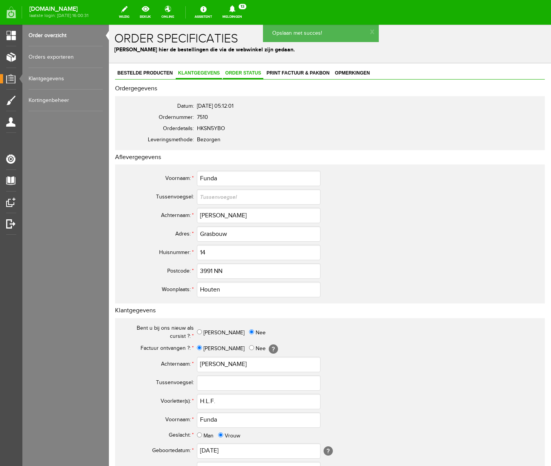
click at [249, 71] on span "Order status" at bounding box center [243, 72] width 41 height 5
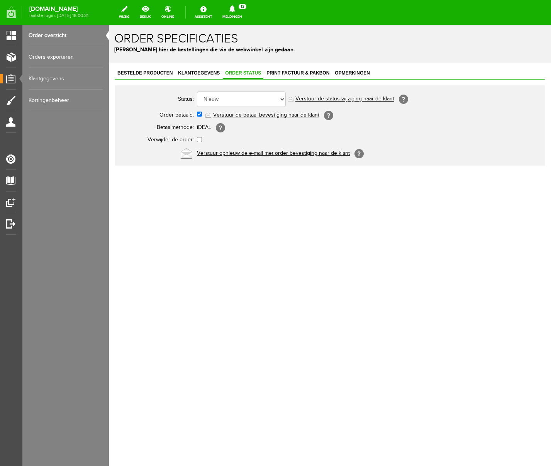
click at [267, 117] on link "Verstuur de betaal bevestiging naar de klant" at bounding box center [266, 115] width 106 height 6
click at [195, 73] on span "Klantgegevens" at bounding box center [199, 72] width 46 height 5
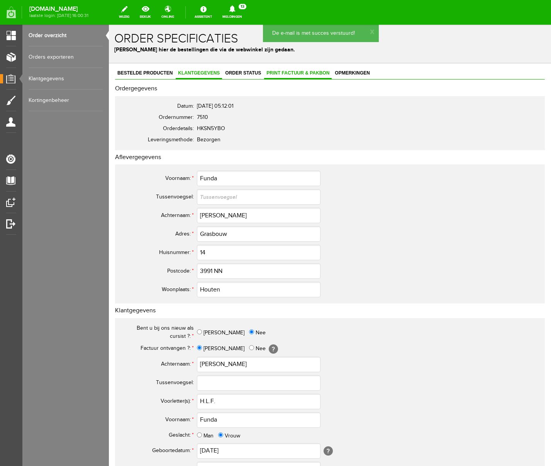
click at [282, 73] on span "Print factuur & pakbon" at bounding box center [298, 72] width 68 height 5
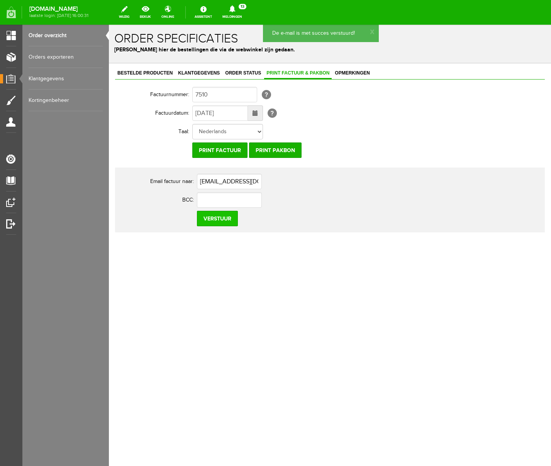
click at [214, 221] on input "Verstuur" at bounding box center [217, 218] width 41 height 15
click at [247, 5] on link "Meldingen 13 Nieuwe orders Er is een nieuwe order( #7509 ) geplaatst door Schre…" at bounding box center [232, 12] width 29 height 17
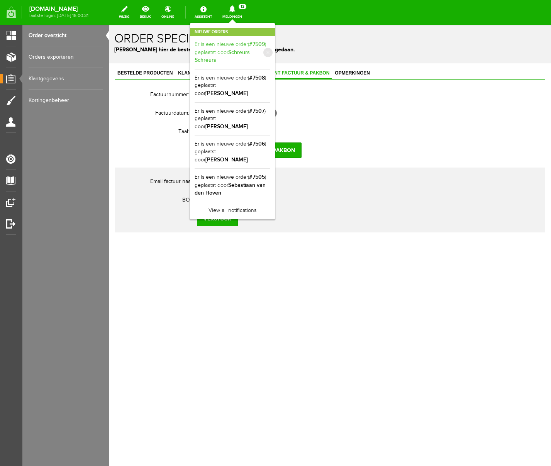
click at [270, 51] on link "Er is een nieuwe order( #7509 ) geplaatst door Schreurs Schreurs" at bounding box center [233, 53] width 76 height 24
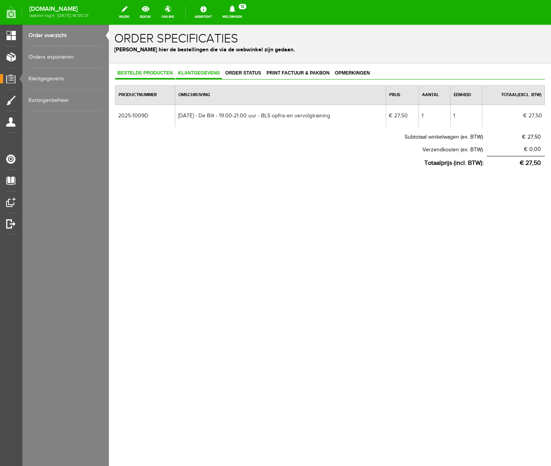
click at [209, 72] on span "Klantgegevens" at bounding box center [199, 72] width 46 height 5
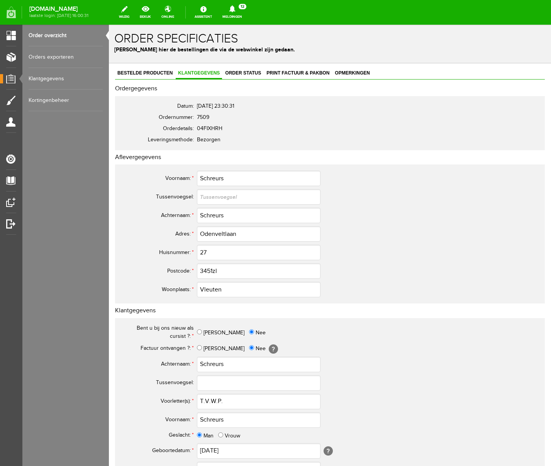
click at [235, 9] on icon at bounding box center [232, 8] width 6 height 7
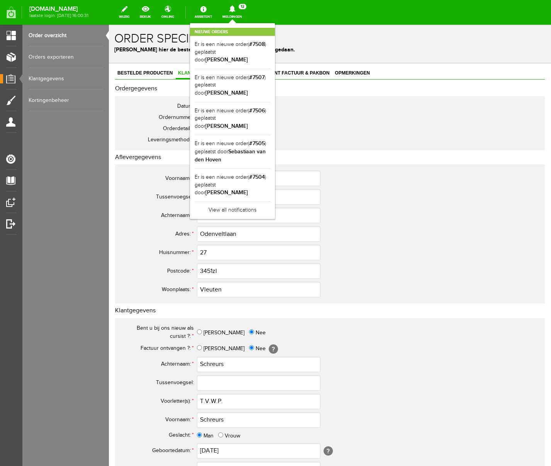
click at [235, 9] on icon at bounding box center [232, 8] width 6 height 7
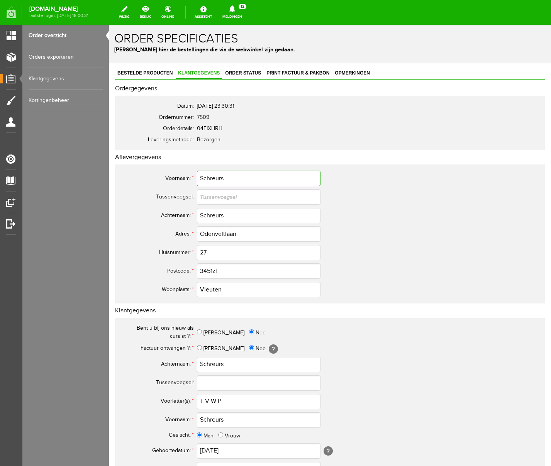
drag, startPoint x: 232, startPoint y: 179, endPoint x: 171, endPoint y: 176, distance: 61.1
click at [171, 176] on tr "Voornaam: * Schreurs" at bounding box center [305, 178] width 371 height 19
type input "[PERSON_NAME]"
drag, startPoint x: 230, startPoint y: 418, endPoint x: 178, endPoint y: 415, distance: 51.5
click at [178, 398] on tr "Voornaam: * Schreurs" at bounding box center [305, 420] width 371 height 19
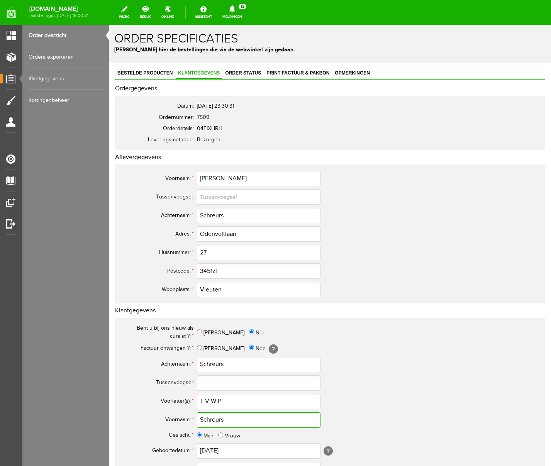
paste input "[PERSON_NAME]"
type input "[PERSON_NAME]"
click at [231, 271] on input "3451zl" at bounding box center [259, 270] width 124 height 15
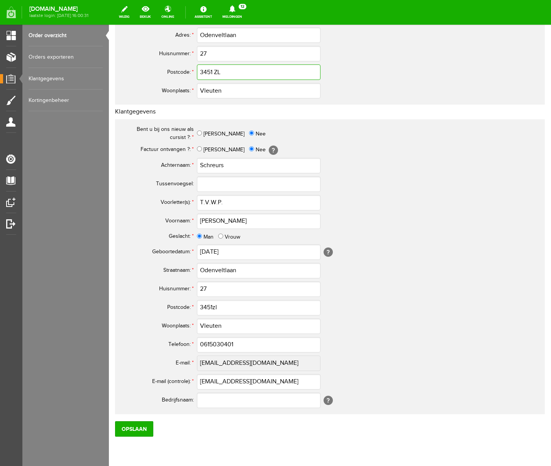
scroll to position [221, 0]
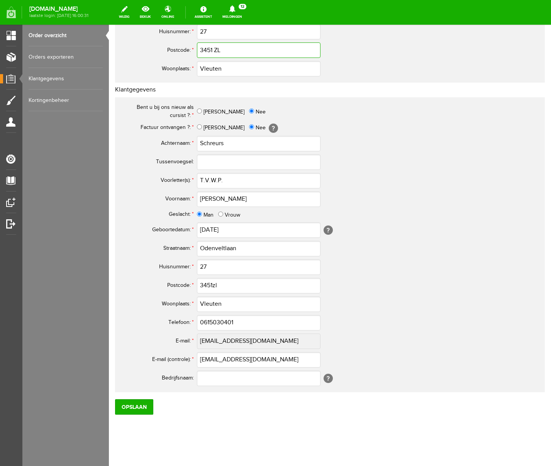
type input "3451 ZL"
click at [233, 286] on input "3451zl" at bounding box center [259, 285] width 124 height 15
type input "3451 ZL"
click at [207, 322] on input "0615030401" at bounding box center [259, 322] width 124 height 15
type input "06-15030401"
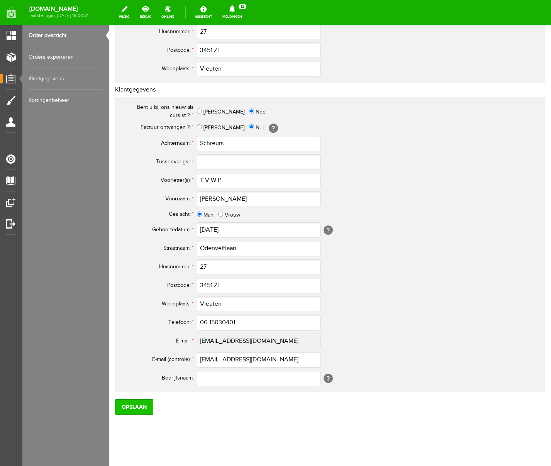
click at [136, 398] on input "Opslaan" at bounding box center [134, 406] width 38 height 15
click at [141, 398] on input "Opslaan" at bounding box center [134, 406] width 38 height 15
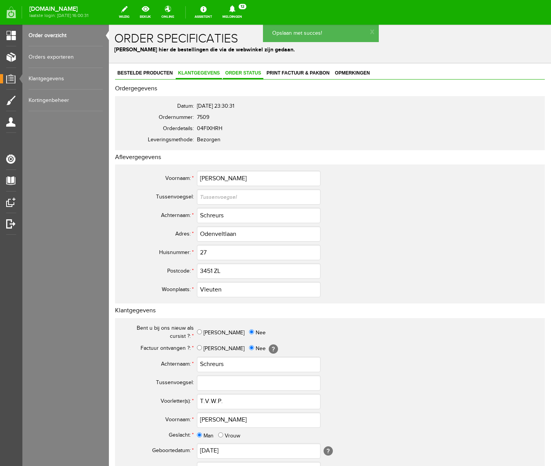
scroll to position [0, 0]
click at [243, 76] on link "Order status" at bounding box center [243, 73] width 41 height 11
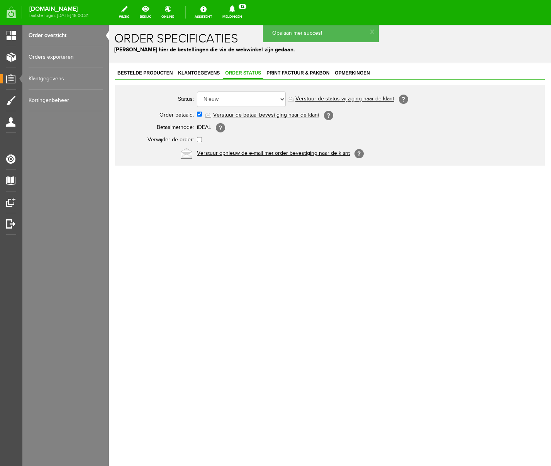
click at [245, 115] on link "Verstuur de betaal bevestiging naar de klant" at bounding box center [266, 115] width 106 height 6
click at [235, 11] on icon at bounding box center [232, 8] width 6 height 7
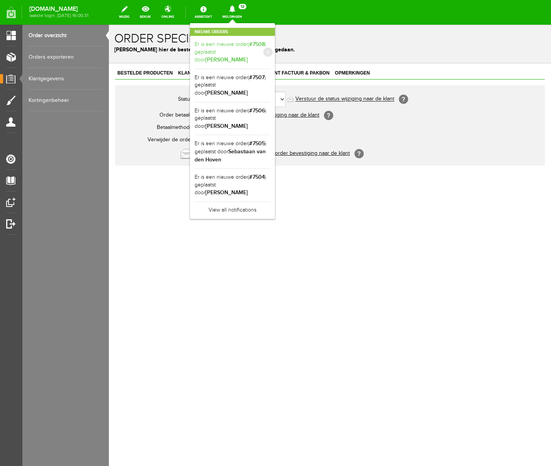
click at [270, 52] on link "Er is een nieuwe order( #7508 ) geplaatst door [PERSON_NAME]" at bounding box center [233, 53] width 76 height 24
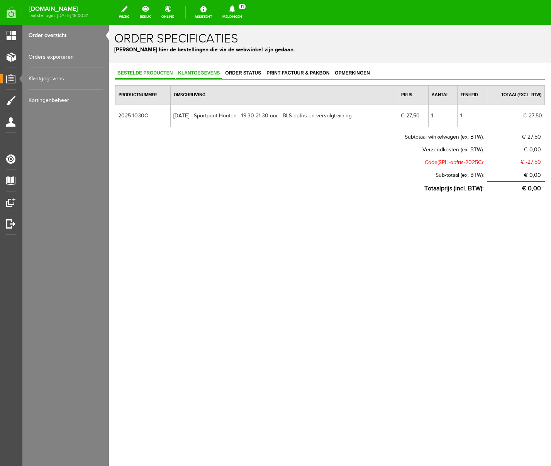
click at [201, 73] on span "Klantgegevens" at bounding box center [199, 72] width 46 height 5
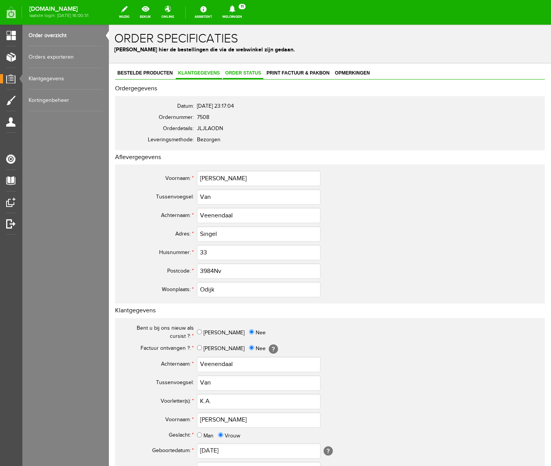
click at [250, 72] on span "Order status" at bounding box center [243, 72] width 41 height 5
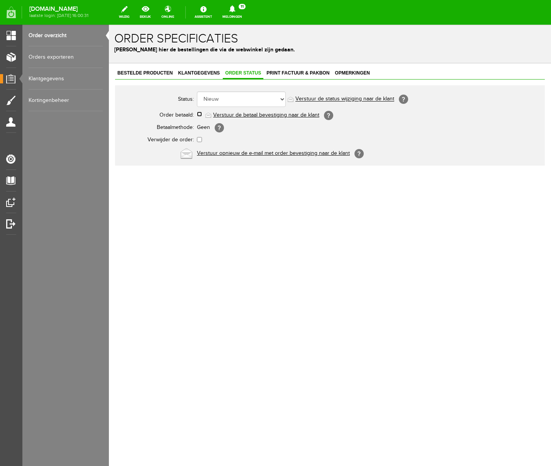
click at [199, 116] on input "checkbox" at bounding box center [199, 114] width 5 height 5
checkbox input "true"
click at [272, 116] on link "Verstuur de betaal bevestiging naar de klant" at bounding box center [266, 115] width 106 height 6
click at [235, 9] on icon at bounding box center [232, 8] width 6 height 7
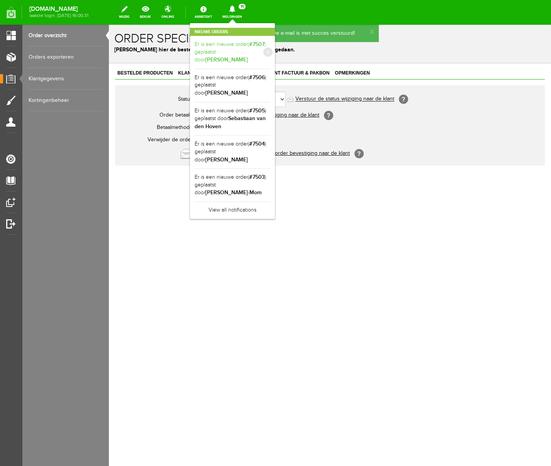
click at [248, 56] on b "[PERSON_NAME]" at bounding box center [227, 59] width 42 height 7
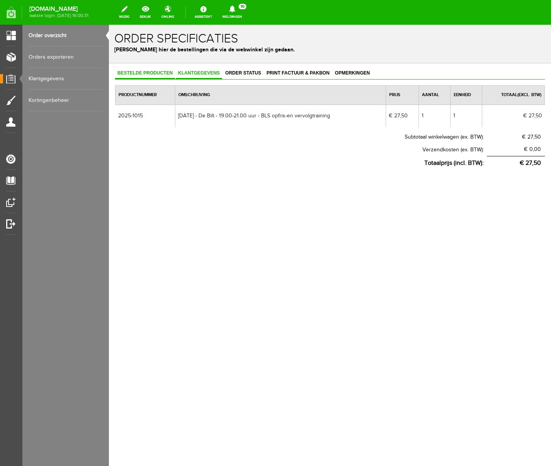
click at [206, 72] on span "Klantgegevens" at bounding box center [199, 72] width 46 height 5
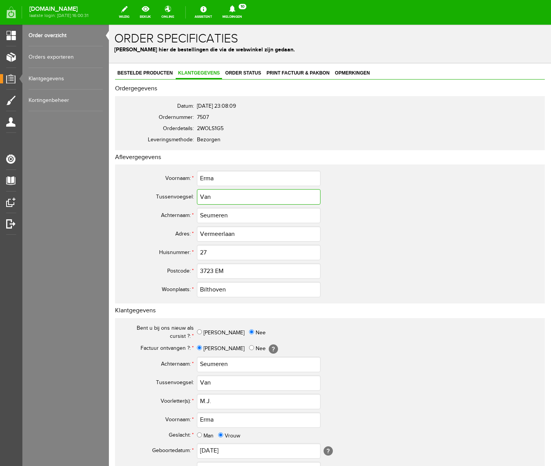
click at [204, 197] on input "Van" at bounding box center [259, 196] width 124 height 15
type input "van"
click at [204, 382] on input "Van" at bounding box center [259, 383] width 124 height 15
type input "van"
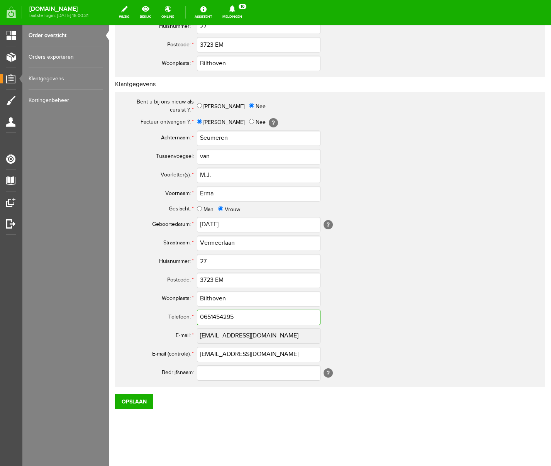
click at [209, 319] on input "0651454295" at bounding box center [259, 317] width 124 height 15
type input "06-51454295"
click at [133, 398] on input "Opslaan" at bounding box center [134, 401] width 38 height 15
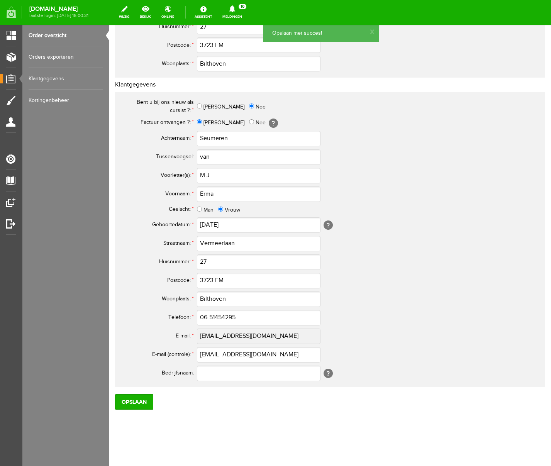
scroll to position [0, 0]
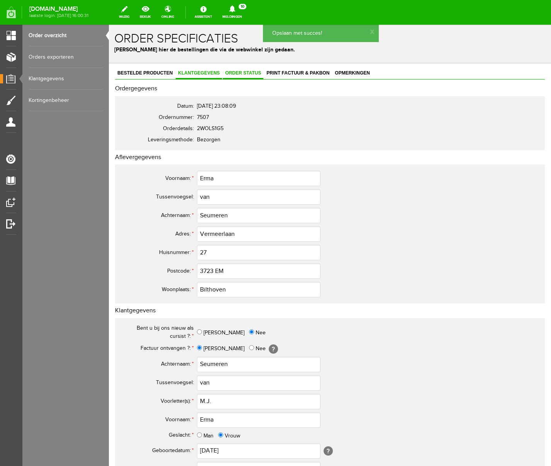
click at [249, 71] on span "Order status" at bounding box center [243, 72] width 41 height 5
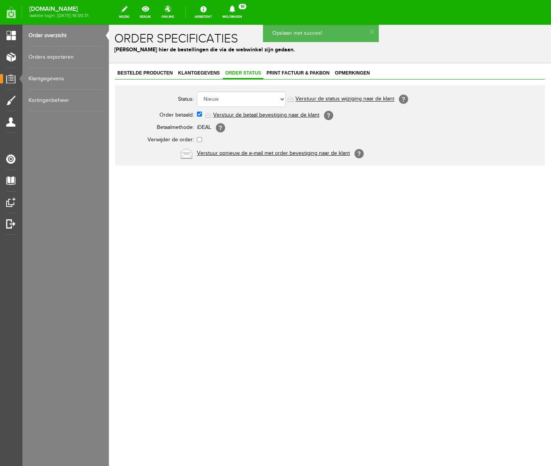
click at [248, 114] on link "Verstuur de betaal bevestiging naar de klant" at bounding box center [266, 115] width 106 height 6
click at [297, 74] on span "Print factuur & pakbon" at bounding box center [298, 72] width 68 height 5
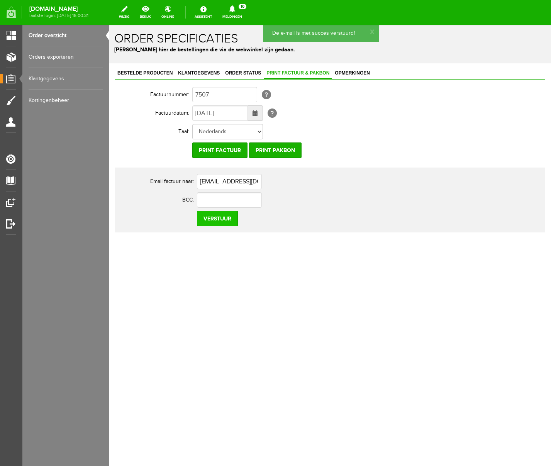
click at [214, 219] on input "Verstuur" at bounding box center [217, 218] width 41 height 15
click at [235, 8] on icon at bounding box center [232, 8] width 6 height 7
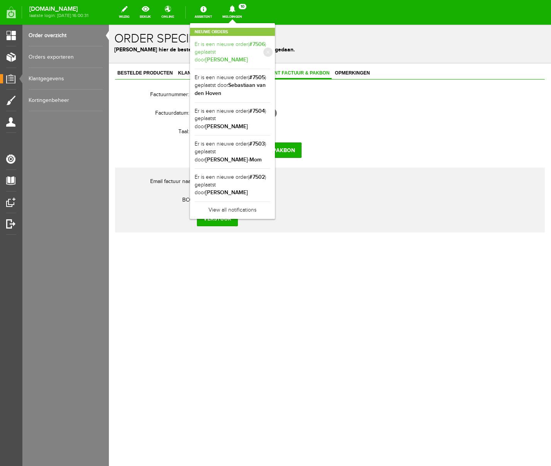
click at [270, 45] on link "Er is een nieuwe order( #7506 ) geplaatst door [PERSON_NAME]" at bounding box center [233, 53] width 76 height 24
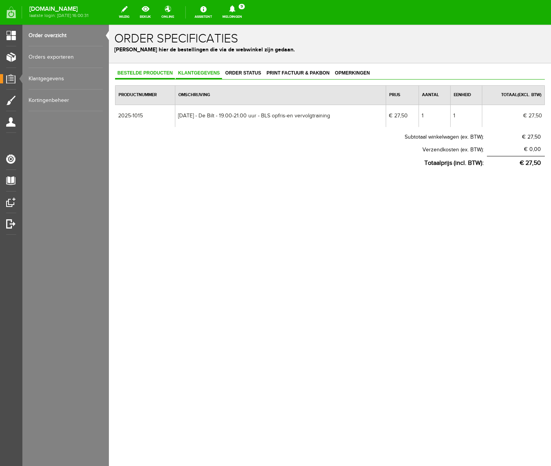
click at [201, 72] on span "Klantgegevens" at bounding box center [199, 72] width 46 height 5
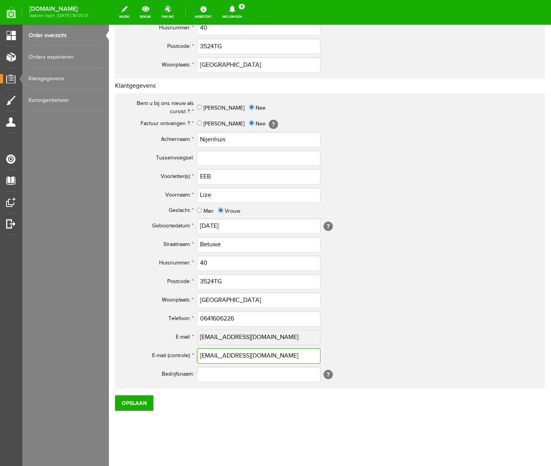
scroll to position [224, 0]
drag, startPoint x: 278, startPoint y: 355, endPoint x: 169, endPoint y: 355, distance: 109.0
click at [169, 355] on tr "E-mail (controle): * [PERSON_NAME][EMAIL_ADDRESS][DOMAIN_NAME]" at bounding box center [305, 357] width 371 height 19
click at [134, 300] on th "Woonplaats: *" at bounding box center [158, 301] width 77 height 19
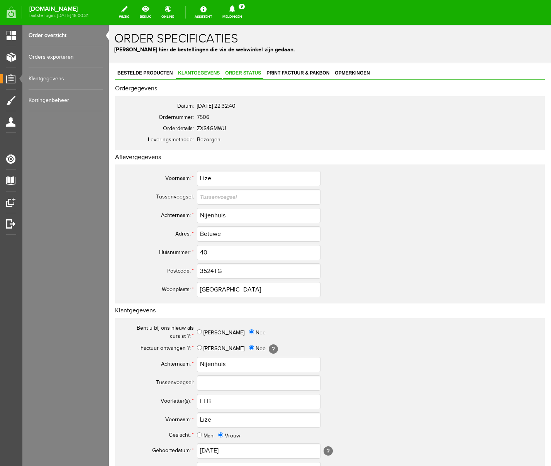
click at [250, 74] on span "Order status" at bounding box center [243, 72] width 41 height 5
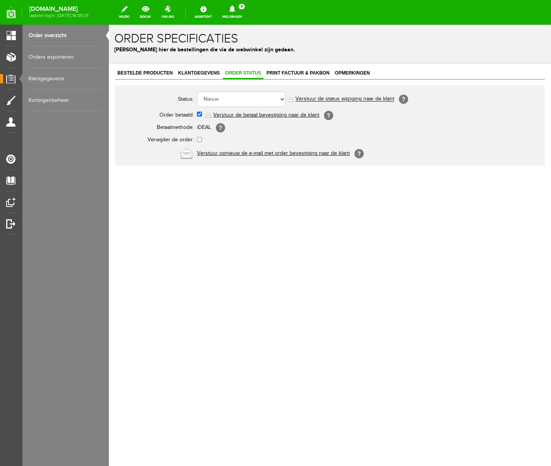
click at [252, 114] on link "Verstuur de betaal bevestiging naar de klant" at bounding box center [266, 115] width 106 height 6
click at [235, 8] on icon at bounding box center [232, 8] width 6 height 7
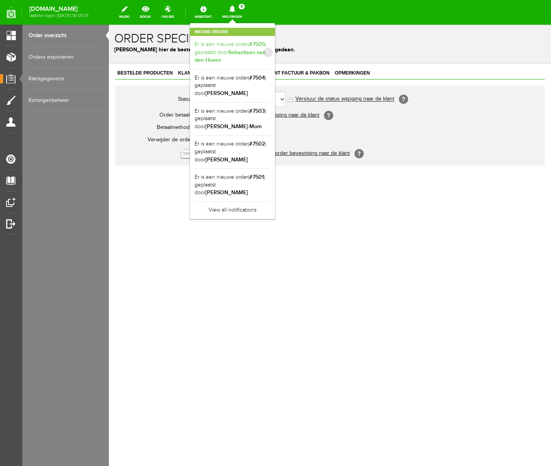
click at [266, 49] on b "Sebastiaan van den Hoven" at bounding box center [230, 56] width 71 height 15
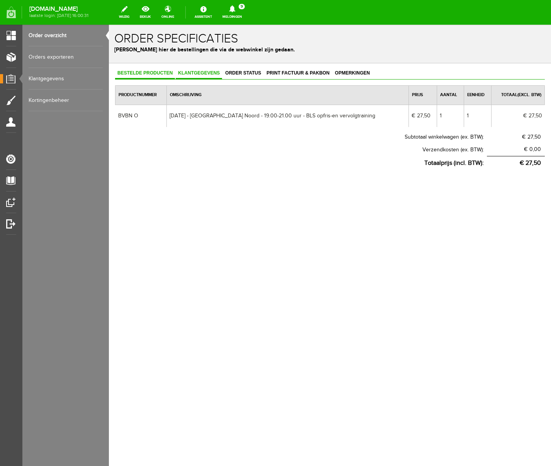
click at [192, 73] on span "Klantgegevens" at bounding box center [199, 72] width 46 height 5
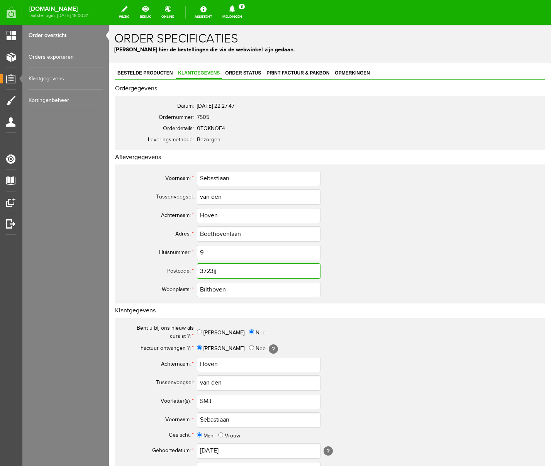
click at [229, 271] on input "3723jj" at bounding box center [259, 270] width 124 height 15
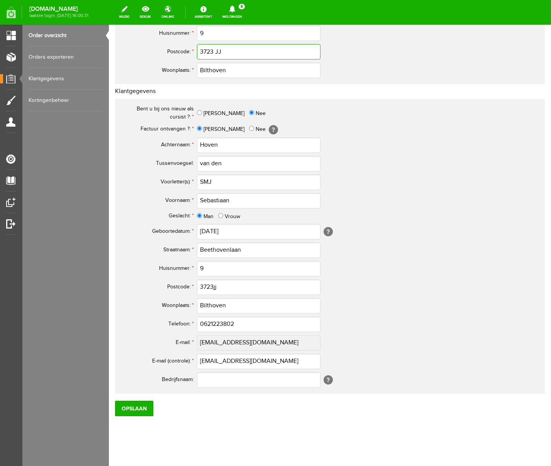
scroll to position [226, 0]
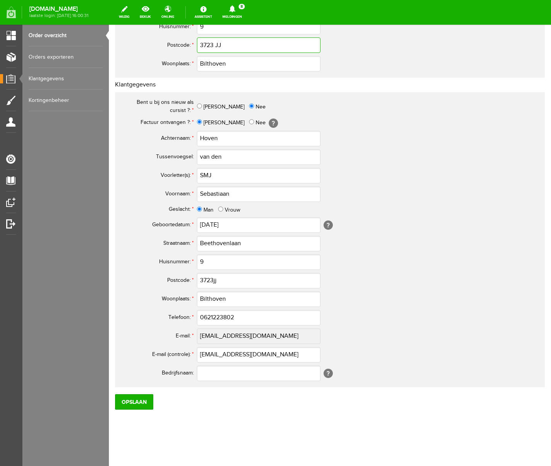
type input "3723 JJ"
click at [231, 280] on input "3723jj" at bounding box center [259, 280] width 124 height 15
type input "3723 JJ"
click at [207, 317] on input "0621223802" at bounding box center [259, 317] width 124 height 15
type input "06-21223802"
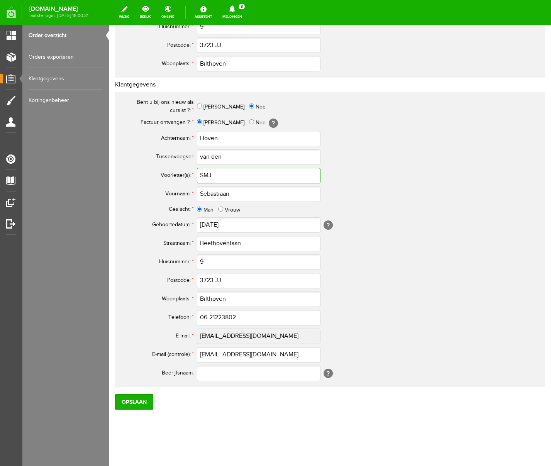
click at [204, 177] on input "SMJ" at bounding box center [259, 175] width 124 height 15
click at [211, 175] on input "S.MJ" at bounding box center [259, 175] width 124 height 15
click at [226, 173] on input "S.M.J" at bounding box center [259, 175] width 124 height 15
type input "S.M.J."
click at [139, 398] on input "Opslaan" at bounding box center [134, 401] width 38 height 15
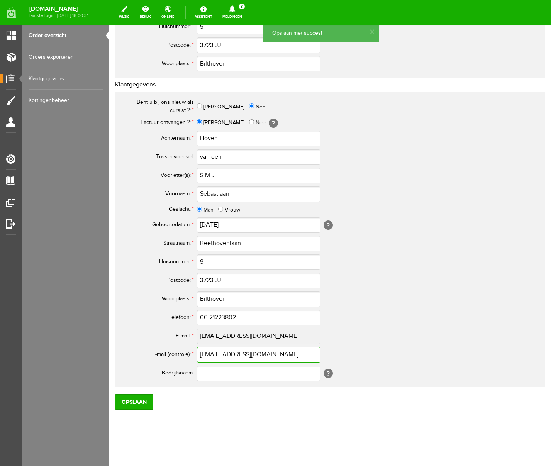
click at [232, 356] on input "[EMAIL_ADDRESS][DOMAIN_NAME]" at bounding box center [259, 354] width 124 height 15
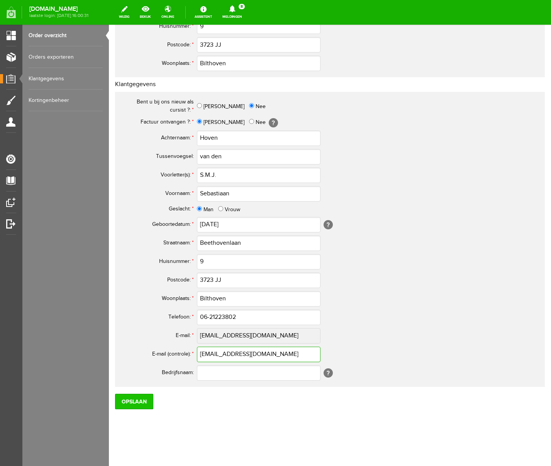
type input "[EMAIL_ADDRESS][DOMAIN_NAME]"
click at [140, 398] on input "Opslaan" at bounding box center [134, 401] width 38 height 15
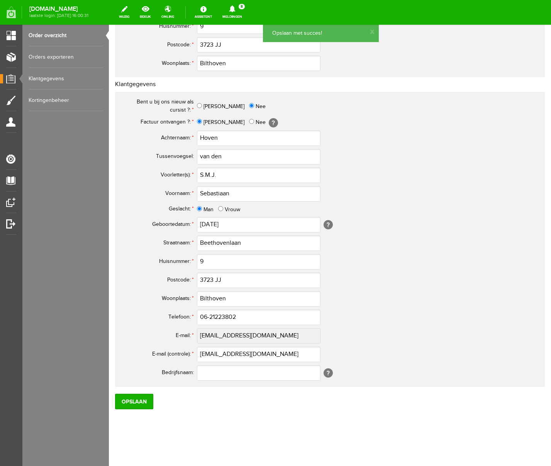
scroll to position [0, 0]
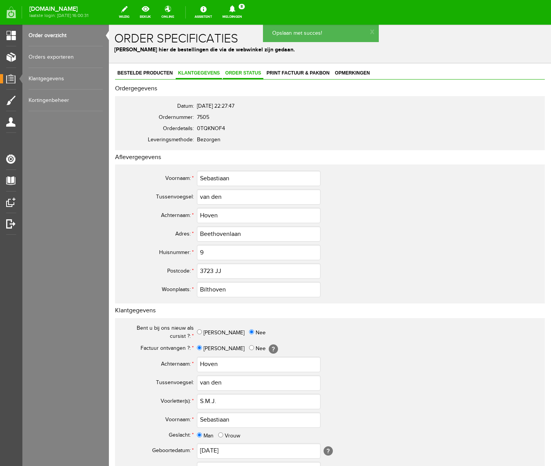
click at [235, 71] on span "Order status" at bounding box center [243, 72] width 41 height 5
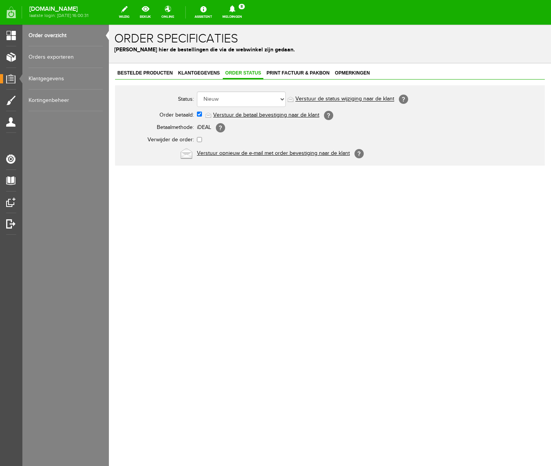
click at [249, 116] on link "Verstuur de betaal bevestiging naar de klant" at bounding box center [266, 115] width 106 height 6
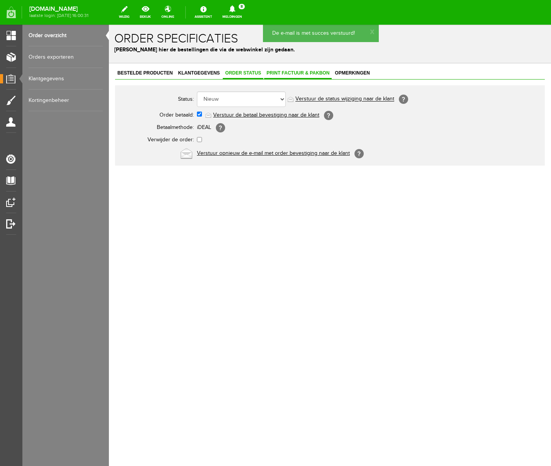
click at [289, 73] on span "Print factuur & pakbon" at bounding box center [298, 72] width 68 height 5
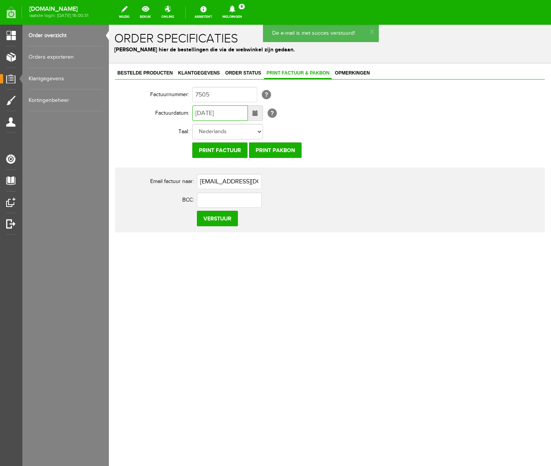
click at [202, 113] on input "[DATE]" at bounding box center [220, 112] width 56 height 15
type input "[DATE]"
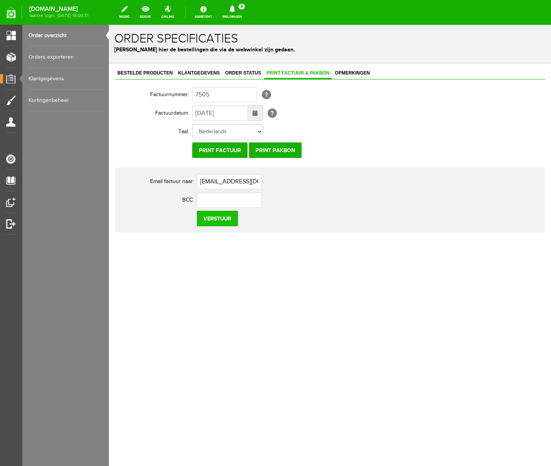
click at [222, 222] on input "Verstuur" at bounding box center [217, 218] width 41 height 15
click at [235, 10] on icon at bounding box center [232, 8] width 6 height 7
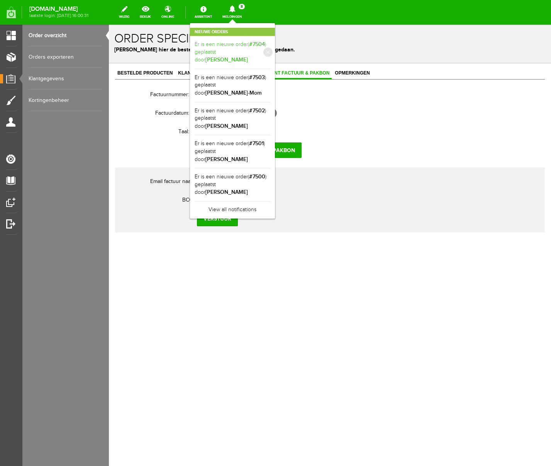
click at [270, 48] on link "Er is een nieuwe order( #7504 ) geplaatst door [PERSON_NAME]" at bounding box center [233, 53] width 76 height 24
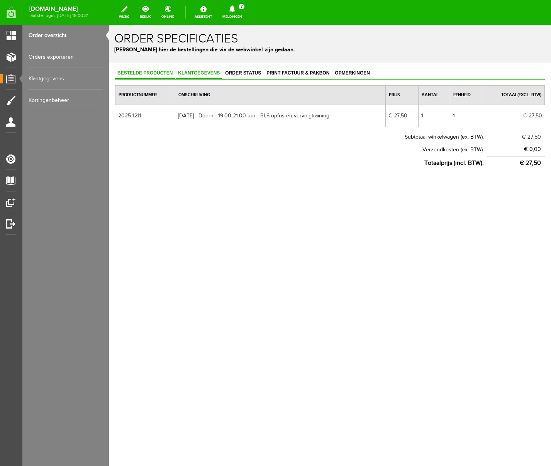
click at [201, 73] on span "Klantgegevens" at bounding box center [199, 72] width 46 height 5
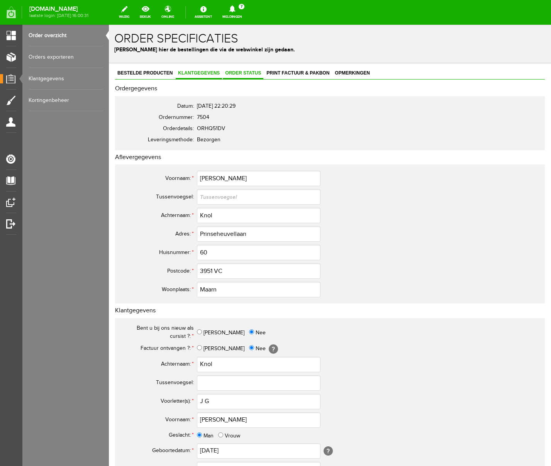
click at [247, 73] on span "Order status" at bounding box center [243, 72] width 41 height 5
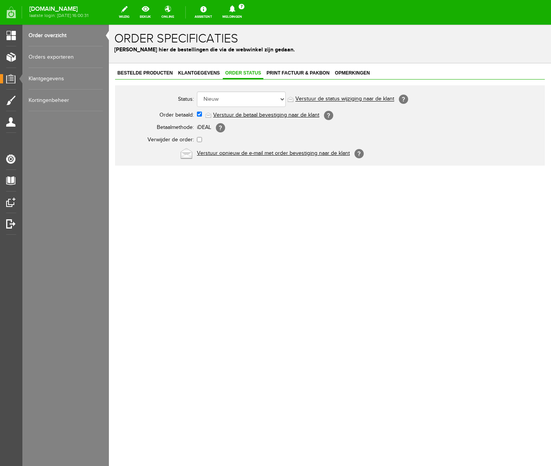
click at [246, 115] on link "Verstuur de betaal bevestiging naar de klant" at bounding box center [266, 115] width 106 height 6
click at [235, 9] on icon at bounding box center [232, 8] width 6 height 7
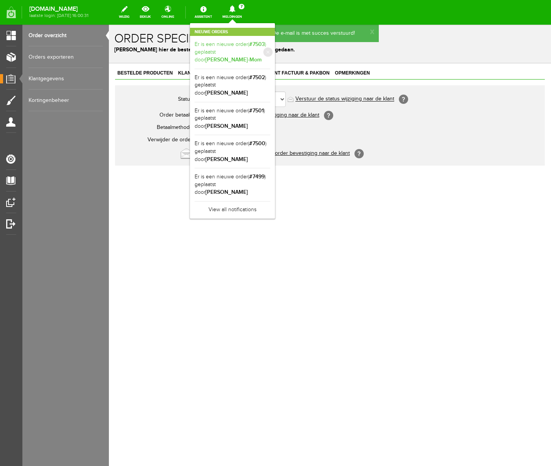
click at [270, 48] on link "Er is een nieuwe order( #7503 ) geplaatst door [PERSON_NAME]" at bounding box center [233, 53] width 76 height 24
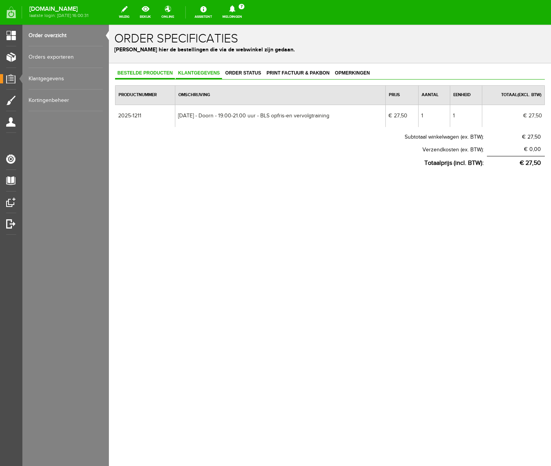
click at [204, 74] on span "Klantgegevens" at bounding box center [199, 72] width 46 height 5
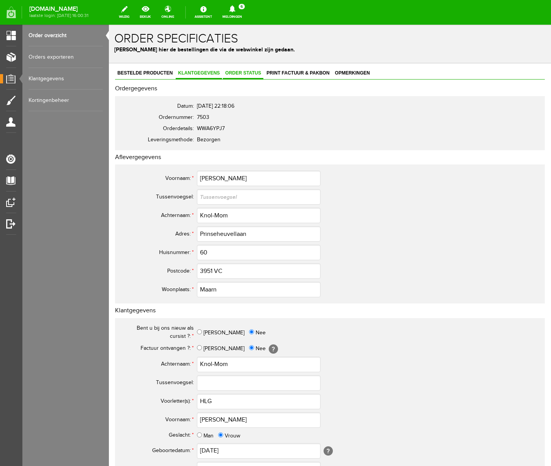
click at [250, 75] on span "Order status" at bounding box center [243, 72] width 41 height 5
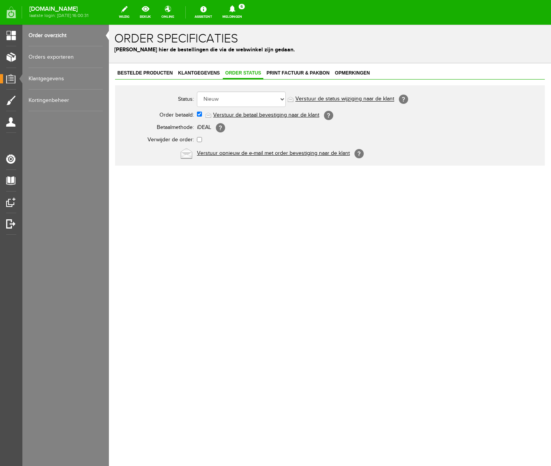
click at [248, 113] on link "Verstuur de betaal bevestiging naar de klant" at bounding box center [266, 115] width 106 height 6
click at [242, 7] on icon at bounding box center [233, 8] width 20 height 7
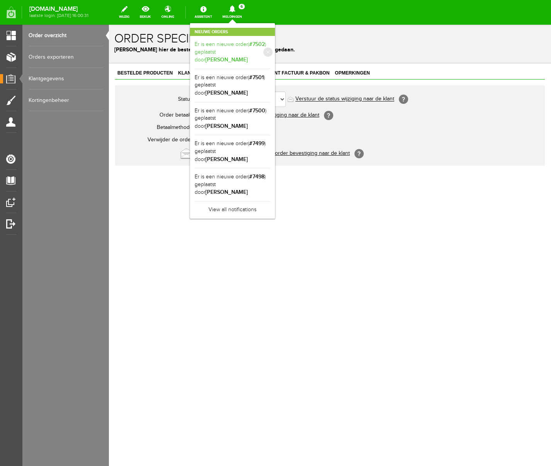
click at [248, 56] on b "[PERSON_NAME]" at bounding box center [227, 59] width 42 height 7
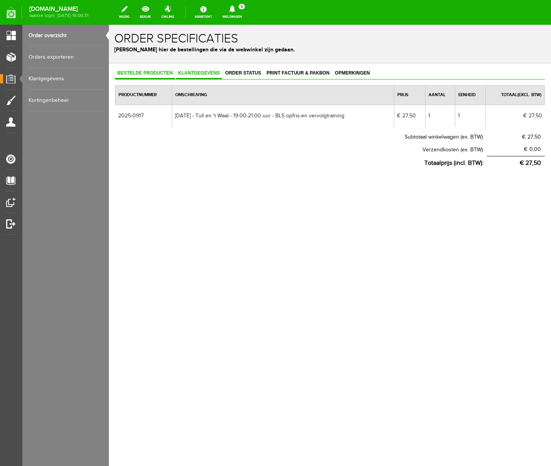
click at [207, 71] on span "Klantgegevens" at bounding box center [199, 72] width 46 height 5
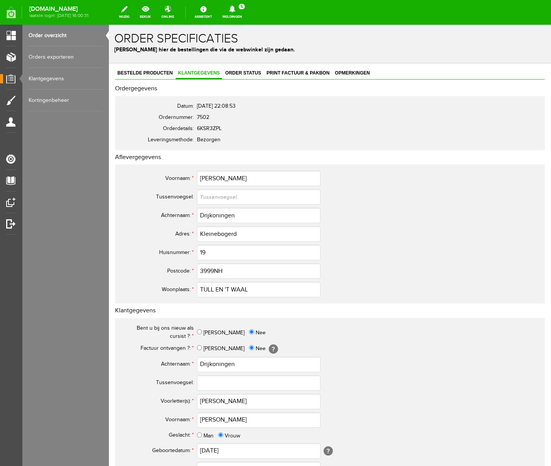
click at [207, 71] on span "Klantgegevens" at bounding box center [199, 72] width 46 height 5
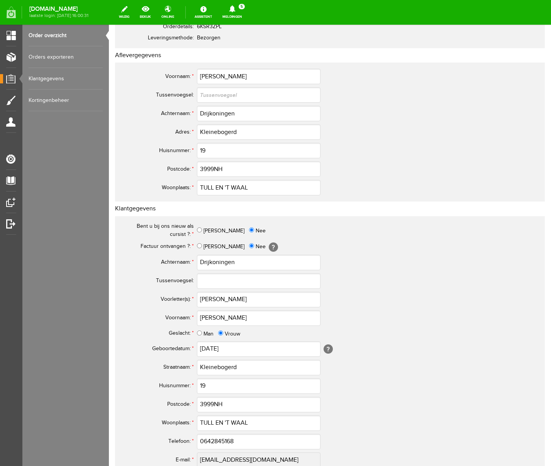
scroll to position [105, 0]
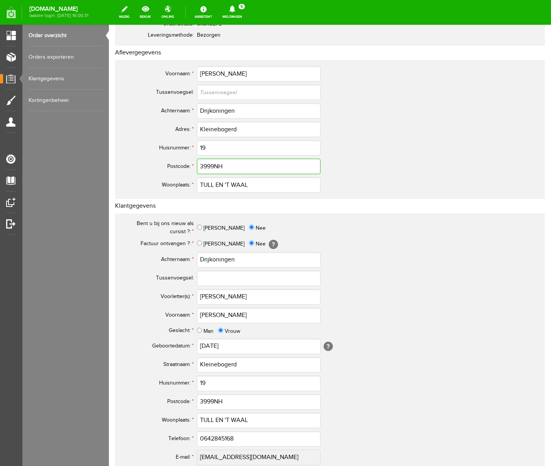
click at [214, 167] on input "3999NH" at bounding box center [259, 166] width 124 height 15
click at [394, 309] on td "[PERSON_NAME]" at bounding box center [344, 315] width 294 height 19
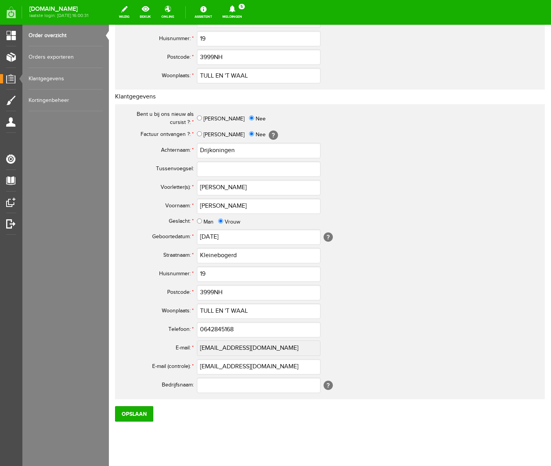
scroll to position [0, 0]
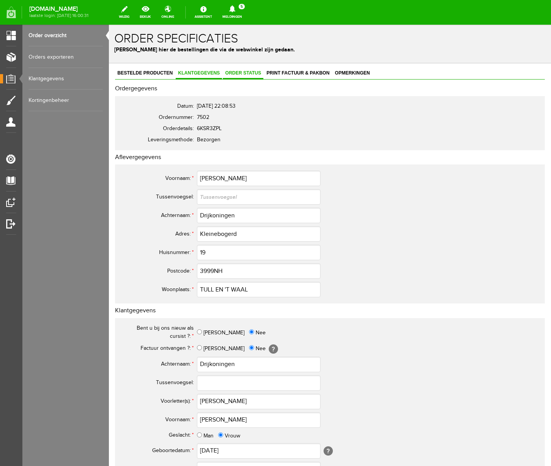
click at [246, 76] on link "Order status" at bounding box center [243, 73] width 41 height 11
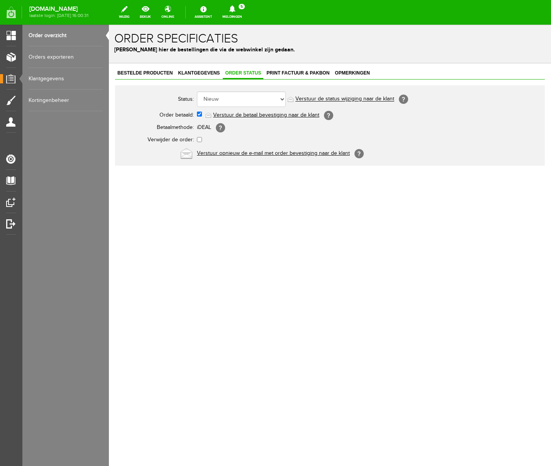
click at [264, 116] on link "Verstuur de betaal bevestiging naar de klant" at bounding box center [266, 115] width 106 height 6
click at [242, 8] on icon at bounding box center [233, 8] width 20 height 7
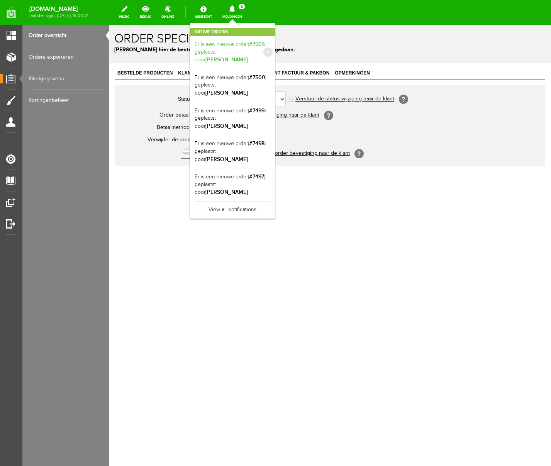
click at [270, 48] on link "Er is een nieuwe order( #7501 ) geplaatst door [PERSON_NAME]" at bounding box center [233, 53] width 76 height 24
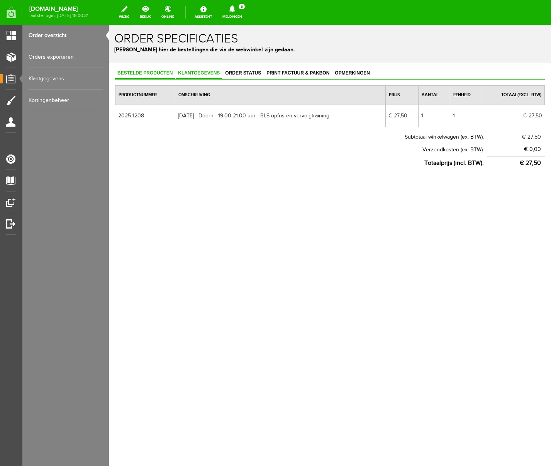
click at [203, 72] on span "Klantgegevens" at bounding box center [199, 72] width 46 height 5
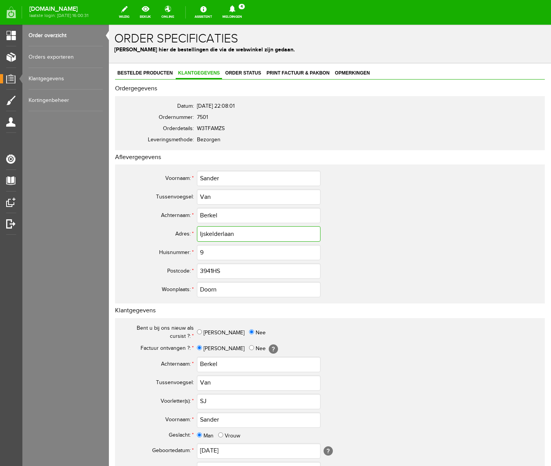
drag, startPoint x: 203, startPoint y: 235, endPoint x: 234, endPoint y: 239, distance: 31.5
click at [204, 235] on input "Ijskelderlaan" at bounding box center [259, 233] width 124 height 15
type input "IJskelderlaan"
click at [213, 272] on input "3941HS" at bounding box center [259, 270] width 124 height 15
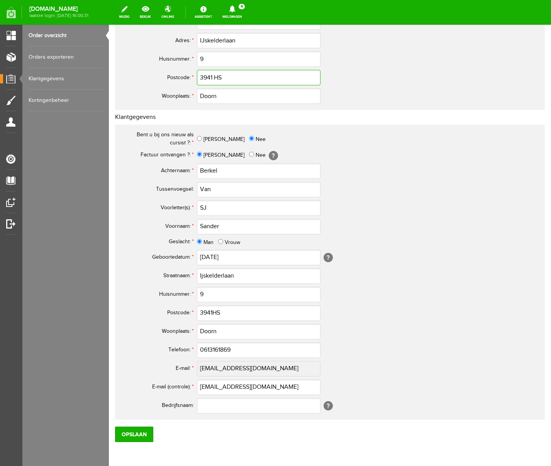
scroll to position [194, 0]
type input "3941 HS"
click at [204, 190] on input "Van" at bounding box center [259, 189] width 124 height 15
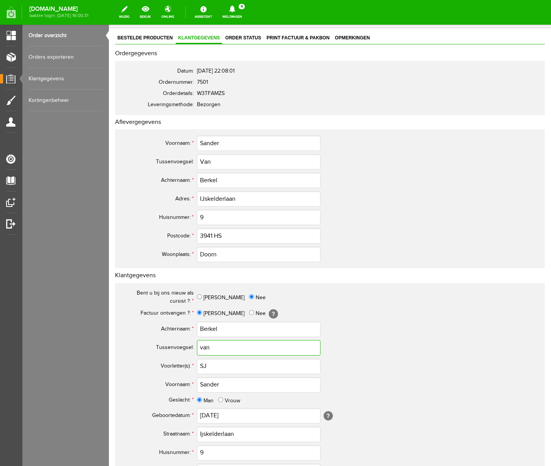
scroll to position [14, 0]
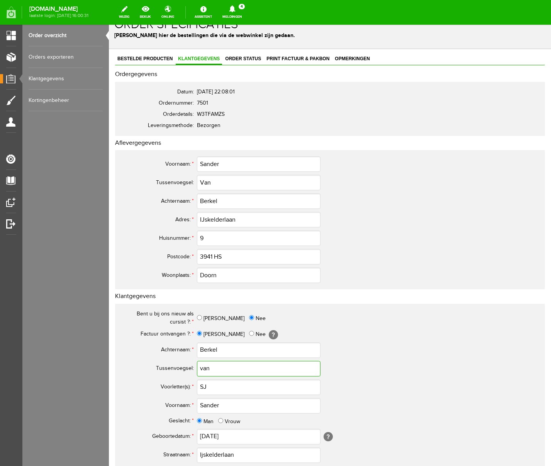
type input "van"
click at [204, 181] on input "Van" at bounding box center [259, 182] width 124 height 15
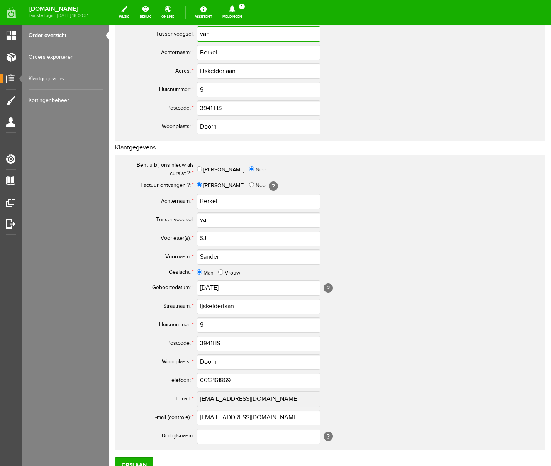
scroll to position [226, 0]
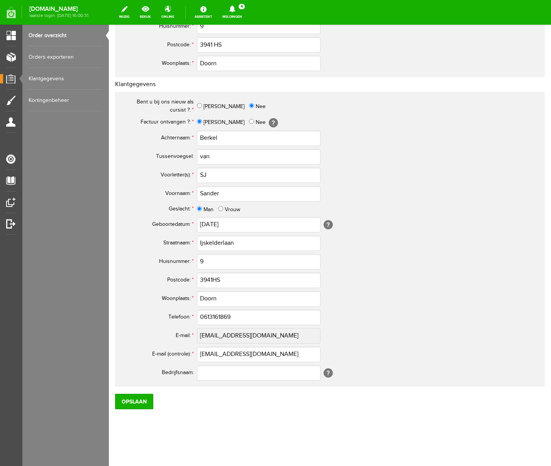
type input "van"
click at [204, 174] on input "SJ" at bounding box center [259, 175] width 124 height 15
click at [220, 175] on input "S.J" at bounding box center [259, 175] width 124 height 15
type input "S.J."
click at [203, 244] on input "Ijskelderlaan" at bounding box center [259, 243] width 124 height 15
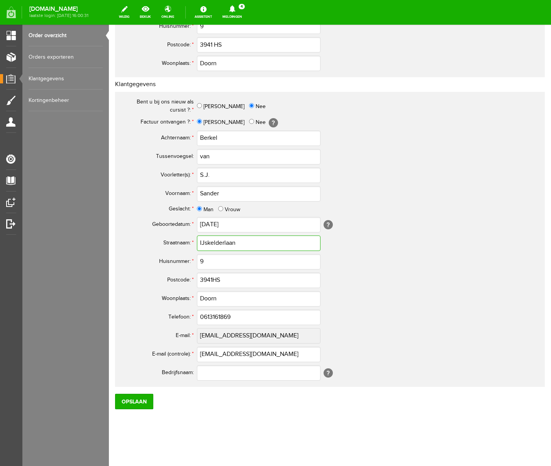
type input "IJskelderlaan"
click at [213, 280] on input "3941HS" at bounding box center [259, 280] width 124 height 15
type input "3941 HS"
click at [209, 318] on input "0613161869" at bounding box center [259, 317] width 124 height 15
type input "06-13161869"
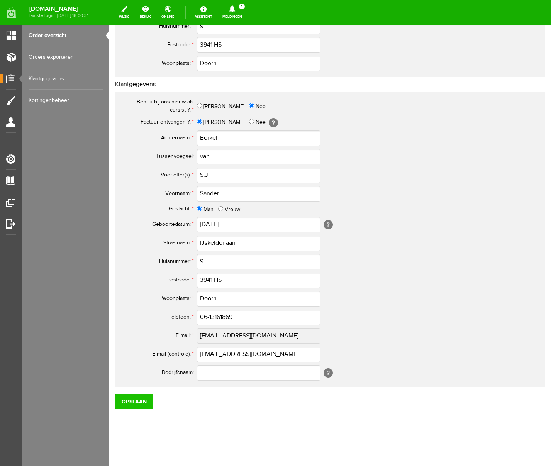
click at [136, 398] on input "Opslaan" at bounding box center [134, 401] width 38 height 15
click at [144, 398] on input "Opslaan" at bounding box center [134, 401] width 38 height 15
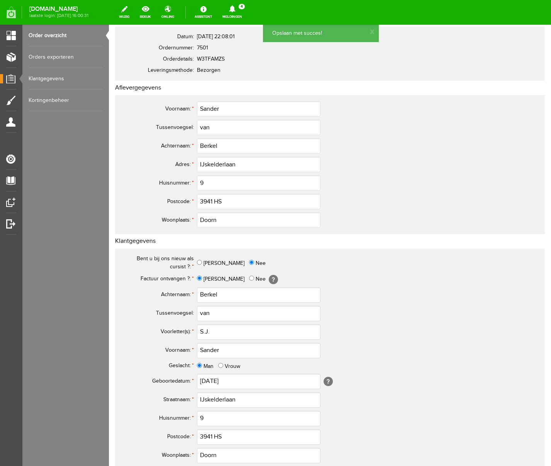
scroll to position [0, 0]
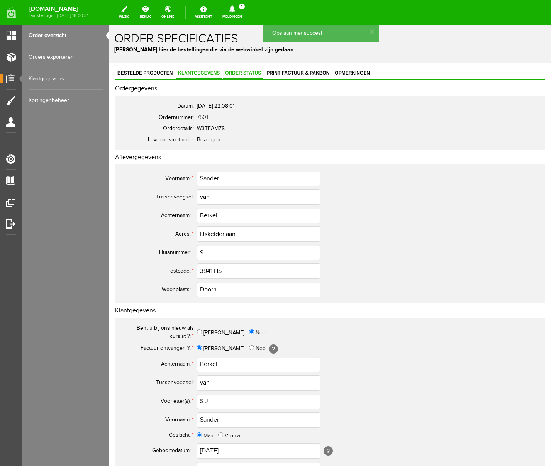
click at [240, 72] on span "Order status" at bounding box center [243, 72] width 41 height 5
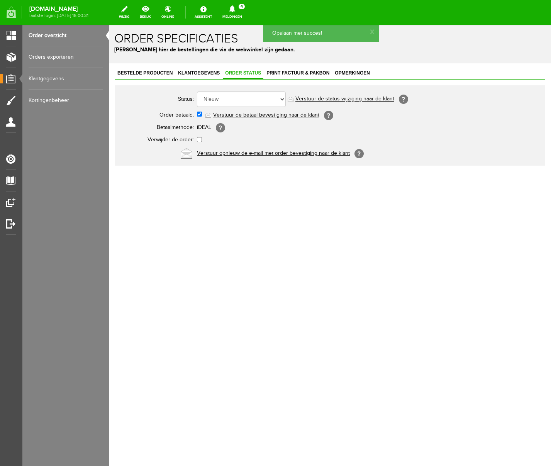
click at [247, 115] on link "Verstuur de betaal bevestiging naar de klant" at bounding box center [266, 115] width 106 height 6
click at [298, 73] on span "Print factuur & pakbon" at bounding box center [298, 72] width 68 height 5
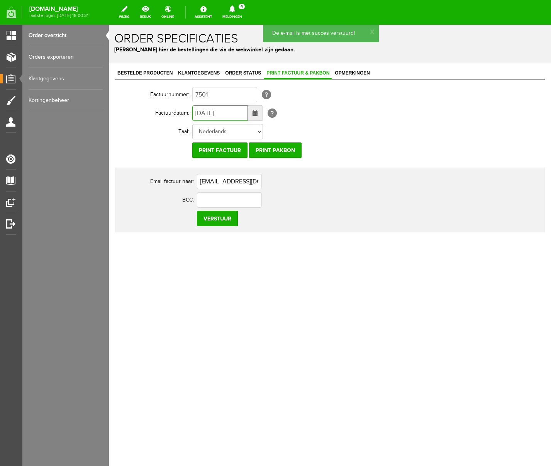
click at [203, 113] on input "[DATE]" at bounding box center [220, 112] width 56 height 15
type input "[DATE]"
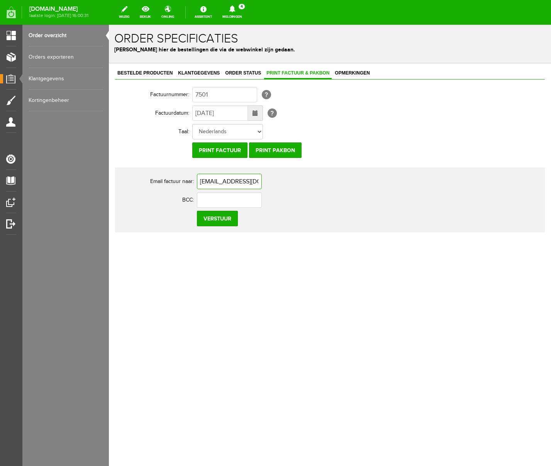
drag, startPoint x: 264, startPoint y: 180, endPoint x: 150, endPoint y: 175, distance: 114.5
click at [150, 175] on tr "Email factuur naar: [EMAIL_ADDRESS][DOMAIN_NAME]" at bounding box center [305, 181] width 371 height 19
click at [239, 73] on span "Order status" at bounding box center [243, 72] width 41 height 5
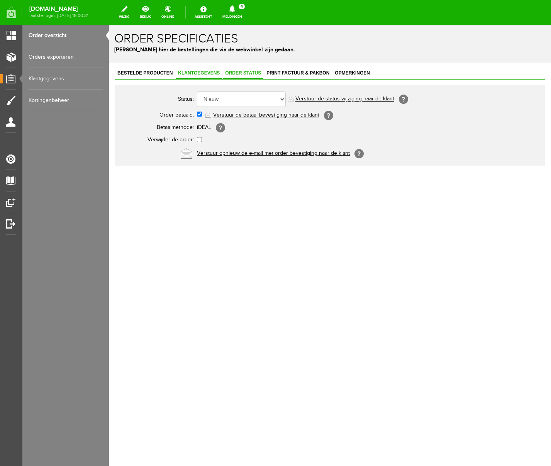
click at [196, 73] on span "Klantgegevens" at bounding box center [199, 72] width 46 height 5
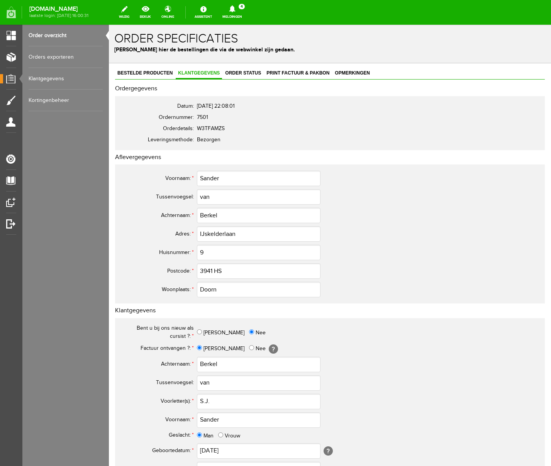
click at [242, 8] on icon at bounding box center [233, 8] width 20 height 7
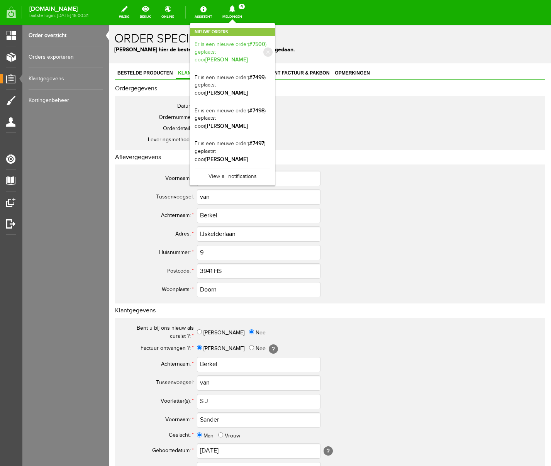
click at [270, 45] on link "Er is een nieuwe order( #7500 ) geplaatst door [PERSON_NAME]" at bounding box center [233, 53] width 76 height 24
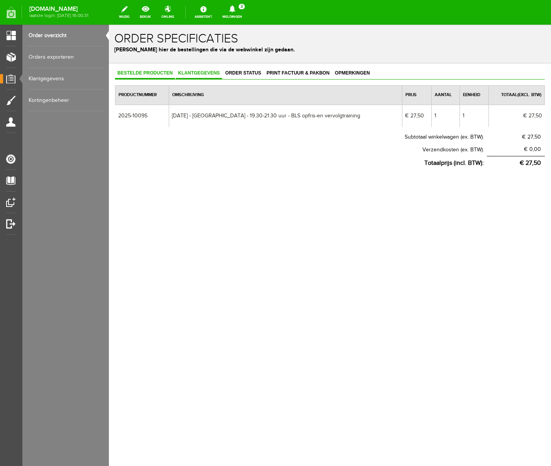
click at [209, 74] on span "Klantgegevens" at bounding box center [199, 72] width 46 height 5
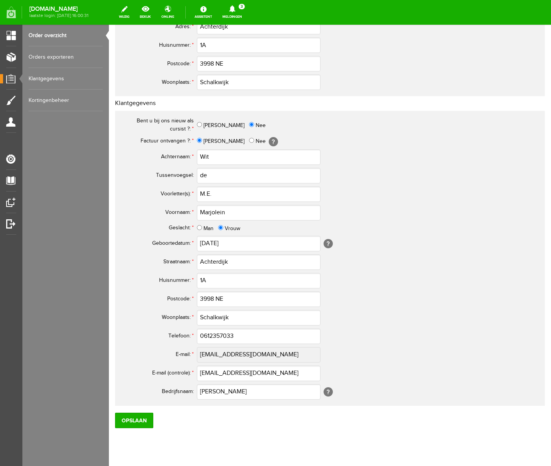
scroll to position [225, 0]
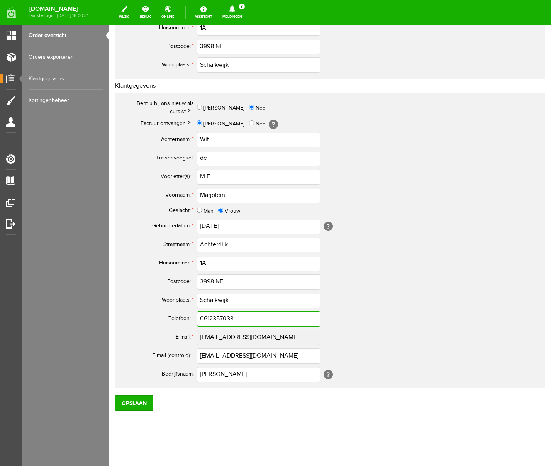
click at [207, 320] on input "0612357033" at bounding box center [259, 318] width 124 height 15
type input "06-12357033"
click at [134, 398] on input "Opslaan" at bounding box center [134, 403] width 38 height 15
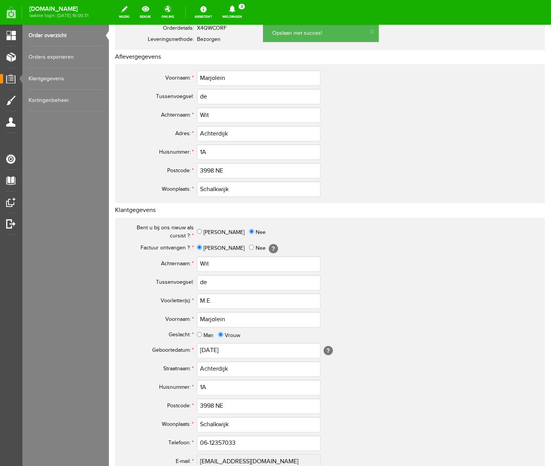
scroll to position [0, 0]
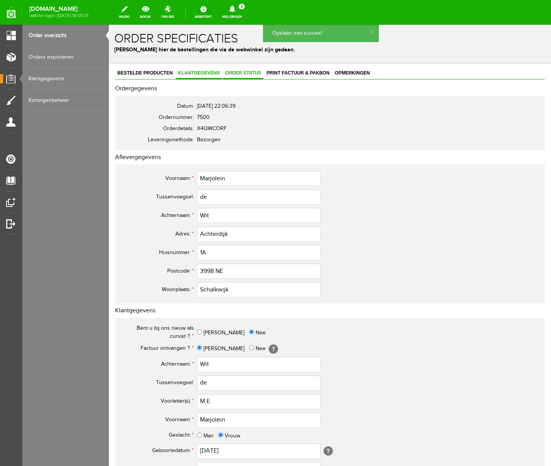
click at [253, 72] on span "Order status" at bounding box center [243, 72] width 41 height 5
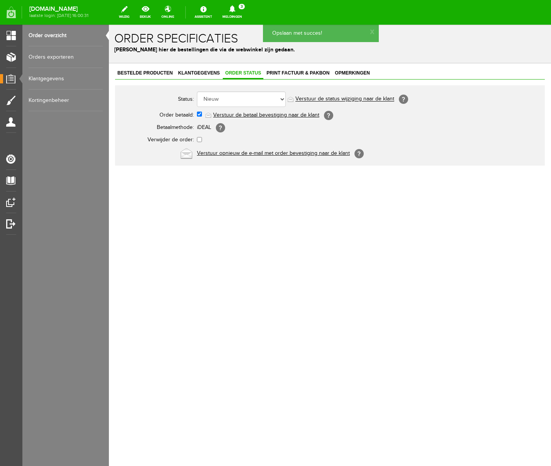
click at [257, 115] on link "Verstuur de betaal bevestiging naar de klant" at bounding box center [266, 115] width 106 height 6
click at [301, 73] on span "Print factuur & pakbon" at bounding box center [298, 72] width 68 height 5
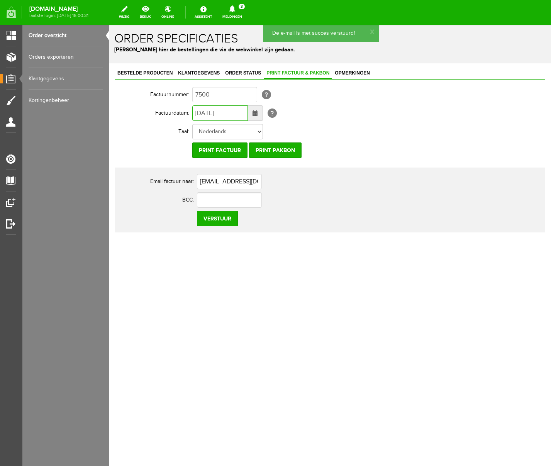
click at [202, 114] on input "[DATE]" at bounding box center [220, 112] width 56 height 15
type input "[DATE]"
click at [215, 223] on input "Verstuur" at bounding box center [217, 218] width 41 height 15
click at [242, 11] on icon at bounding box center [233, 8] width 20 height 7
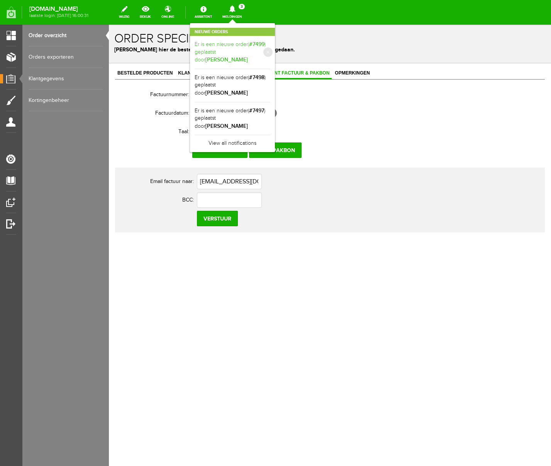
click at [270, 48] on link "Er is een nieuwe order( #7499 ) geplaatst door [PERSON_NAME]" at bounding box center [233, 53] width 76 height 24
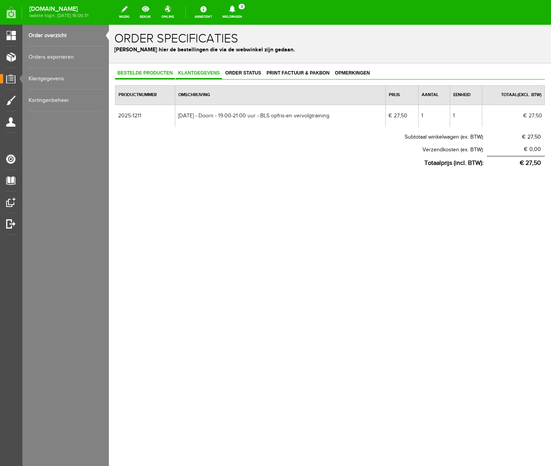
click at [206, 75] on span "Klantgegevens" at bounding box center [199, 72] width 46 height 5
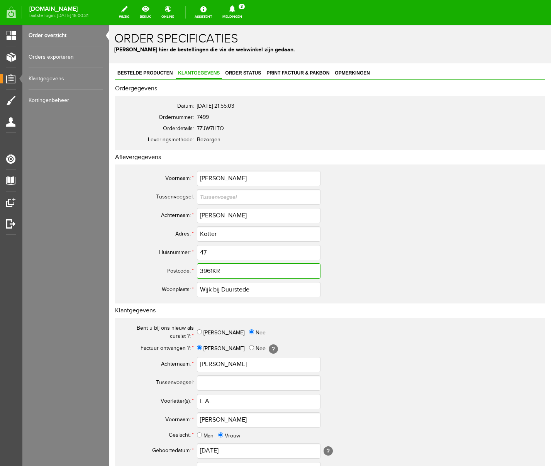
click at [214, 271] on input "3961KR" at bounding box center [259, 270] width 124 height 15
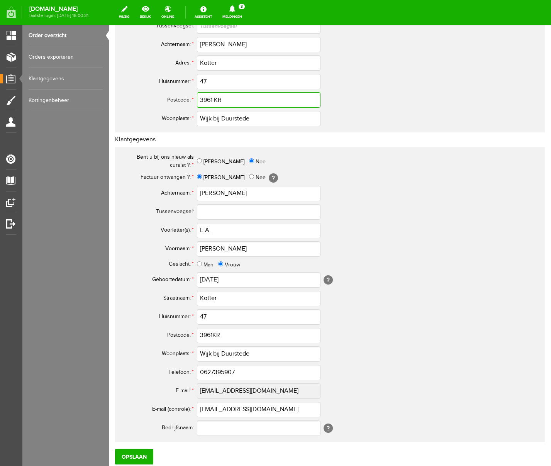
scroll to position [226, 0]
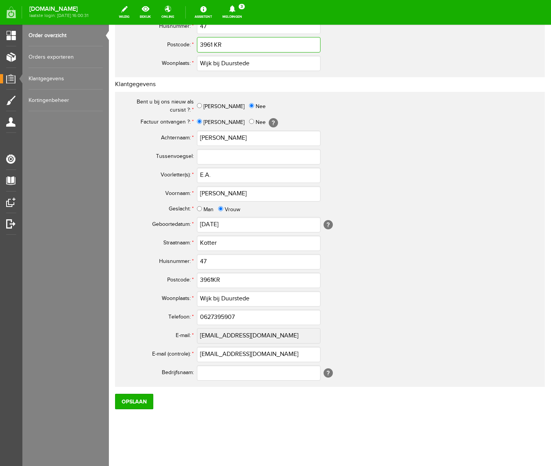
type input "3961 KR"
click at [213, 279] on input "3961KR" at bounding box center [259, 280] width 124 height 15
type input "3961 KR"
click at [207, 318] on input "0627395907" at bounding box center [259, 317] width 124 height 15
type input "06-27395907"
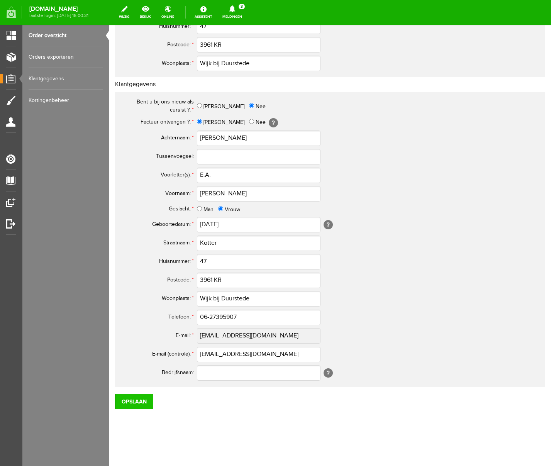
click at [144, 398] on input "Opslaan" at bounding box center [134, 401] width 38 height 15
click at [135, 398] on input "Opslaan" at bounding box center [134, 401] width 38 height 15
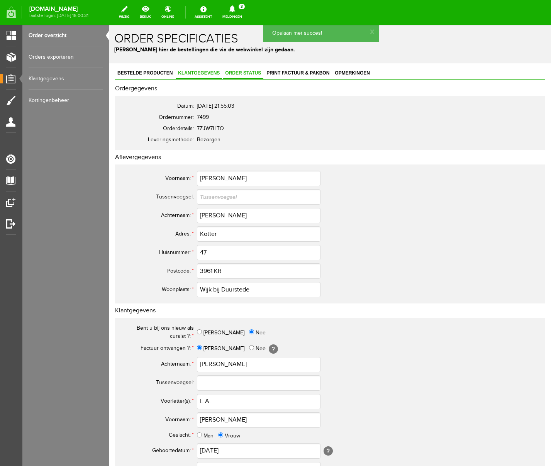
click at [247, 73] on span "Order status" at bounding box center [243, 72] width 41 height 5
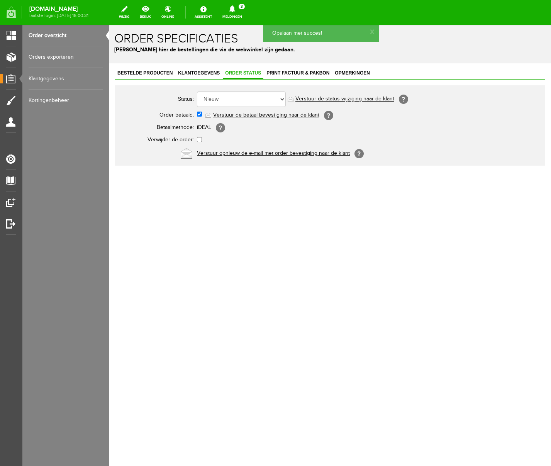
click at [244, 113] on link "Verstuur de betaal bevestiging naar de klant" at bounding box center [266, 115] width 106 height 6
click at [284, 75] on span "Print factuur & pakbon" at bounding box center [298, 72] width 68 height 5
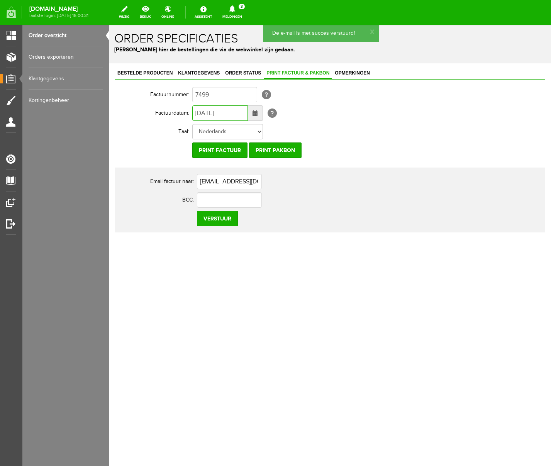
click at [202, 112] on input "[DATE]" at bounding box center [220, 112] width 56 height 15
type input "[DATE]"
click at [223, 220] on input "Verstuur" at bounding box center [217, 218] width 41 height 15
click at [235, 9] on icon at bounding box center [232, 8] width 6 height 7
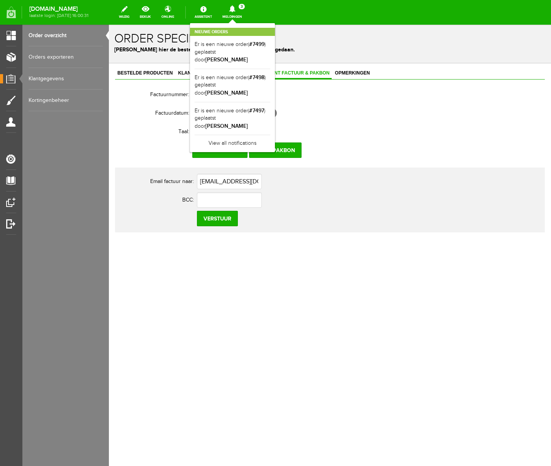
click at [469, 150] on td "Print factuur Print pakbon" at bounding box center [339, 150] width 294 height 19
click at [270, 49] on link "Er is een nieuwe order( #7499 ) geplaatst door [PERSON_NAME]" at bounding box center [233, 53] width 76 height 24
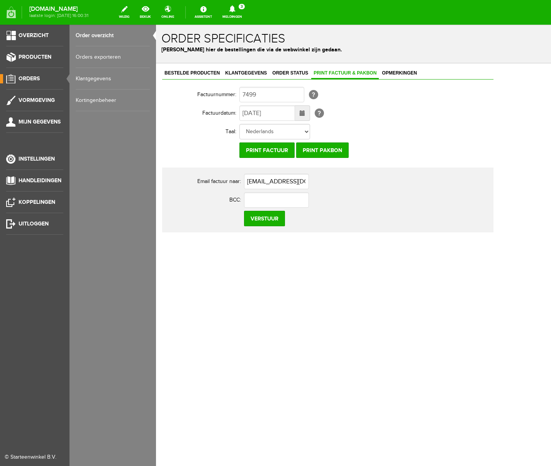
click at [98, 34] on link "Order overzicht" at bounding box center [113, 36] width 74 height 22
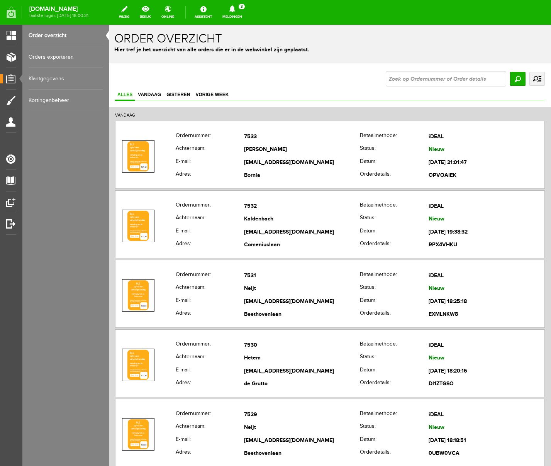
click at [235, 8] on icon at bounding box center [232, 8] width 6 height 7
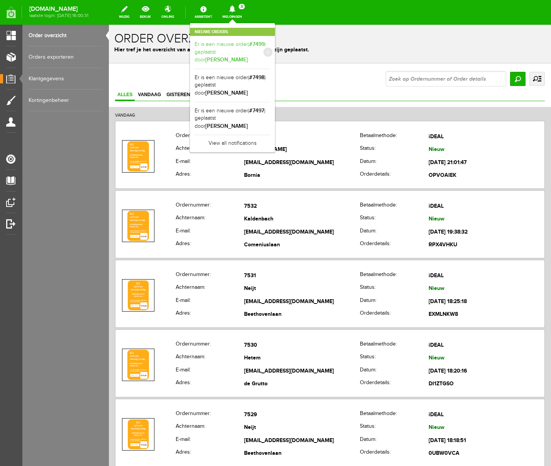
click at [270, 45] on link "Er is een nieuwe order( #7499 ) geplaatst door [PERSON_NAME]" at bounding box center [233, 53] width 76 height 24
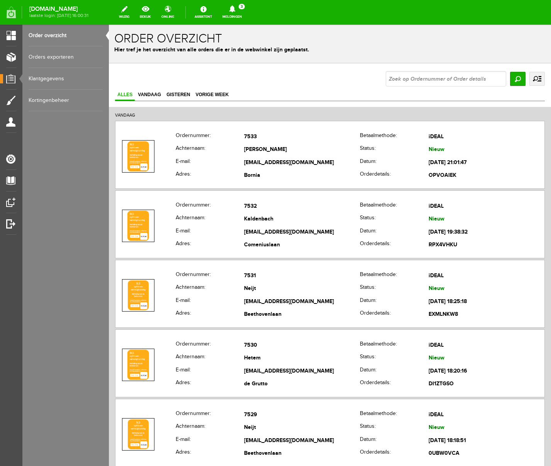
click at [53, 35] on link "Order overzicht" at bounding box center [66, 36] width 74 height 22
click at [235, 9] on icon at bounding box center [232, 8] width 6 height 7
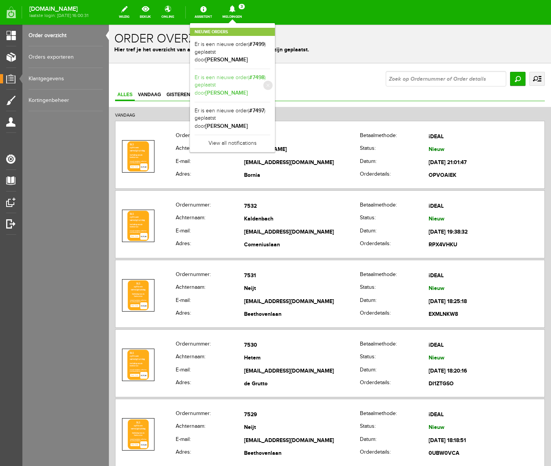
click at [269, 75] on link "Er is een nieuwe order( #7498 ) geplaatst door [PERSON_NAME]" at bounding box center [233, 86] width 76 height 24
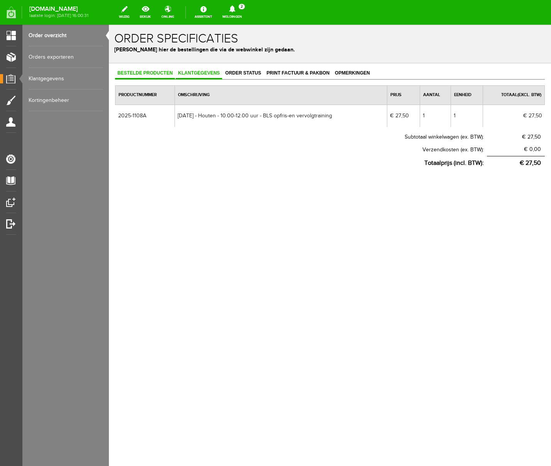
click at [202, 73] on span "Klantgegevens" at bounding box center [199, 72] width 46 height 5
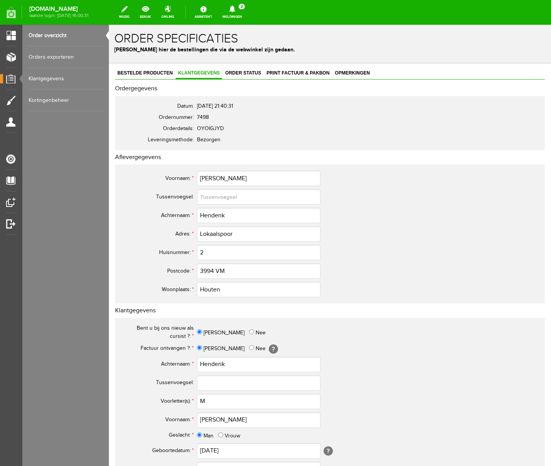
click at [242, 10] on icon at bounding box center [233, 8] width 20 height 7
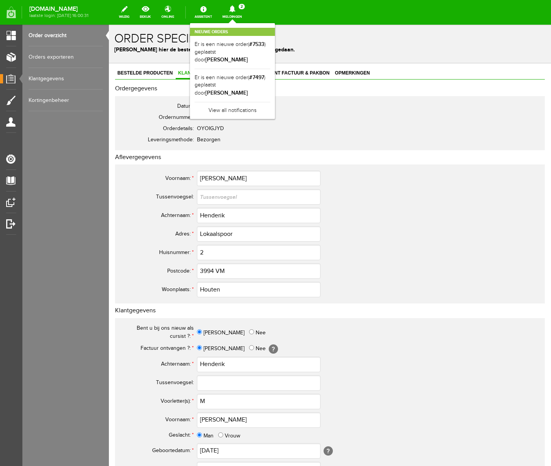
click at [242, 10] on icon at bounding box center [233, 8] width 20 height 7
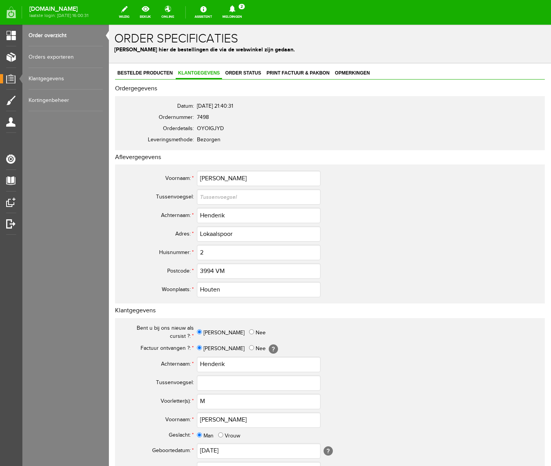
click at [242, 10] on icon at bounding box center [233, 8] width 20 height 7
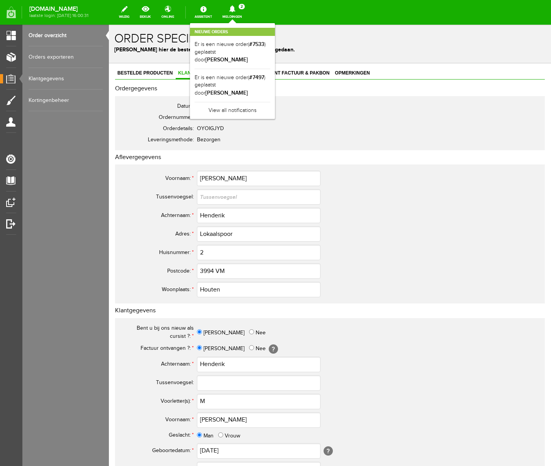
click at [242, 10] on icon at bounding box center [233, 8] width 20 height 7
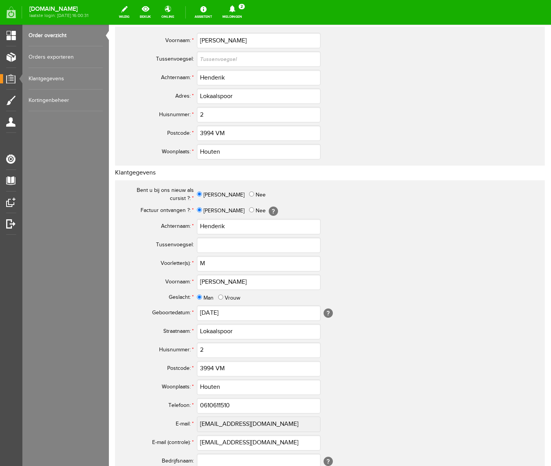
scroll to position [226, 0]
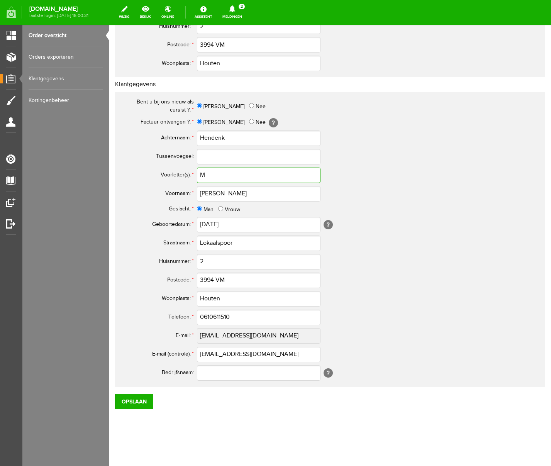
click at [212, 173] on input "M" at bounding box center [259, 175] width 124 height 15
type input "M."
click at [207, 318] on input "0610611510" at bounding box center [259, 317] width 124 height 15
type input "06-10611510"
click at [132, 398] on input "Opslaan" at bounding box center [134, 401] width 38 height 15
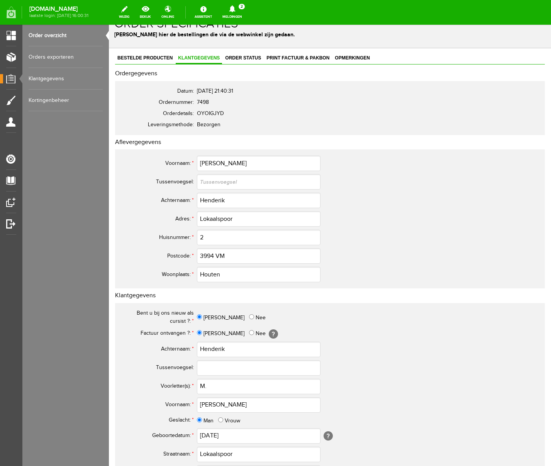
scroll to position [0, 0]
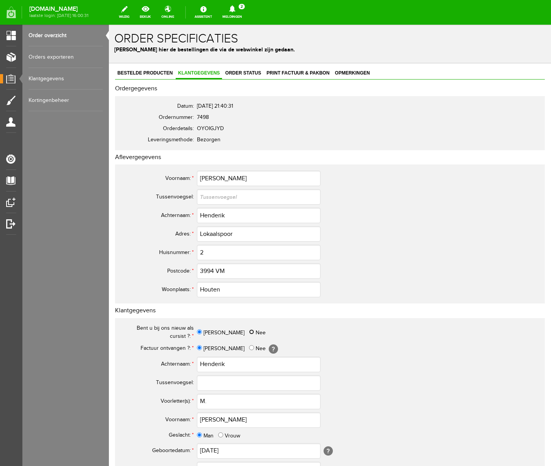
click at [249, 333] on input "Nee" at bounding box center [251, 332] width 5 height 5
radio input "true"
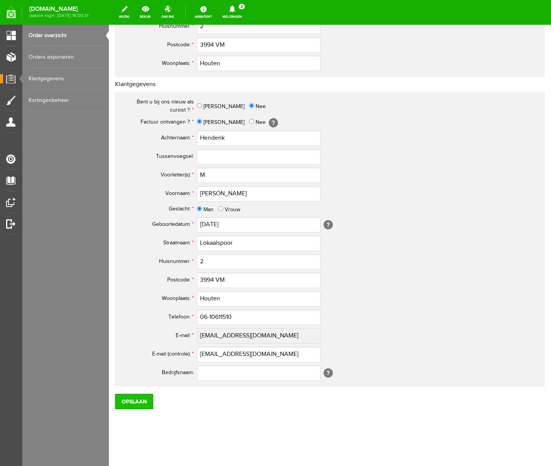
click at [133, 398] on input "Opslaan" at bounding box center [134, 401] width 38 height 15
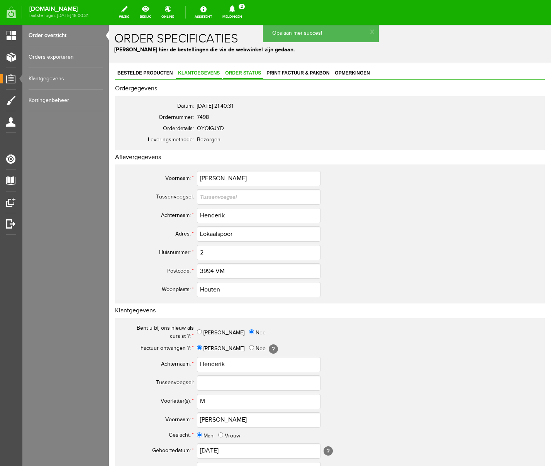
click at [245, 73] on span "Order status" at bounding box center [243, 72] width 41 height 5
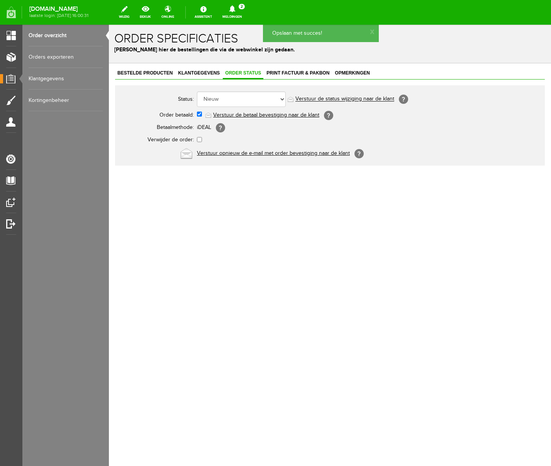
click at [247, 115] on link "Verstuur de betaal bevestiging naar de klant" at bounding box center [266, 115] width 106 height 6
click at [292, 73] on span "Print factuur & pakbon" at bounding box center [298, 72] width 68 height 5
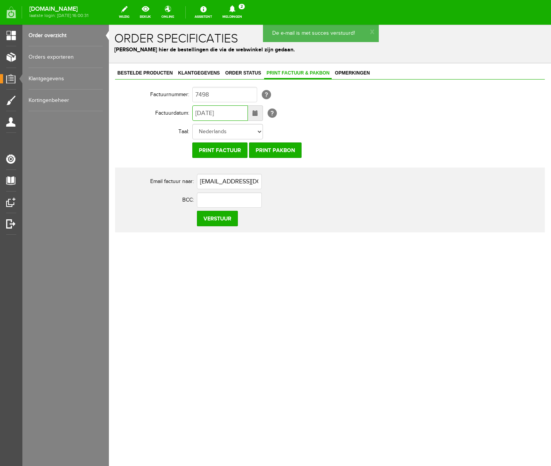
click at [202, 113] on input "[DATE]" at bounding box center [220, 112] width 56 height 15
type input "[DATE]"
click at [212, 219] on input "Verstuur" at bounding box center [217, 218] width 41 height 15
click at [235, 8] on icon at bounding box center [232, 8] width 6 height 7
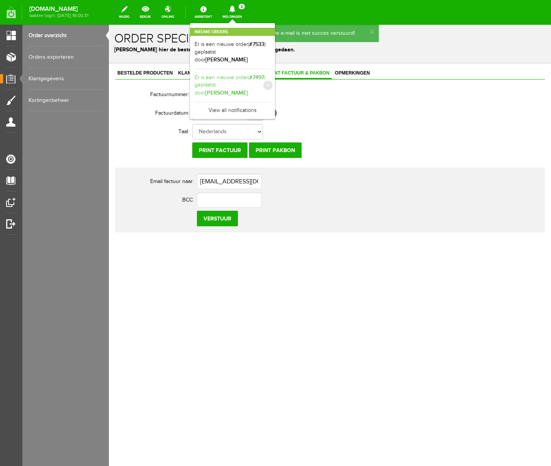
click at [270, 82] on link "Er is een nieuwe order( #7497 ) geplaatst door [PERSON_NAME]" at bounding box center [233, 86] width 76 height 24
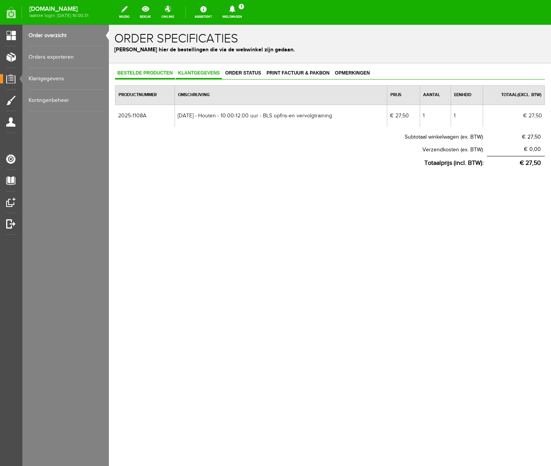
click at [204, 70] on span "Klantgegevens" at bounding box center [199, 72] width 46 height 5
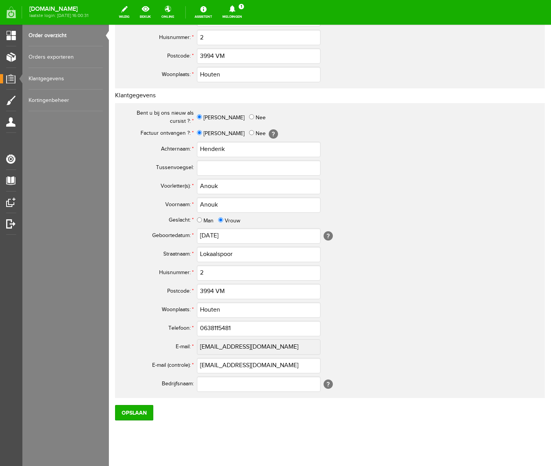
scroll to position [226, 0]
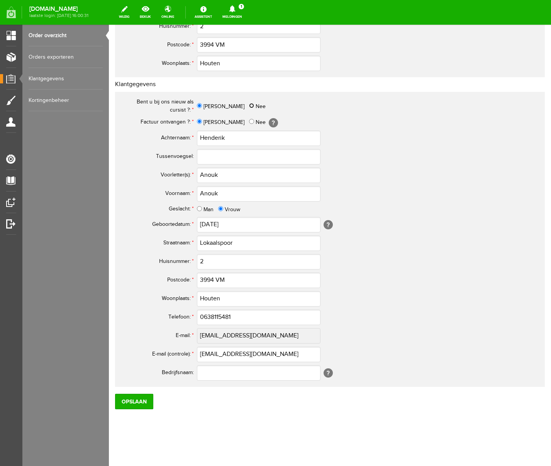
click at [249, 105] on input "Nee" at bounding box center [251, 105] width 5 height 5
radio input "true"
click at [207, 316] on input "0638115481" at bounding box center [259, 317] width 124 height 15
type input "06-38115481"
drag, startPoint x: 234, startPoint y: 175, endPoint x: 172, endPoint y: 170, distance: 62.0
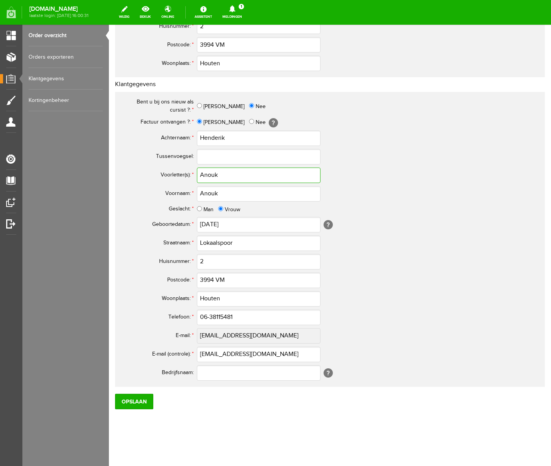
click at [172, 170] on tr "Voorletter(s): * Anouk" at bounding box center [305, 175] width 371 height 19
paste input ".T."
type input "A.T."
drag, startPoint x: 250, startPoint y: 137, endPoint x: 181, endPoint y: 136, distance: 68.8
click at [181, 136] on tr "Achternaam: * [PERSON_NAME]" at bounding box center [305, 138] width 371 height 19
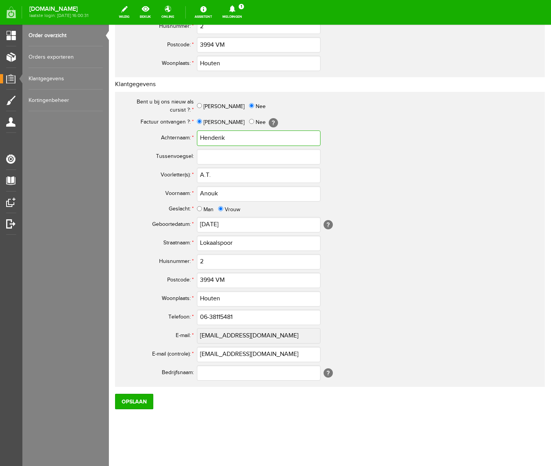
paste input "-Breed"
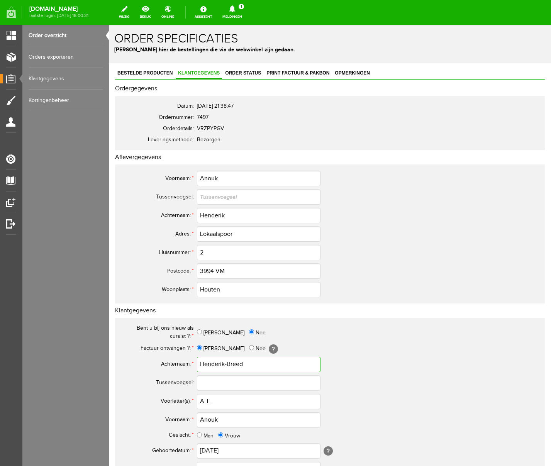
type input "Henderik-Breed"
drag, startPoint x: 230, startPoint y: 216, endPoint x: 171, endPoint y: 211, distance: 58.9
click at [171, 211] on tr "Achternaam: * [PERSON_NAME]" at bounding box center [305, 215] width 371 height 19
paste input "-Breed"
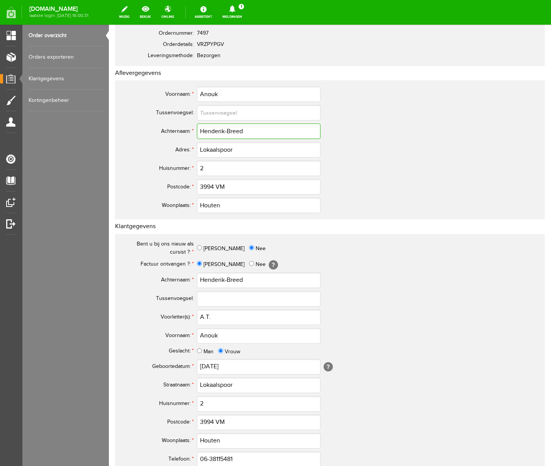
scroll to position [226, 0]
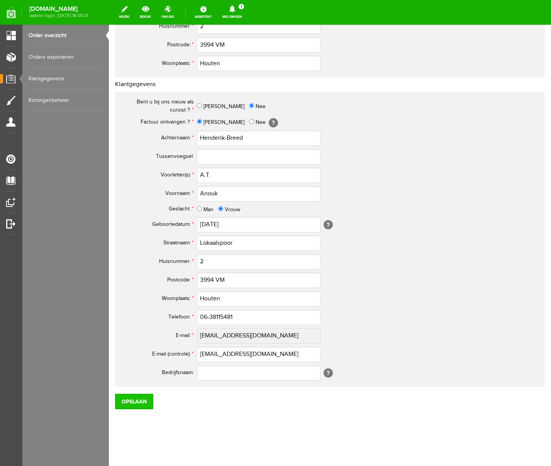
type input "Henderik-Breed"
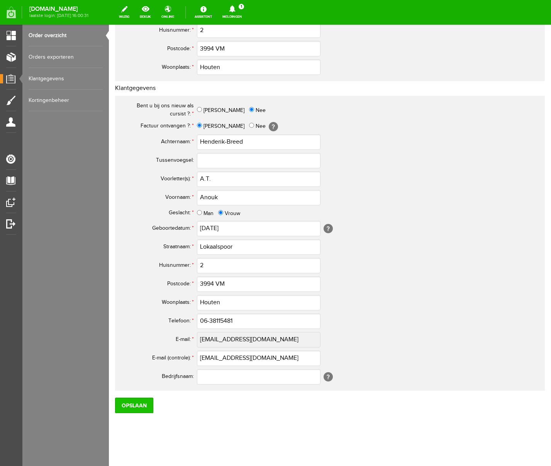
click at [144, 398] on input "Opslaan" at bounding box center [134, 405] width 38 height 15
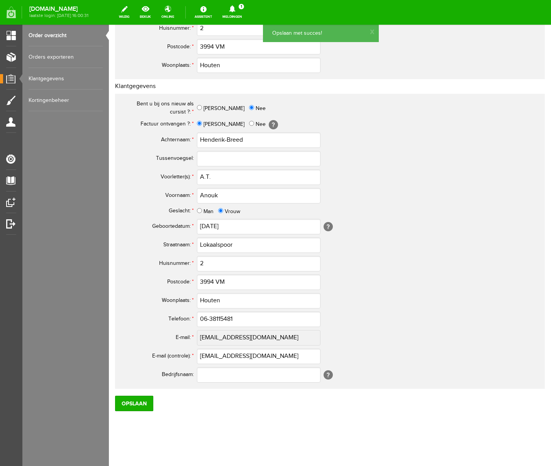
scroll to position [0, 0]
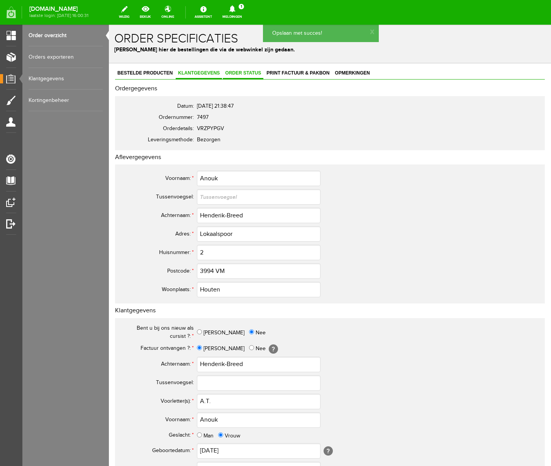
click at [243, 74] on span "Order status" at bounding box center [243, 72] width 41 height 5
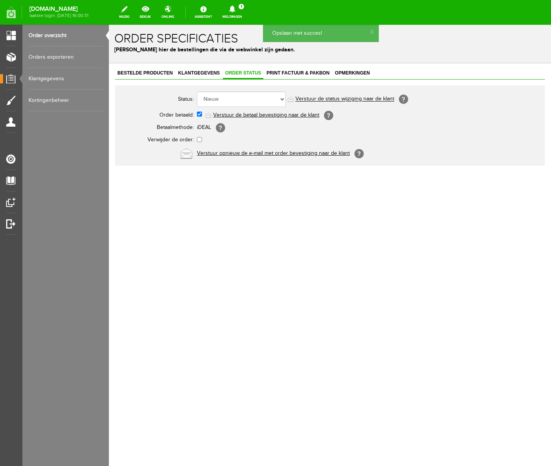
click at [255, 114] on link "Verstuur de betaal bevestiging naar de klant" at bounding box center [266, 115] width 106 height 6
click at [302, 73] on span "Print factuur & pakbon" at bounding box center [298, 72] width 68 height 5
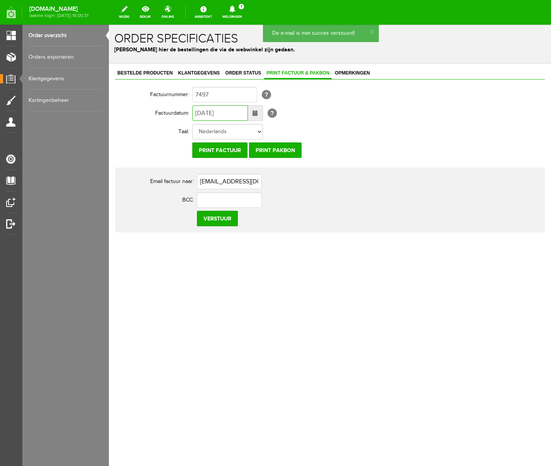
click at [201, 114] on input "[DATE]" at bounding box center [220, 112] width 56 height 15
type input "[DATE]"
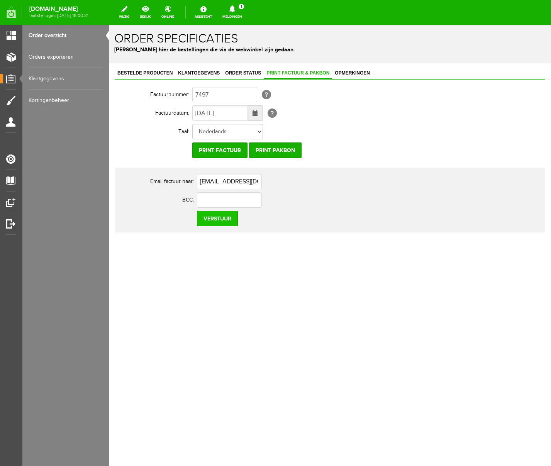
click at [224, 219] on input "Verstuur" at bounding box center [217, 218] width 41 height 15
click at [235, 10] on icon at bounding box center [232, 8] width 6 height 7
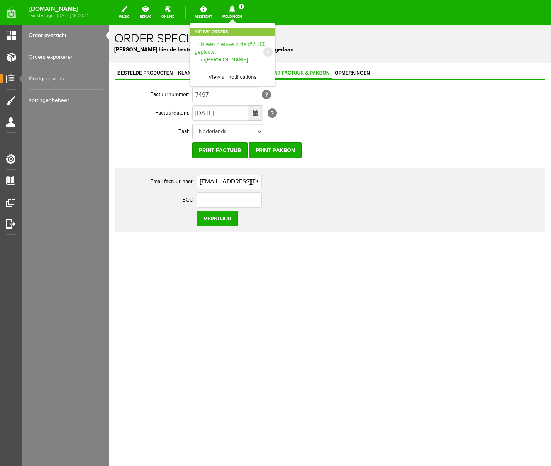
click at [270, 44] on link "Er is een nieuwe order( #7533 ) geplaatst door [PERSON_NAME]" at bounding box center [233, 53] width 76 height 24
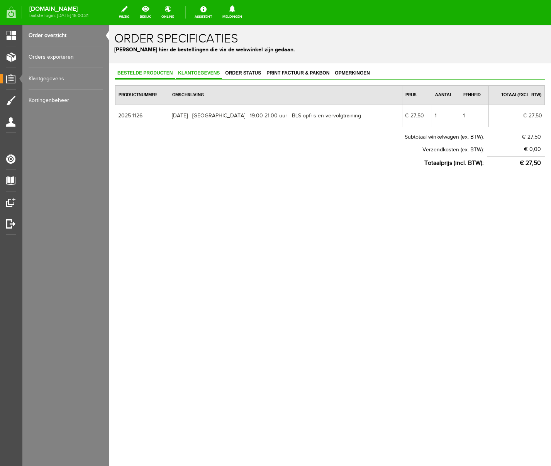
click at [210, 71] on span "Klantgegevens" at bounding box center [199, 72] width 46 height 5
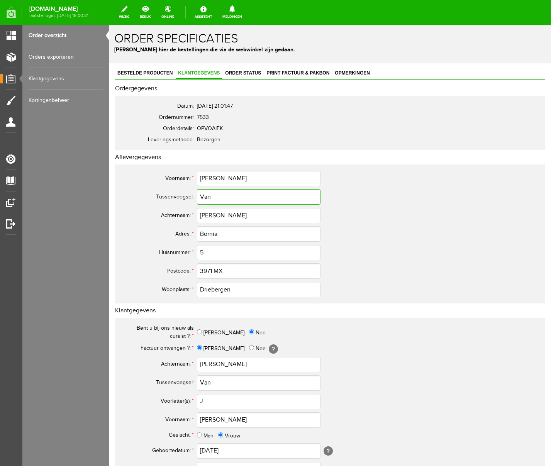
click at [206, 200] on input "Van" at bounding box center [259, 196] width 124 height 15
type input "van"
click at [207, 381] on input "Van" at bounding box center [259, 383] width 124 height 15
type input "van"
click at [213, 398] on input "J" at bounding box center [259, 401] width 124 height 15
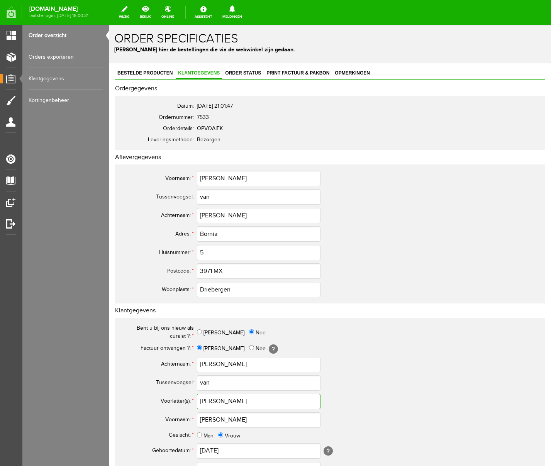
type input "[PERSON_NAME]"
click at [203, 215] on input "[PERSON_NAME]" at bounding box center [259, 215] width 124 height 15
type input "[PERSON_NAME]"
click at [203, 365] on input "[PERSON_NAME]" at bounding box center [259, 364] width 124 height 15
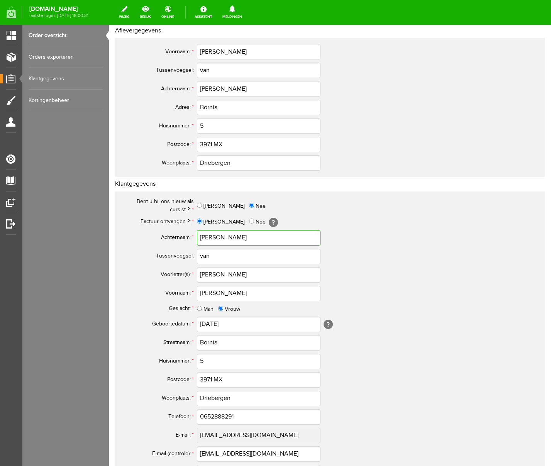
scroll to position [226, 0]
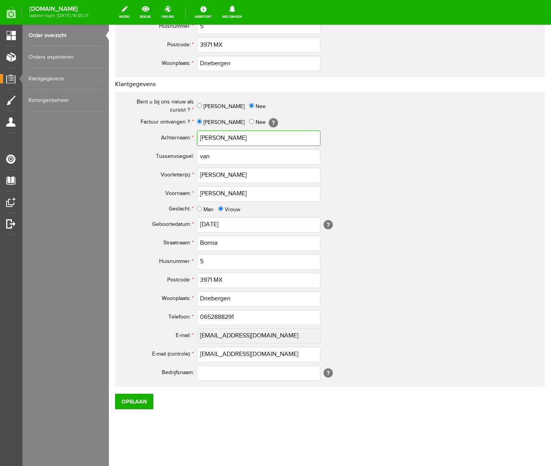
type input "[PERSON_NAME]"
click at [207, 319] on input "0652888291" at bounding box center [259, 317] width 124 height 15
type input "06-52888291"
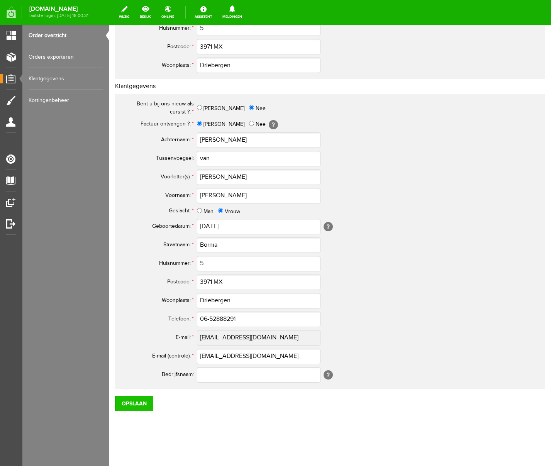
click at [134, 398] on input "Opslaan" at bounding box center [134, 403] width 38 height 15
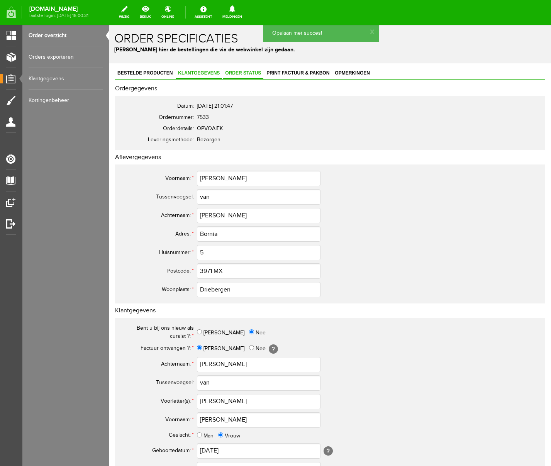
scroll to position [1, 0]
click at [250, 72] on span "Order status" at bounding box center [243, 72] width 41 height 5
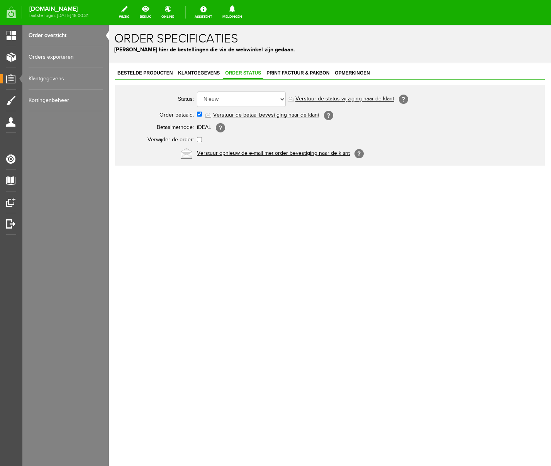
click at [250, 114] on link "Verstuur de betaal bevestiging naar de klant" at bounding box center [266, 115] width 106 height 6
click at [303, 72] on span "Print factuur & pakbon" at bounding box center [298, 72] width 68 height 5
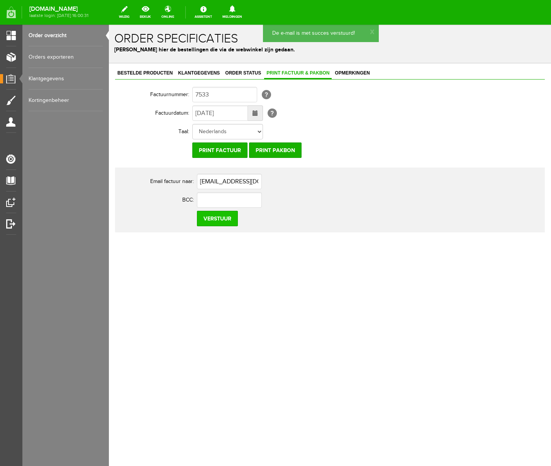
click at [223, 225] on input "Verstuur" at bounding box center [217, 218] width 41 height 15
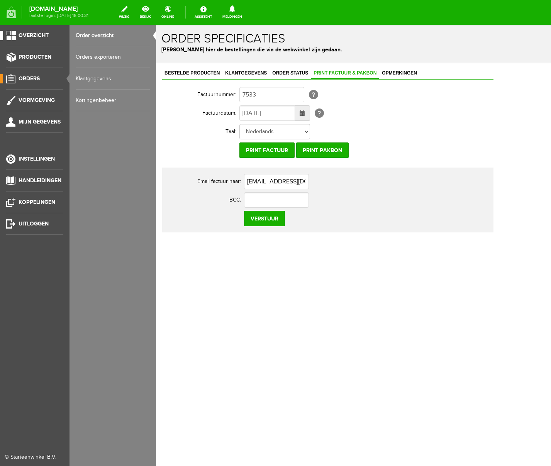
click at [39, 34] on span "Overzicht" at bounding box center [34, 35] width 30 height 7
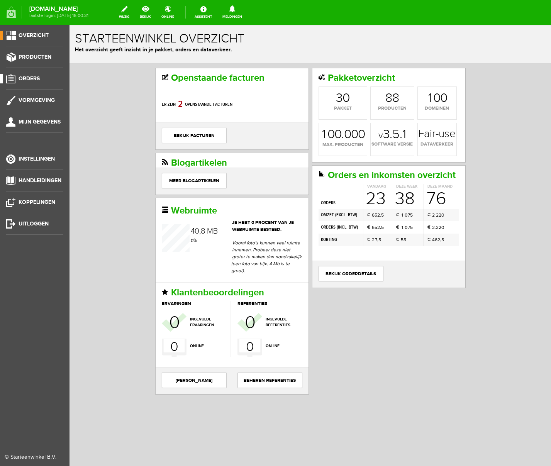
click at [33, 77] on span "Orders" at bounding box center [29, 78] width 21 height 7
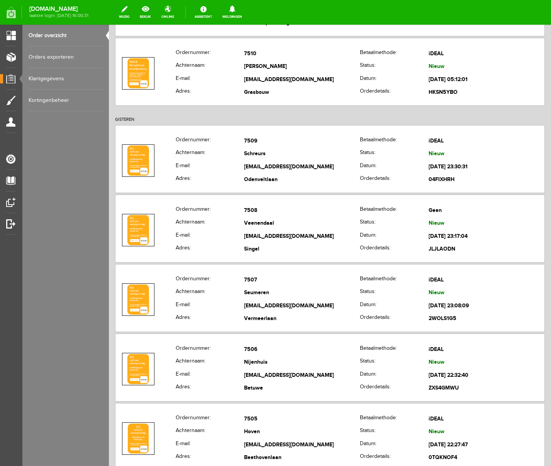
scroll to position [1691, 0]
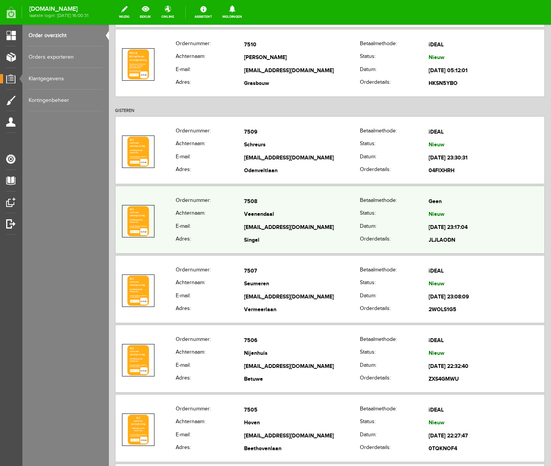
click at [301, 216] on td "Veenendaal" at bounding box center [302, 215] width 116 height 13
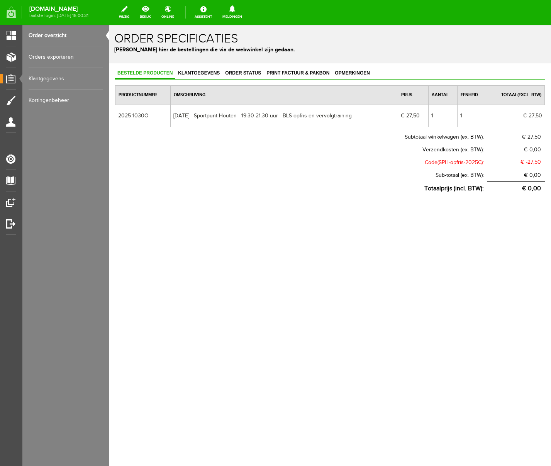
scroll to position [0, 0]
click at [198, 70] on link "Klantgegevens" at bounding box center [199, 73] width 46 height 11
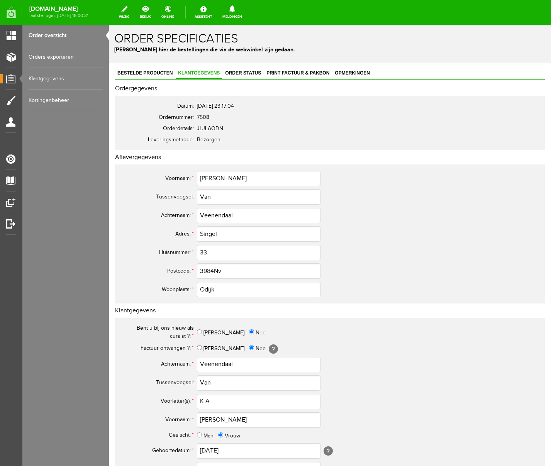
click at [54, 36] on link "Order overzicht" at bounding box center [66, 36] width 74 height 22
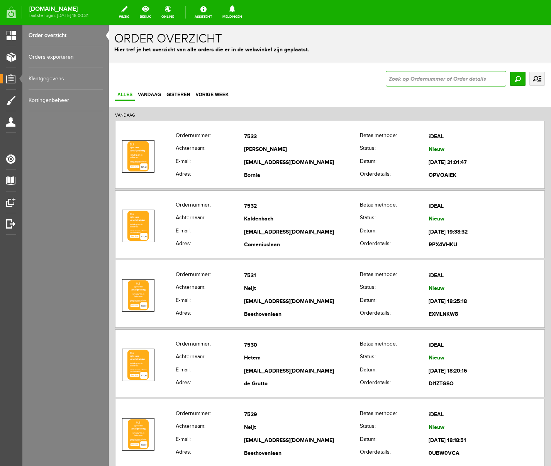
click at [408, 78] on input "text" at bounding box center [446, 78] width 121 height 15
type input "7420"
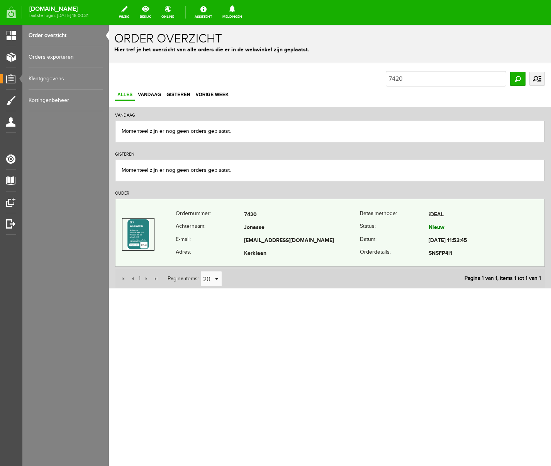
click at [333, 242] on td "[EMAIL_ADDRESS][DOMAIN_NAME]" at bounding box center [302, 241] width 116 height 13
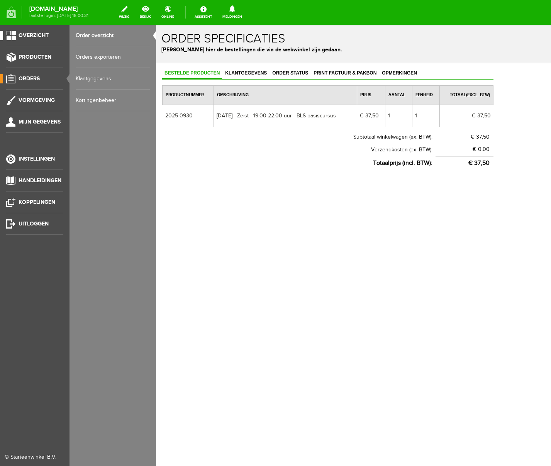
click at [41, 35] on span "Overzicht" at bounding box center [34, 35] width 30 height 7
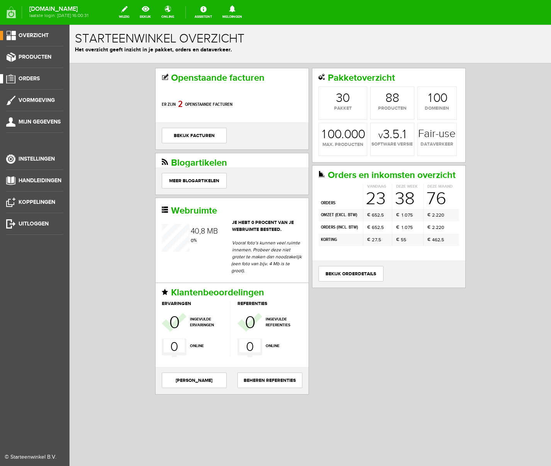
click at [31, 78] on span "Orders" at bounding box center [29, 78] width 21 height 7
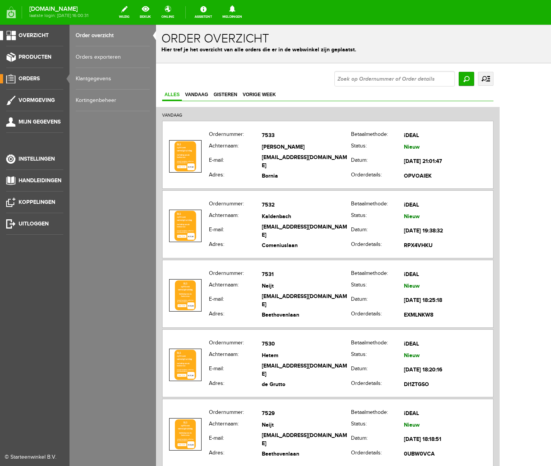
click at [32, 34] on span "Overzicht" at bounding box center [34, 35] width 30 height 7
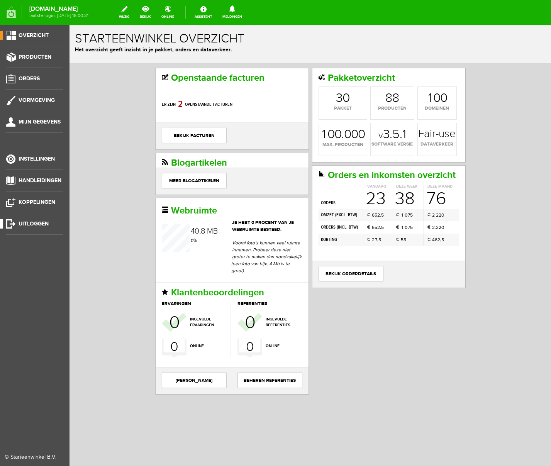
click at [27, 223] on span "Uitloggen" at bounding box center [34, 224] width 30 height 7
